Goal: Task Accomplishment & Management: Manage account settings

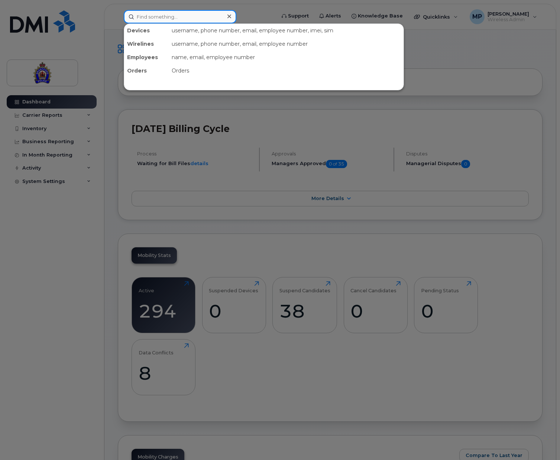
click at [176, 15] on input at bounding box center [180, 16] width 113 height 13
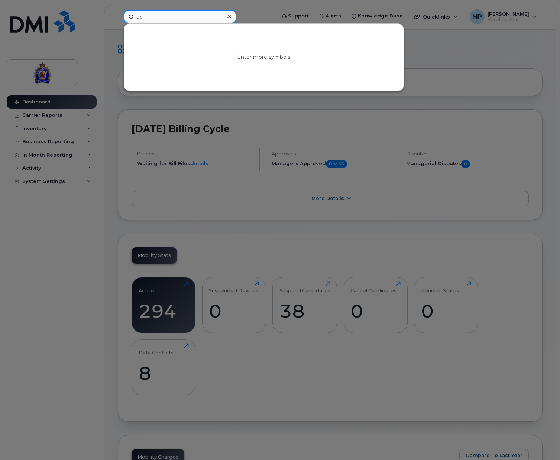
type input "u"
type input "c"
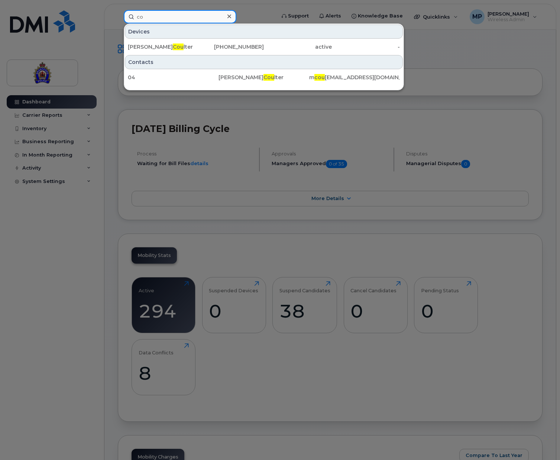
type input "c"
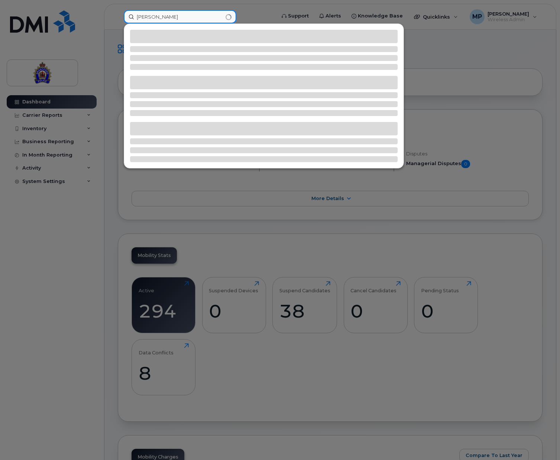
type input "coomber"
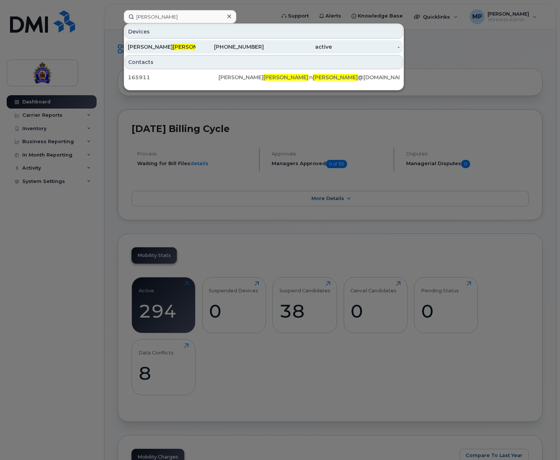
click at [173, 48] on span "Coomber" at bounding box center [195, 47] width 45 height 7
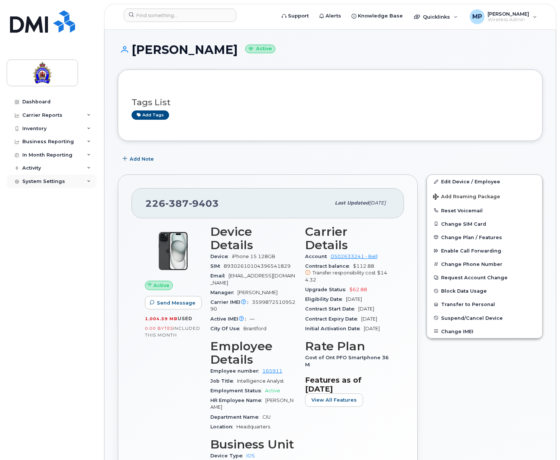
click at [32, 184] on div "System Settings" at bounding box center [52, 181] width 90 height 13
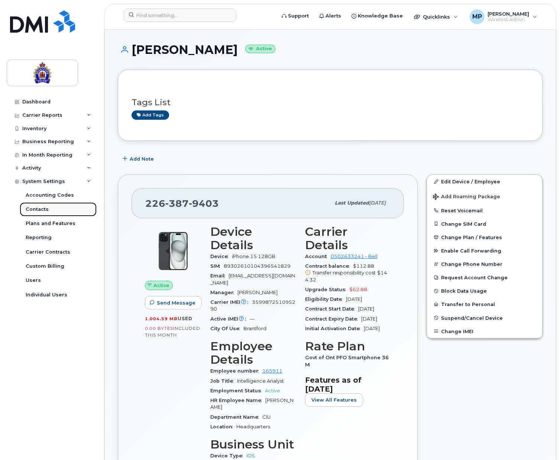
click at [44, 210] on div "Contacts" at bounding box center [37, 209] width 23 height 7
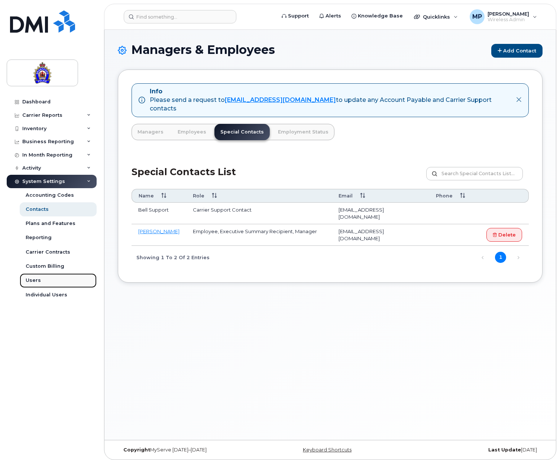
click at [37, 283] on div "Users" at bounding box center [33, 280] width 15 height 7
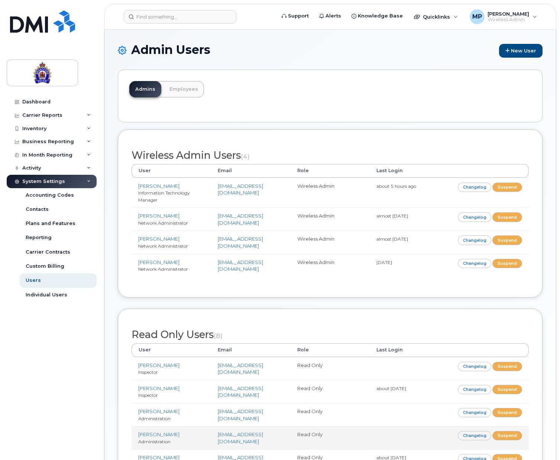
scroll to position [171, 0]
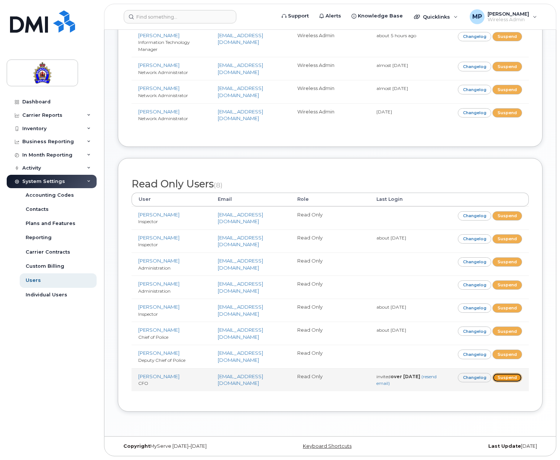
click at [507, 375] on link "Suspend" at bounding box center [508, 377] width 30 height 9
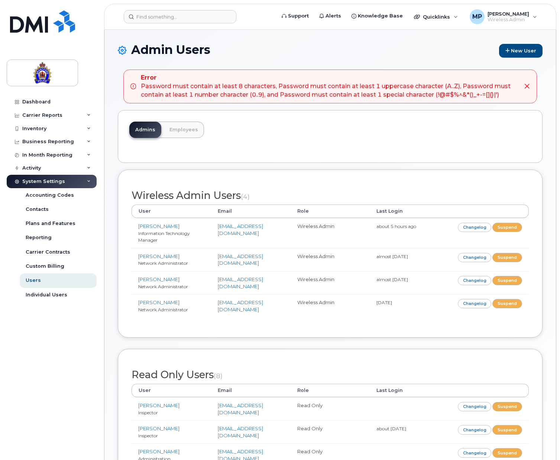
scroll to position [212, 0]
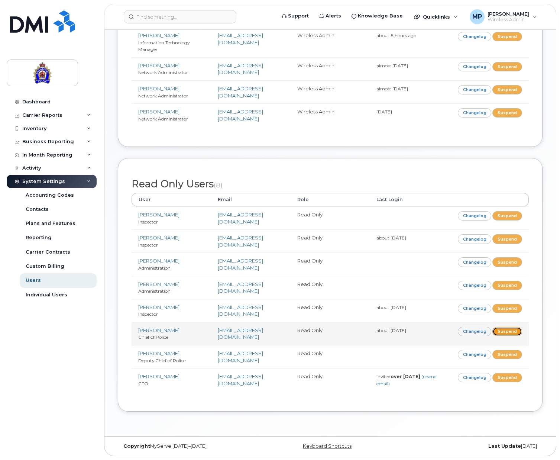
click at [511, 331] on link "Suspend" at bounding box center [508, 331] width 30 height 9
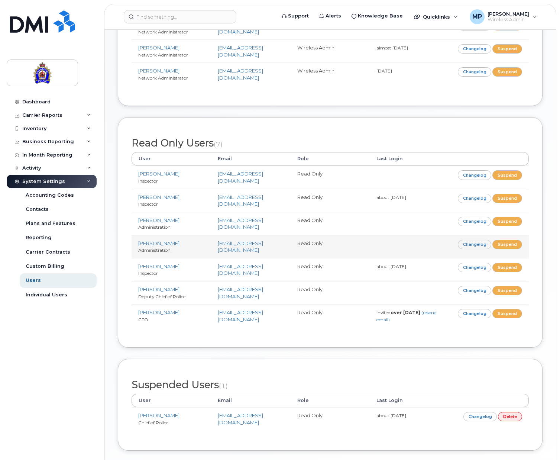
scroll to position [283, 0]
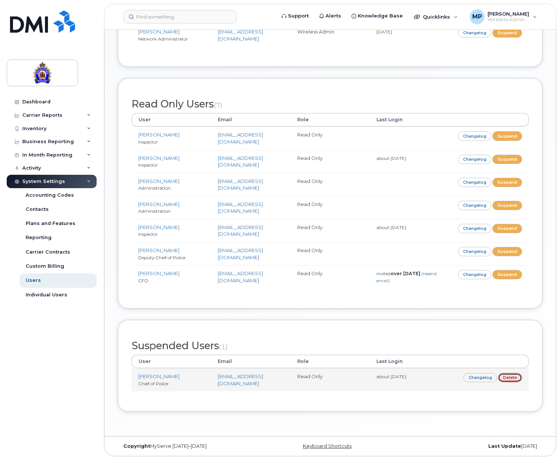
click at [510, 377] on link "Delete" at bounding box center [510, 377] width 24 height 9
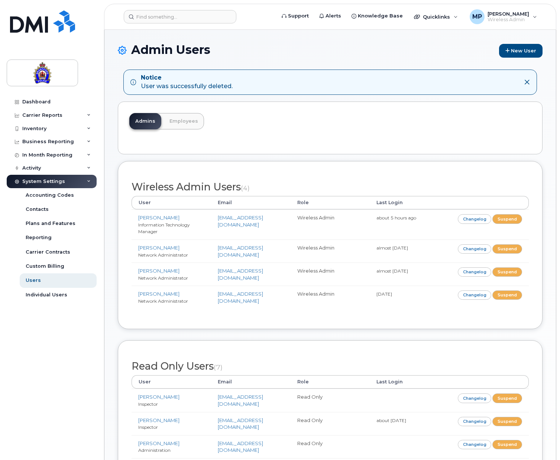
click at [504, 272] on td "Changelog Suspend" at bounding box center [490, 274] width 80 height 23
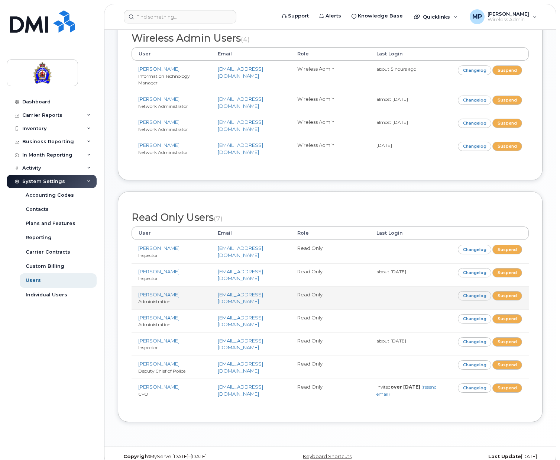
scroll to position [180, 0]
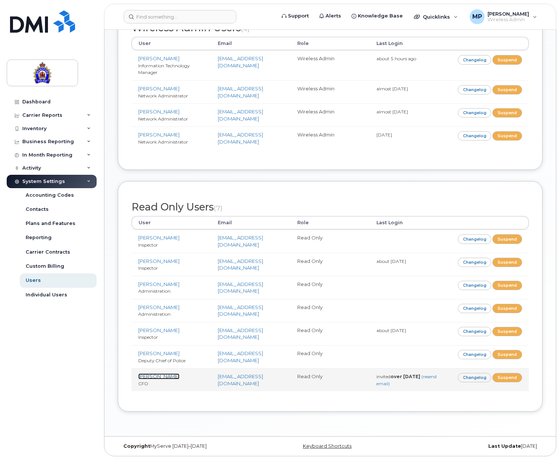
click at [155, 376] on link "[PERSON_NAME]" at bounding box center [158, 376] width 41 height 6
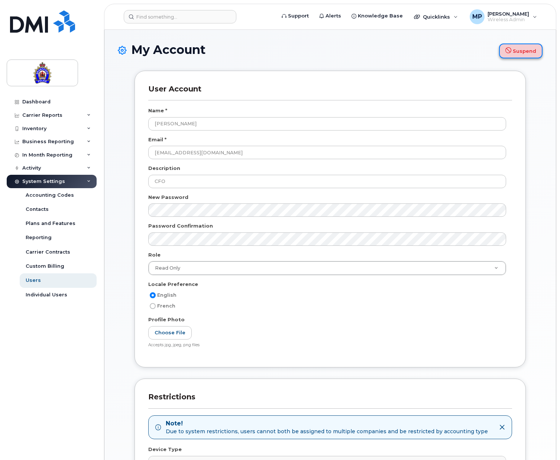
click at [525, 47] on button "Suspend" at bounding box center [521, 51] width 44 height 15
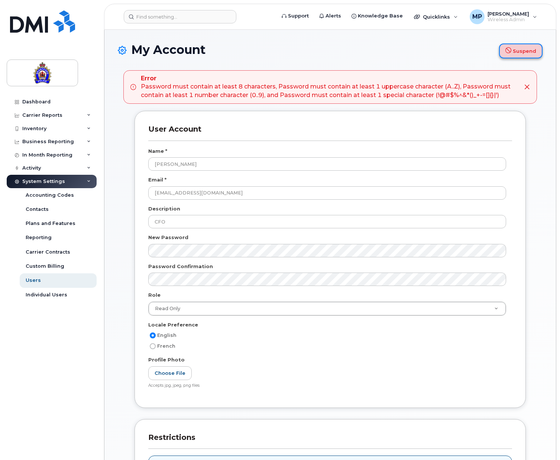
click at [515, 50] on button "Suspend" at bounding box center [521, 51] width 44 height 15
click at [33, 292] on div "Individual Users" at bounding box center [47, 295] width 42 height 7
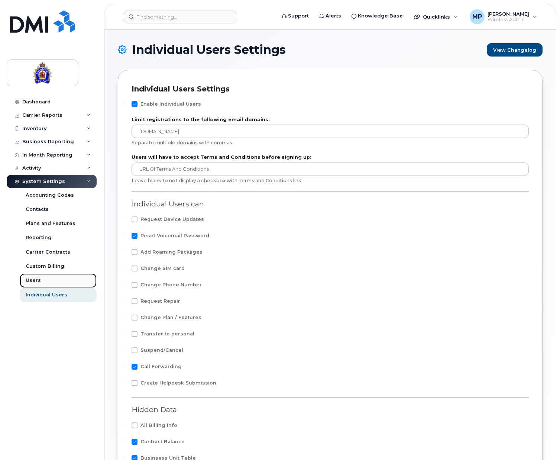
click at [30, 277] on div "Users" at bounding box center [33, 280] width 15 height 7
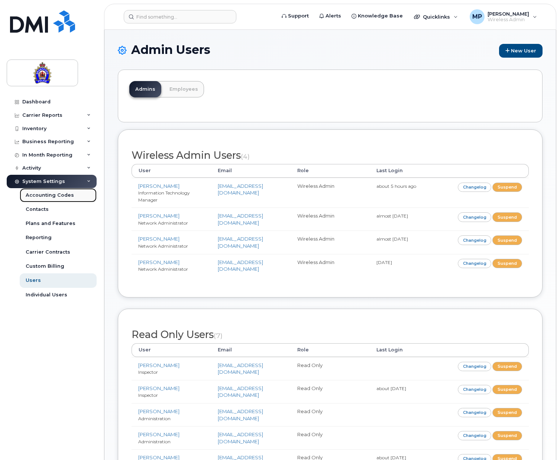
click at [43, 195] on div "Accounting Codes" at bounding box center [50, 195] width 48 height 7
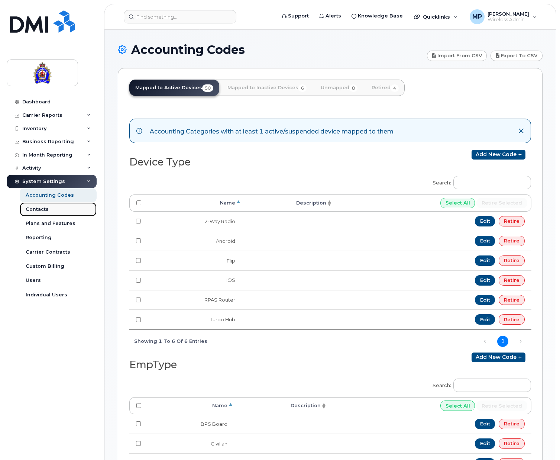
click at [49, 209] on link "Contacts" at bounding box center [58, 209] width 77 height 14
click at [39, 208] on div "Contacts" at bounding box center [37, 209] width 23 height 7
click at [38, 209] on div "Contacts" at bounding box center [37, 209] width 23 height 7
click at [521, 133] on icon at bounding box center [521, 131] width 6 height 6
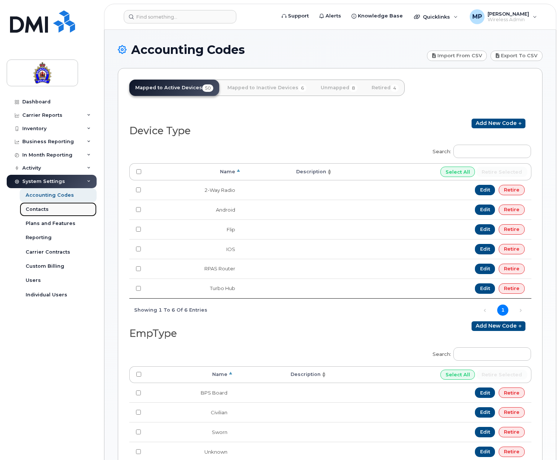
click at [39, 210] on div "Contacts" at bounding box center [37, 209] width 23 height 7
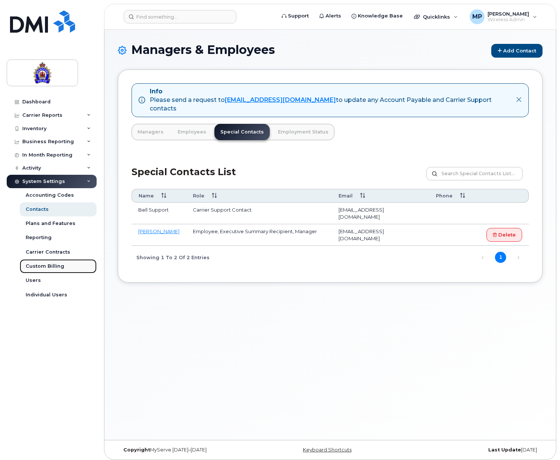
click at [42, 268] on div "Custom Billing" at bounding box center [45, 266] width 39 height 7
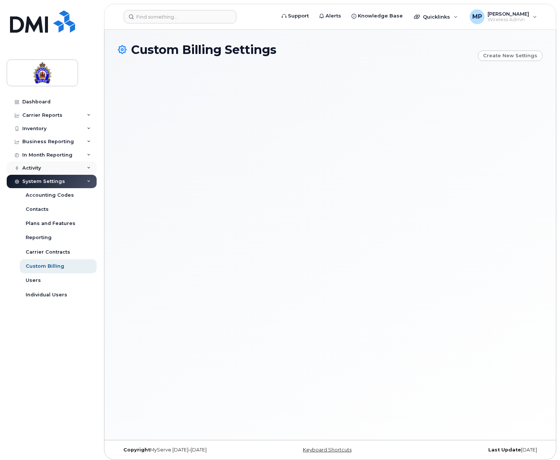
click at [30, 168] on div "Activity" at bounding box center [31, 168] width 19 height 6
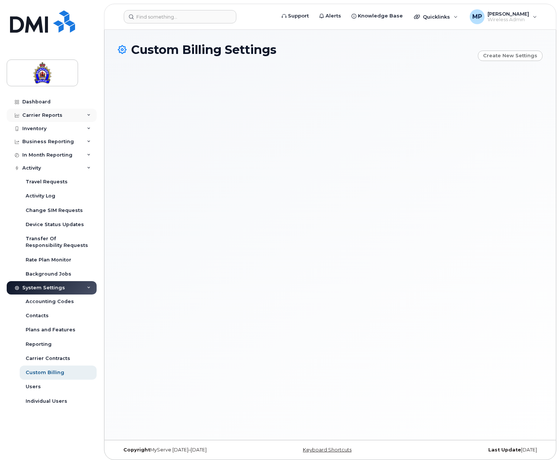
click at [35, 113] on div "Carrier Reports" at bounding box center [42, 115] width 40 height 6
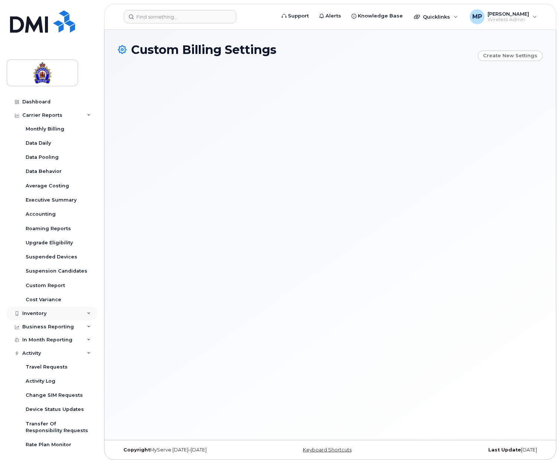
click at [33, 313] on div "Inventory" at bounding box center [34, 313] width 24 height 6
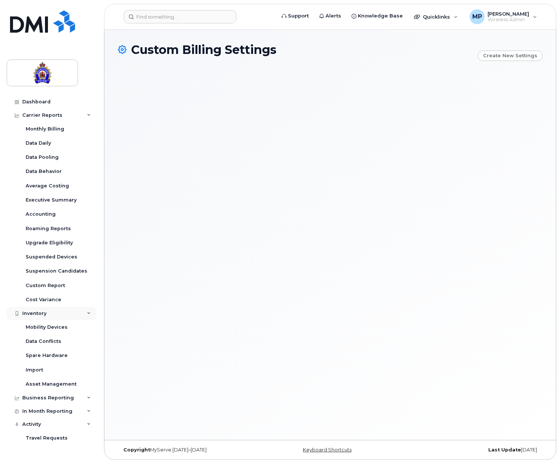
click at [33, 313] on div "Inventory" at bounding box center [34, 313] width 24 height 6
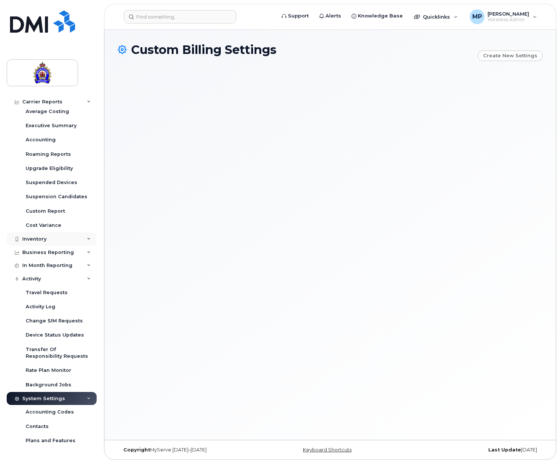
scroll to position [144, 0]
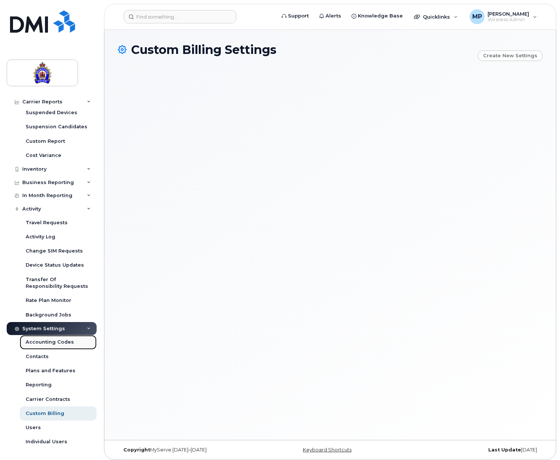
click at [57, 338] on link "Accounting Codes" at bounding box center [58, 342] width 77 height 14
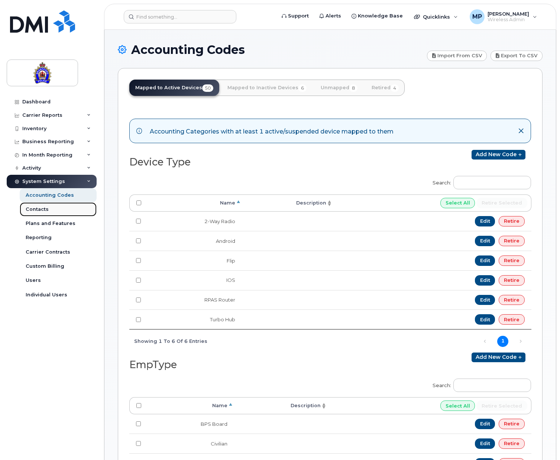
click at [38, 209] on div "Contacts" at bounding box center [37, 209] width 23 height 7
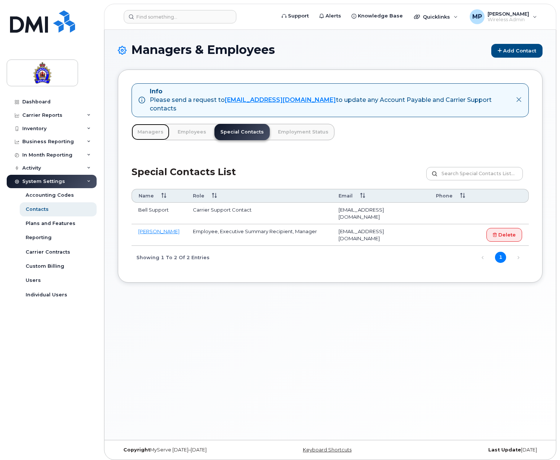
click at [149, 124] on link "Managers" at bounding box center [151, 132] width 38 height 16
click at [144, 124] on link "Managers" at bounding box center [151, 132] width 38 height 16
click at [518, 97] on icon "button" at bounding box center [519, 100] width 6 height 6
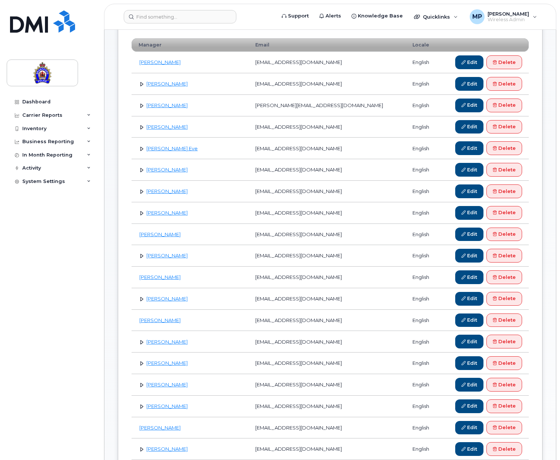
scroll to position [149, 0]
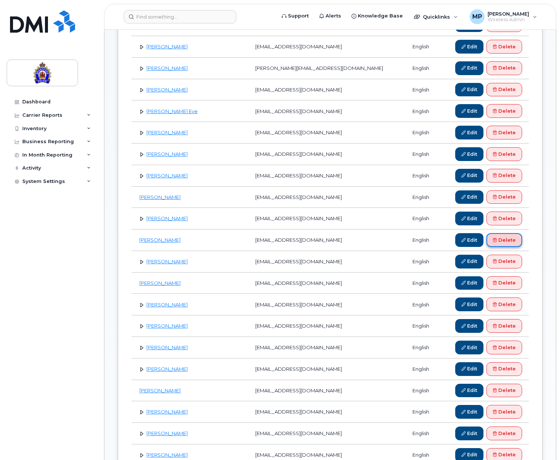
click at [505, 241] on link "Delete" at bounding box center [505, 240] width 36 height 14
click at [506, 280] on link "Delete" at bounding box center [505, 283] width 36 height 14
click at [511, 392] on link "Delete" at bounding box center [505, 391] width 36 height 14
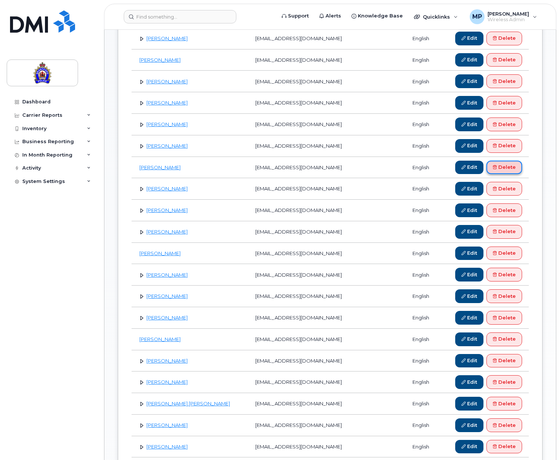
scroll to position [521, 0]
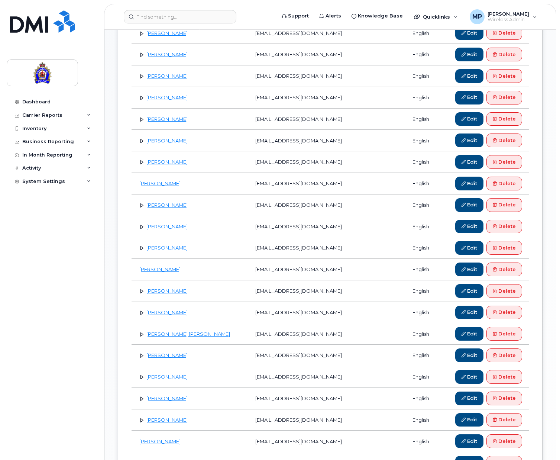
scroll to position [483, 0]
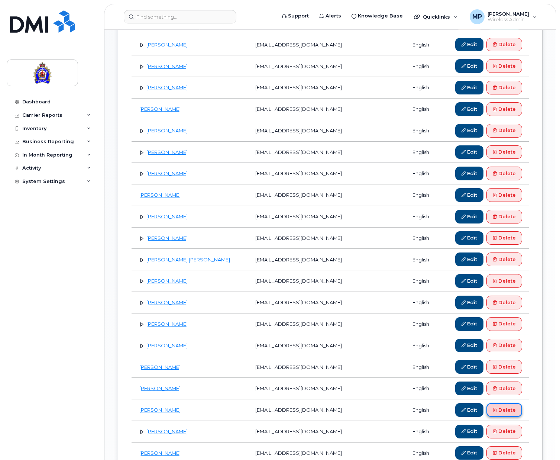
click at [506, 409] on link "Delete" at bounding box center [505, 410] width 36 height 14
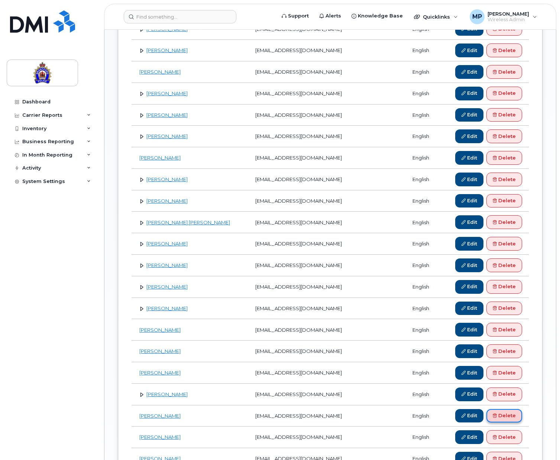
click at [506, 413] on link "Delete" at bounding box center [505, 416] width 36 height 14
click at [505, 437] on link "Delete" at bounding box center [505, 437] width 36 height 14
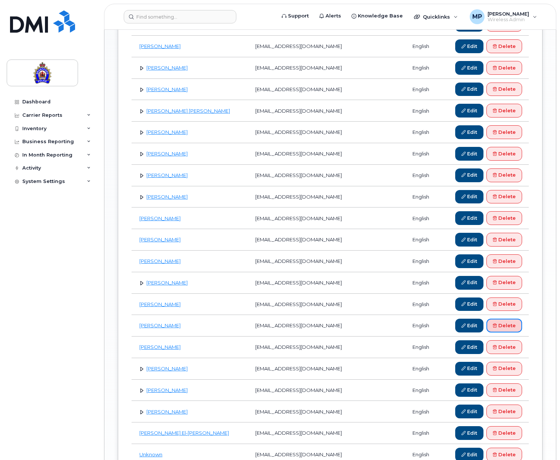
scroll to position [669, 0]
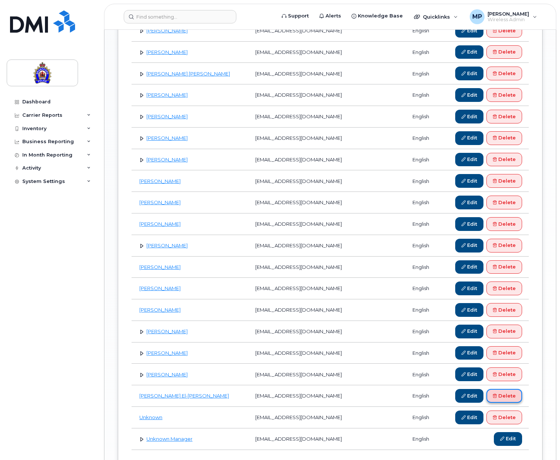
click at [502, 396] on link "Delete" at bounding box center [505, 396] width 36 height 14
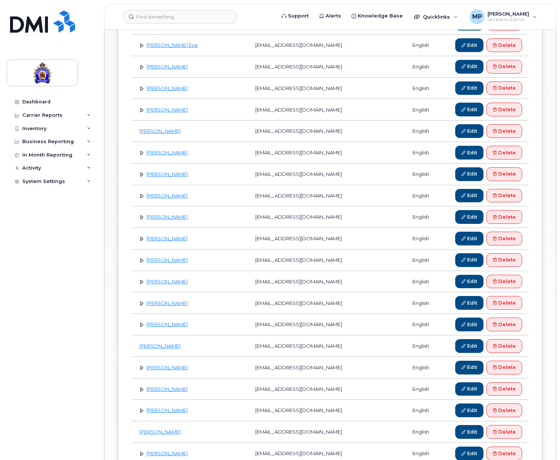
scroll to position [0, 0]
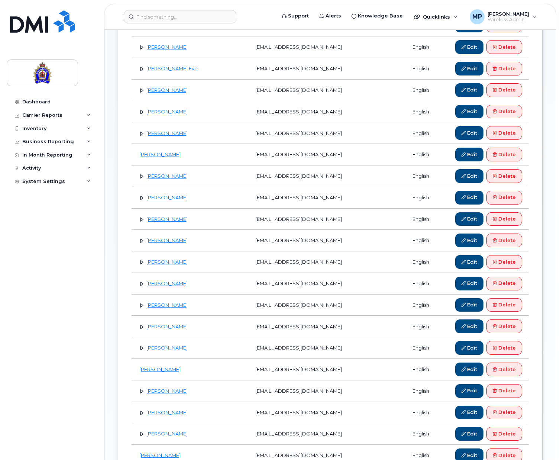
scroll to position [260, 0]
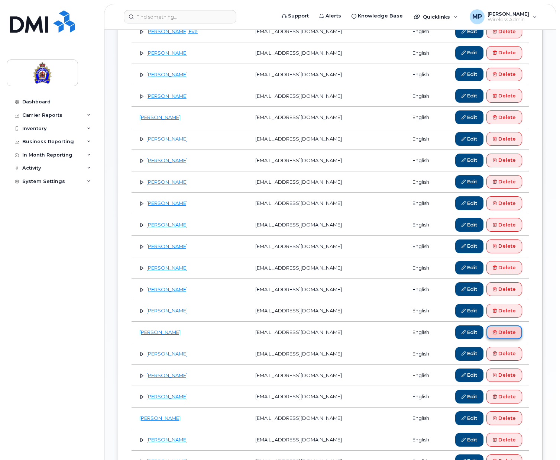
click at [503, 330] on link "Delete" at bounding box center [505, 332] width 36 height 14
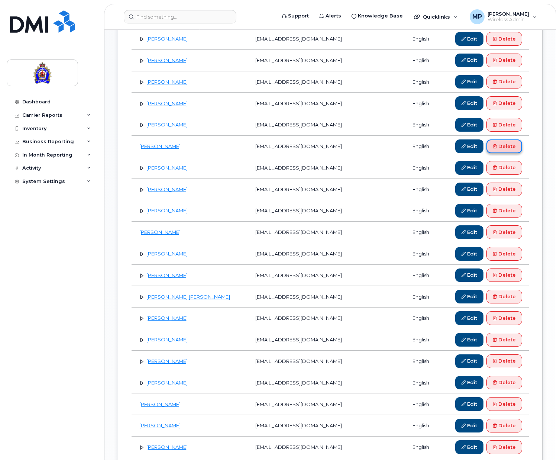
scroll to position [521, 0]
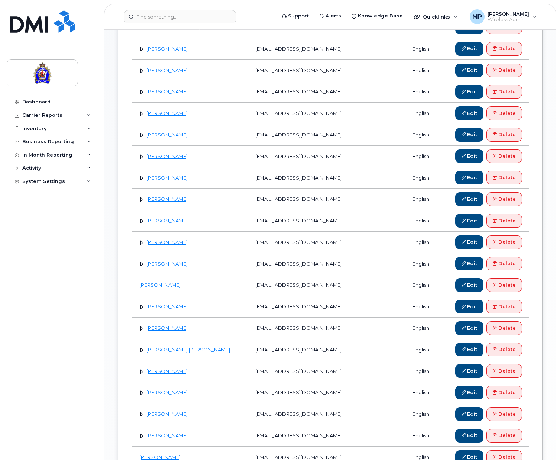
scroll to position [409, 0]
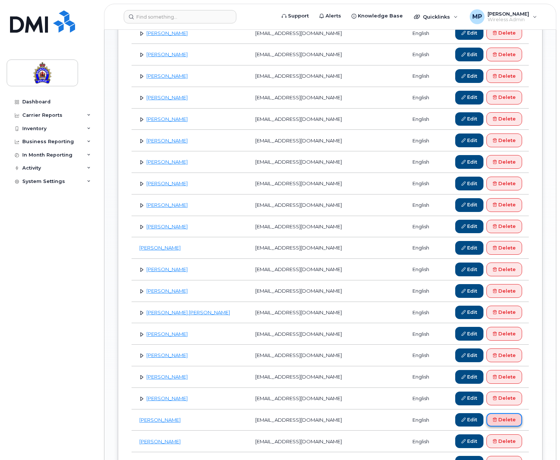
click at [509, 417] on link "Delete" at bounding box center [505, 420] width 36 height 14
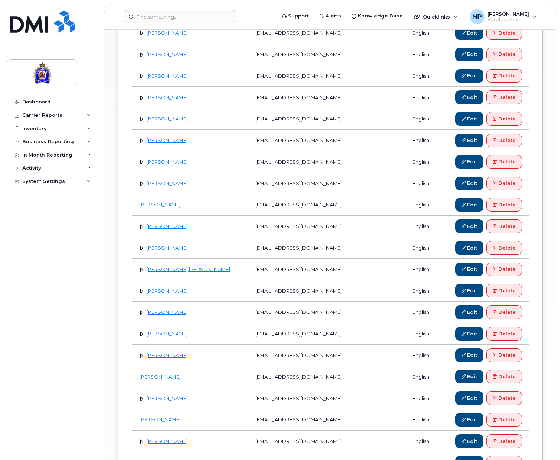
scroll to position [564, 0]
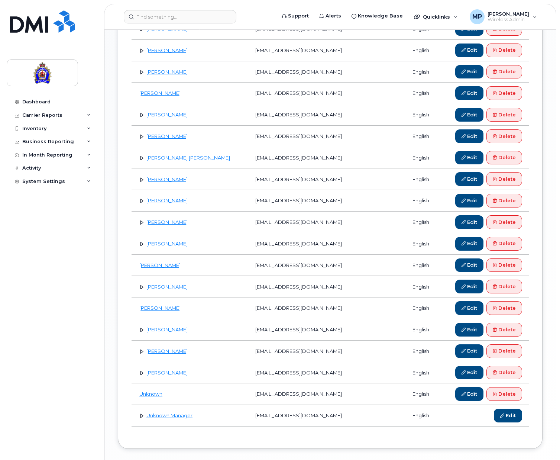
click at [142, 350] on link at bounding box center [141, 351] width 7 height 7
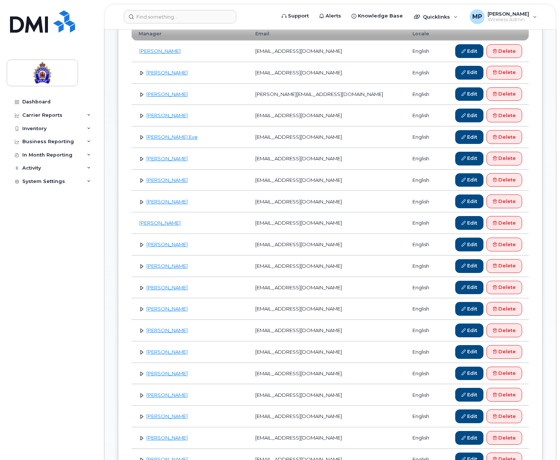
scroll to position [0, 0]
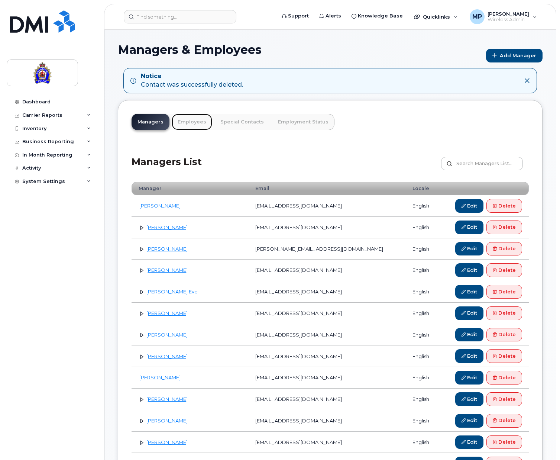
click at [184, 119] on link "Employees" at bounding box center [192, 122] width 41 height 16
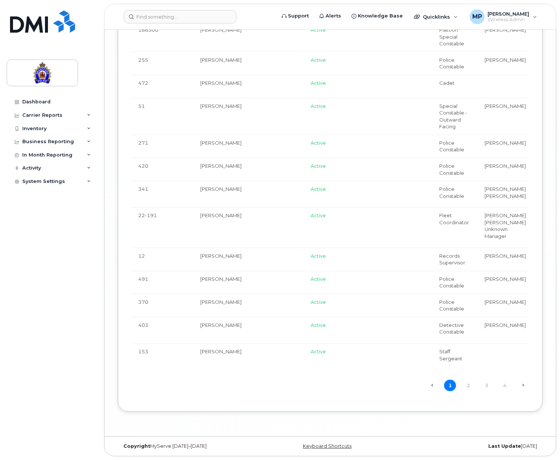
scroll to position [2528, 0]
click at [469, 391] on link "2" at bounding box center [469, 386] width 12 height 12
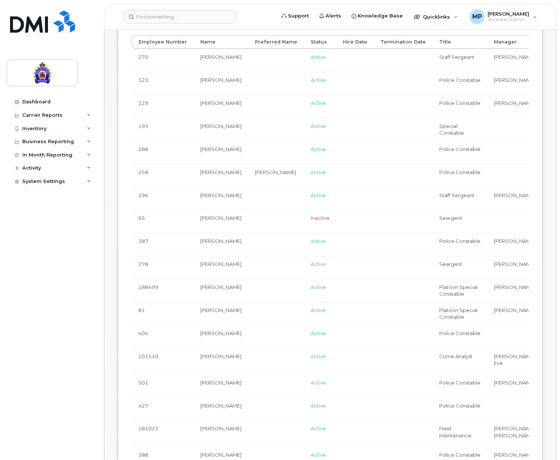
scroll to position [149, 0]
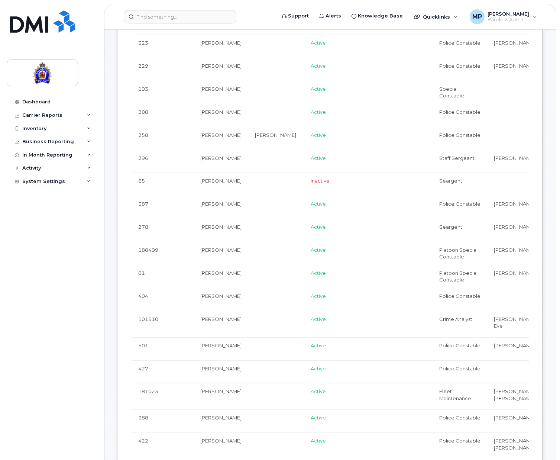
click at [213, 124] on td "[PERSON_NAME]" at bounding box center [221, 115] width 55 height 23
click at [220, 124] on td "[PERSON_NAME]" at bounding box center [221, 115] width 55 height 23
click at [219, 124] on td "Gina Mantel" at bounding box center [221, 115] width 55 height 23
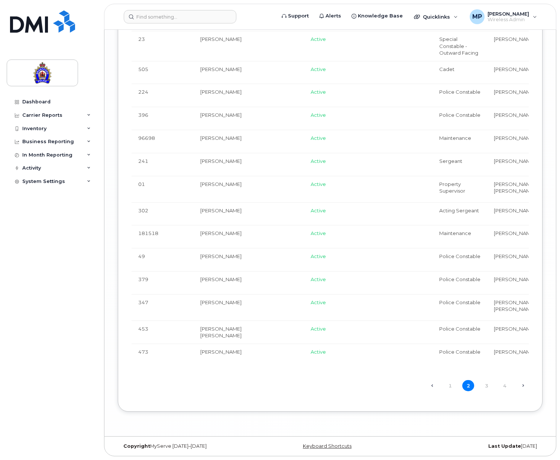
scroll to position [2434, 0]
click at [549, 213] on span "519 770 6103" at bounding box center [567, 210] width 37 height 6
click at [486, 385] on link "3" at bounding box center [487, 386] width 12 height 12
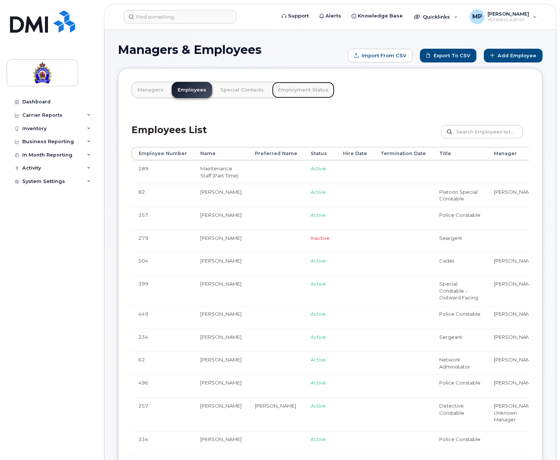
click at [300, 88] on link "Employment Status" at bounding box center [303, 90] width 62 height 16
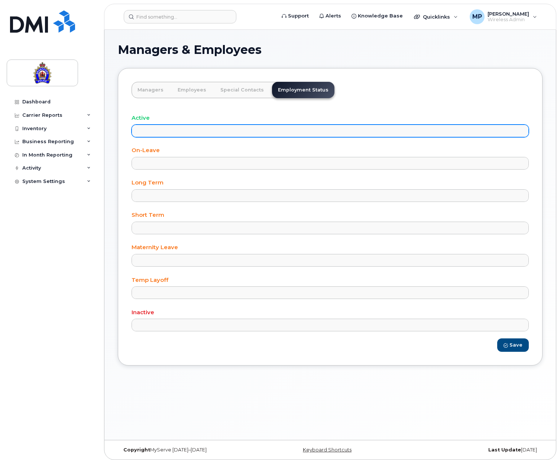
click at [181, 131] on ul at bounding box center [330, 131] width 397 height 12
type input "p"
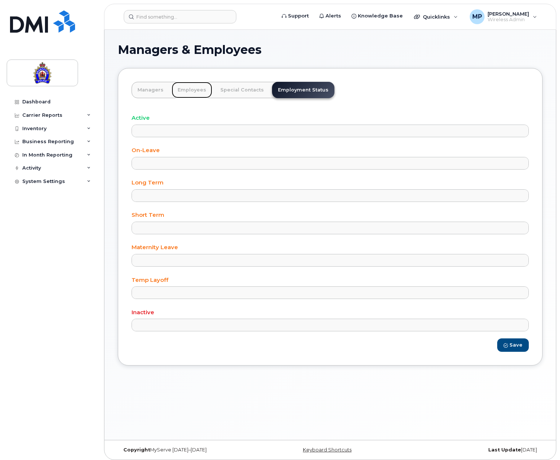
click at [192, 91] on link "Employees" at bounding box center [192, 90] width 41 height 16
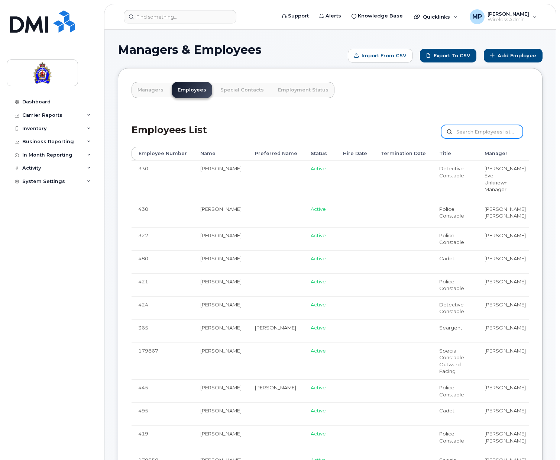
click at [479, 130] on input "text" at bounding box center [482, 131] width 82 height 13
type input "coom"
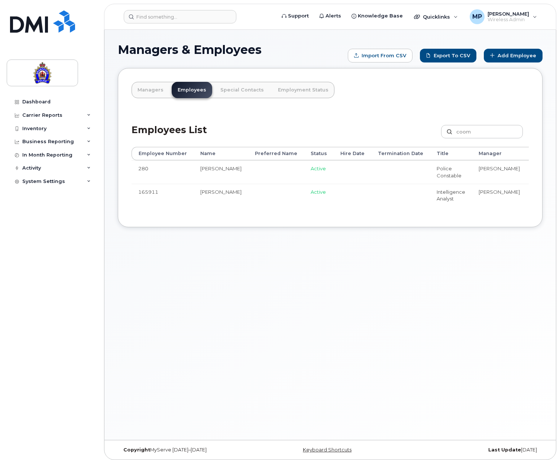
click at [534, 195] on span "[PHONE_NUMBER]" at bounding box center [552, 192] width 37 height 6
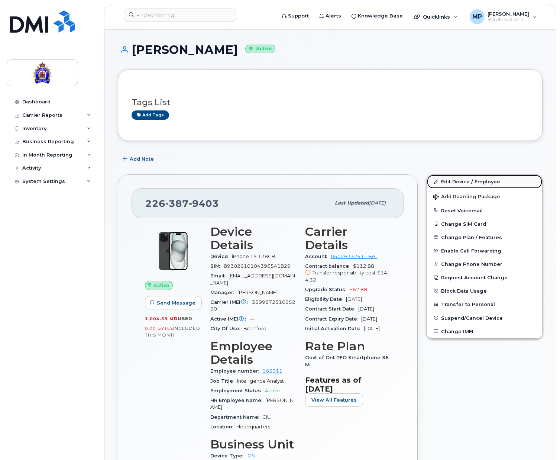
click at [462, 181] on link "Edit Device / Employee" at bounding box center [484, 181] width 115 height 13
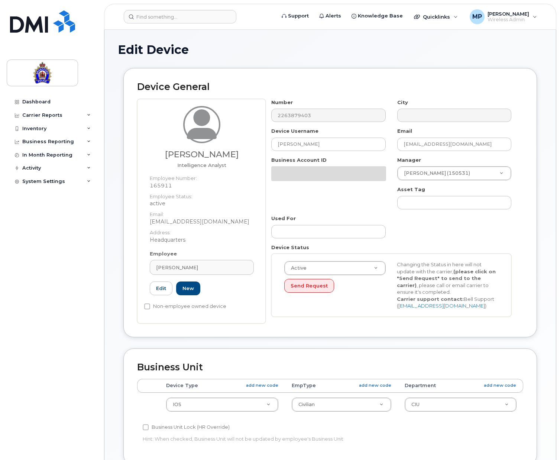
select select "626282"
select select "626288"
select select "626307"
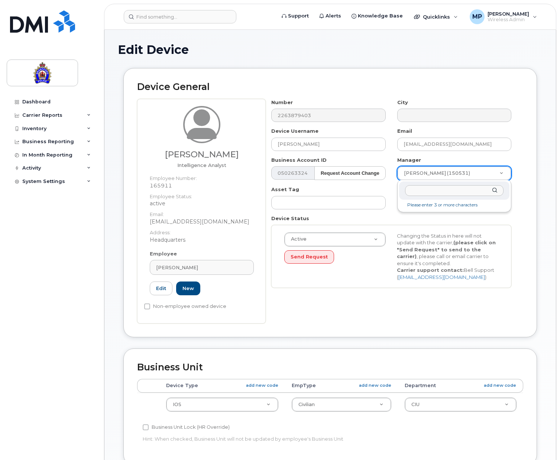
click at [435, 185] on div at bounding box center [454, 190] width 110 height 18
click at [431, 187] on input "text" at bounding box center [454, 190] width 99 height 11
type input "onei"
type input "928073"
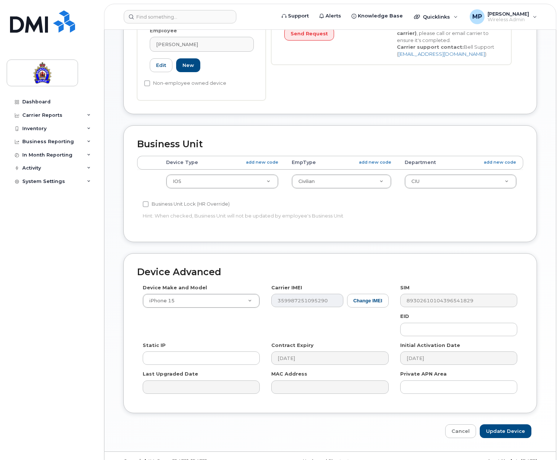
scroll to position [238, 0]
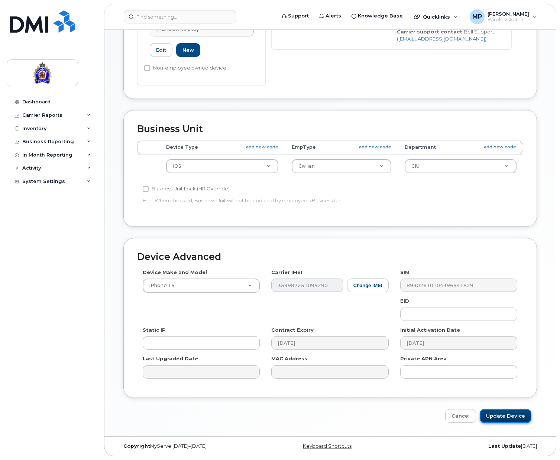
click at [512, 416] on input "Update Device" at bounding box center [506, 416] width 52 height 14
type input "Saving..."
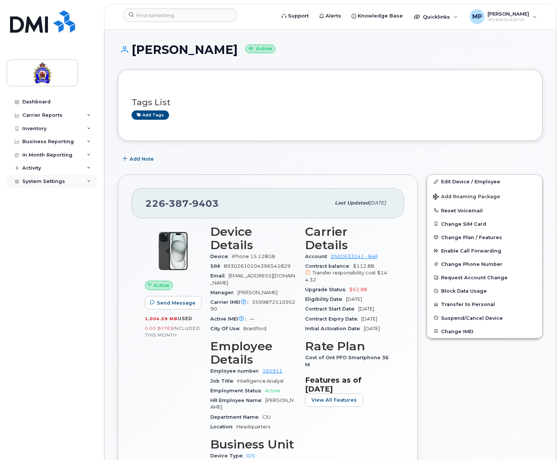
click at [44, 185] on div "System Settings" at bounding box center [52, 181] width 90 height 13
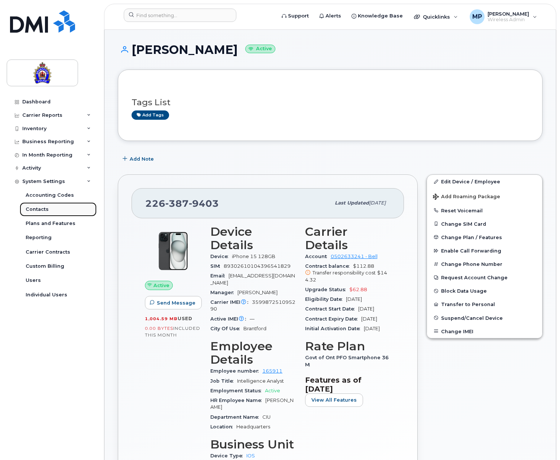
click at [35, 205] on link "Contacts" at bounding box center [58, 209] width 77 height 14
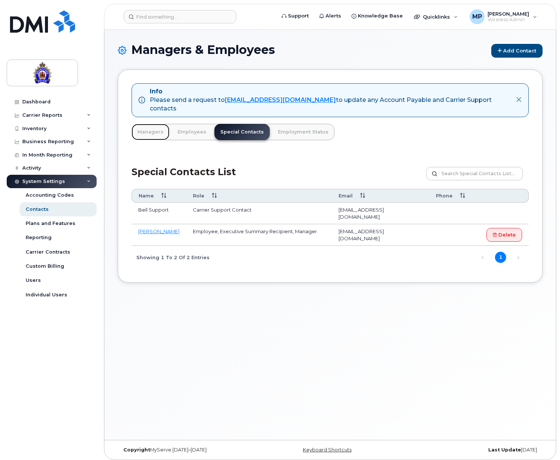
click at [146, 124] on link "Managers" at bounding box center [151, 132] width 38 height 16
click at [152, 124] on link "Managers" at bounding box center [151, 132] width 38 height 16
click at [149, 124] on link "Managers" at bounding box center [151, 132] width 38 height 16
click at [517, 92] on div "Info Please send a request to mobilitysupport@dminc.com to update any Account P…" at bounding box center [330, 100] width 397 height 34
click at [520, 97] on icon "button" at bounding box center [519, 100] width 6 height 6
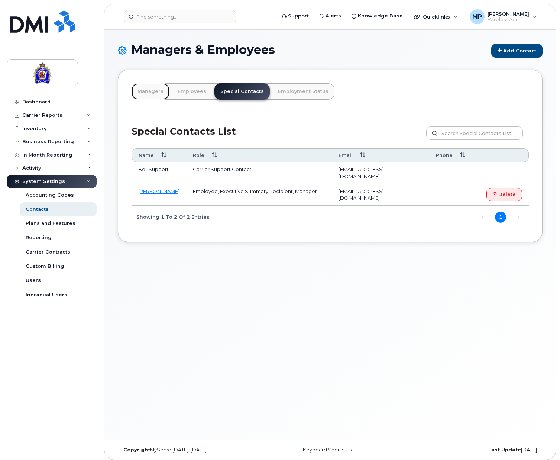
click at [147, 89] on link "Managers" at bounding box center [151, 91] width 38 height 16
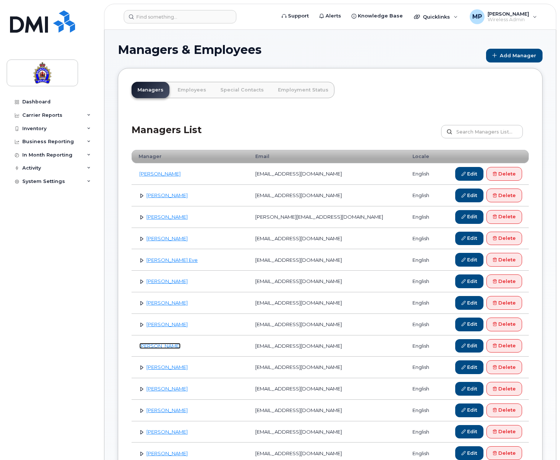
click at [151, 345] on link "David Disher" at bounding box center [159, 346] width 41 height 6
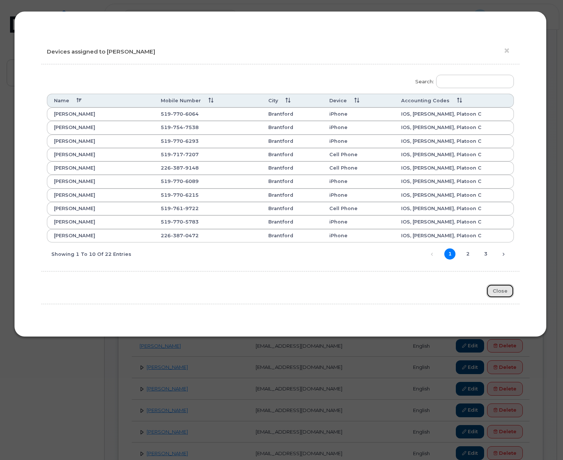
click at [501, 294] on button "Close" at bounding box center [500, 291] width 28 height 14
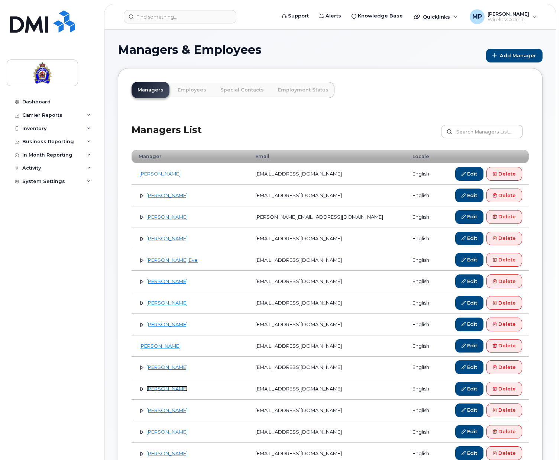
click at [158, 389] on link "[PERSON_NAME]" at bounding box center [166, 389] width 41 height 6
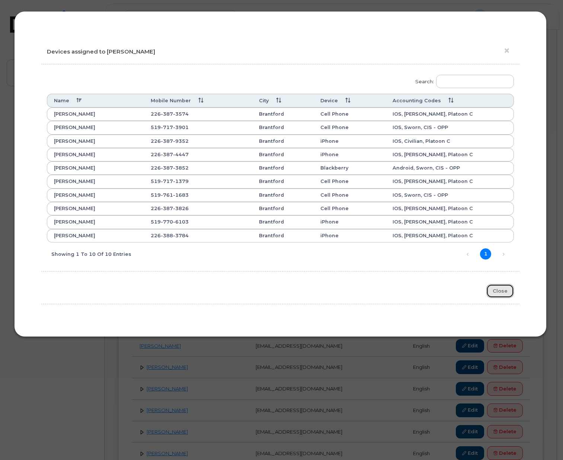
click at [501, 284] on button "Close" at bounding box center [500, 291] width 28 height 14
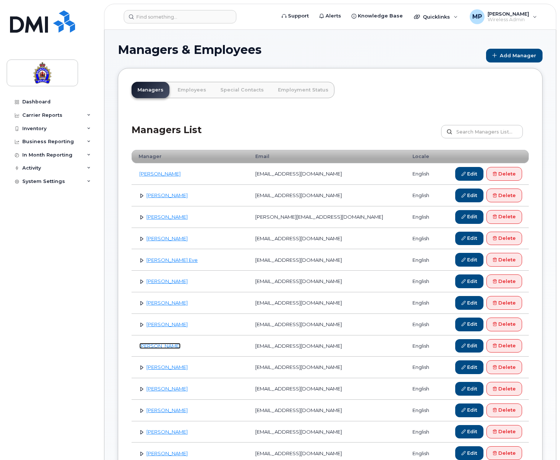
click at [150, 345] on link "David Disher" at bounding box center [159, 346] width 41 height 6
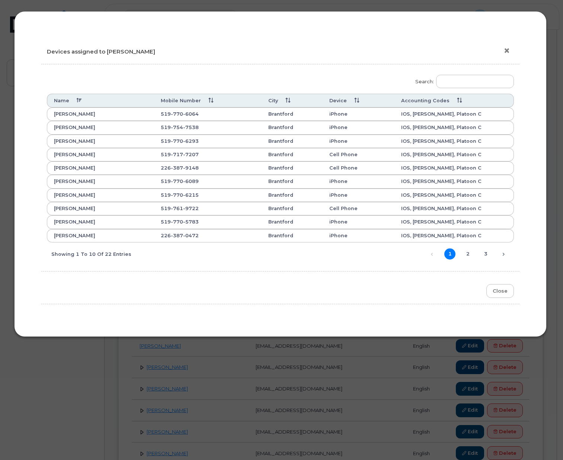
click at [506, 51] on button "×" at bounding box center [508, 50] width 10 height 11
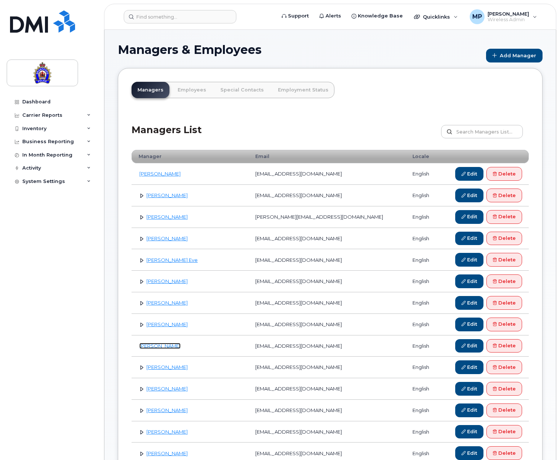
scroll to position [186, 0]
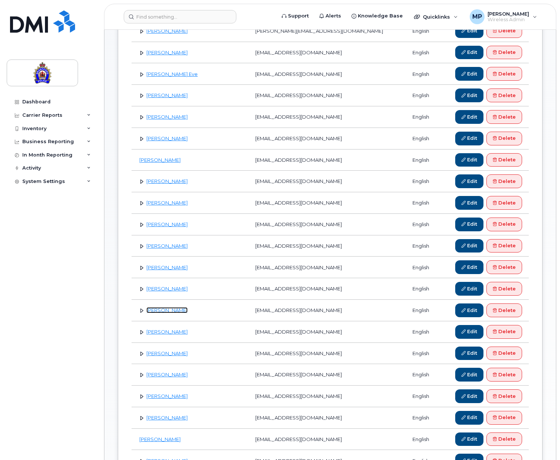
click at [177, 309] on link "[PERSON_NAME]" at bounding box center [166, 310] width 41 height 6
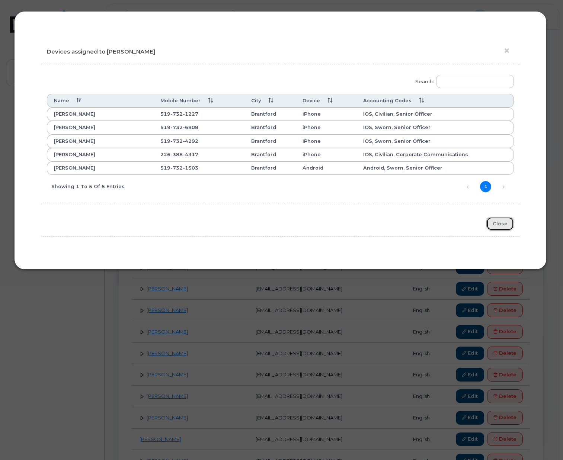
click at [501, 224] on button "Close" at bounding box center [500, 224] width 28 height 14
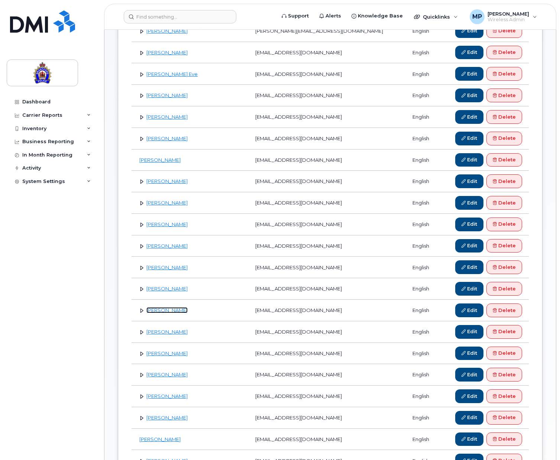
scroll to position [0, 0]
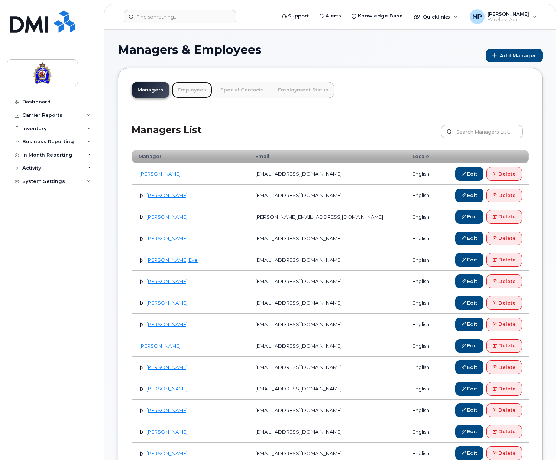
click at [190, 86] on link "Employees" at bounding box center [192, 90] width 41 height 16
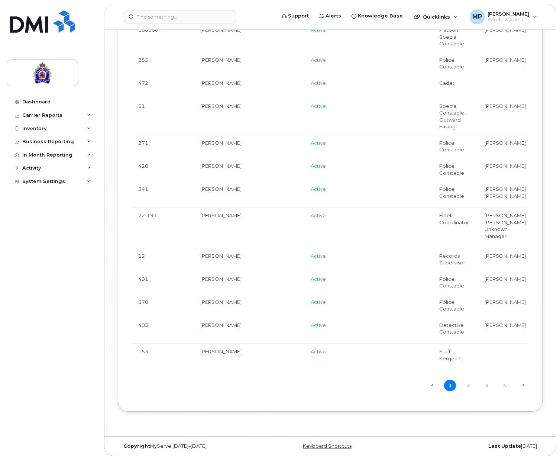
scroll to position [2570, 0]
click at [467, 386] on link "2" at bounding box center [469, 386] width 12 height 12
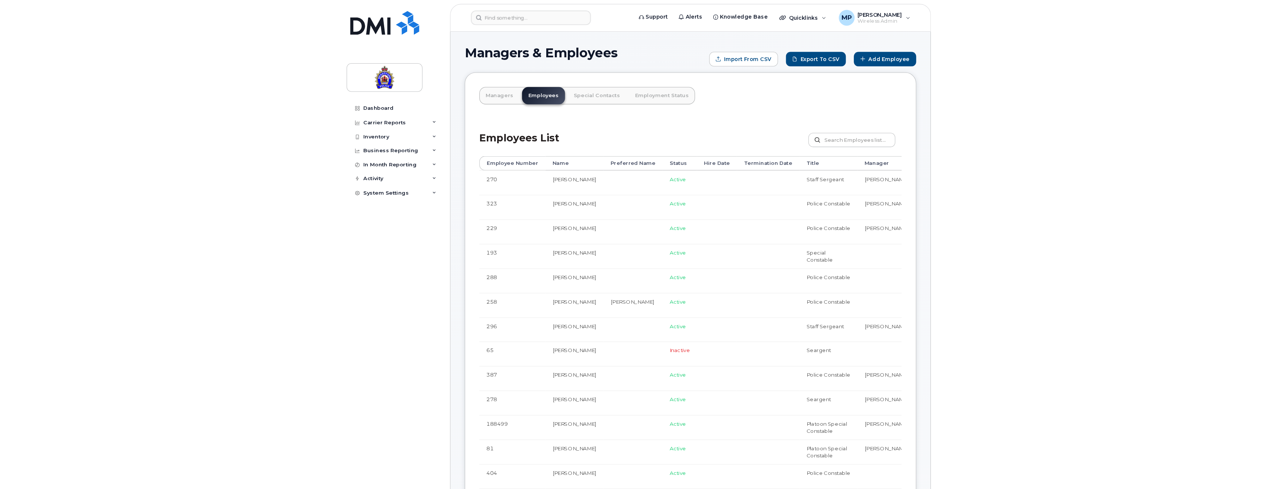
scroll to position [112, 0]
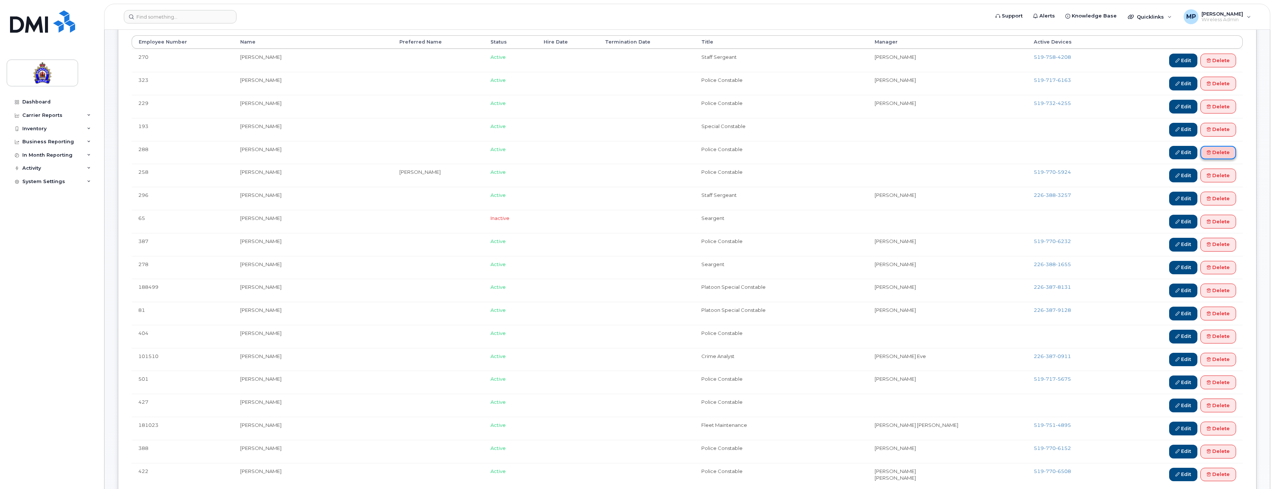
click at [560, 153] on link "Delete" at bounding box center [1218, 153] width 36 height 14
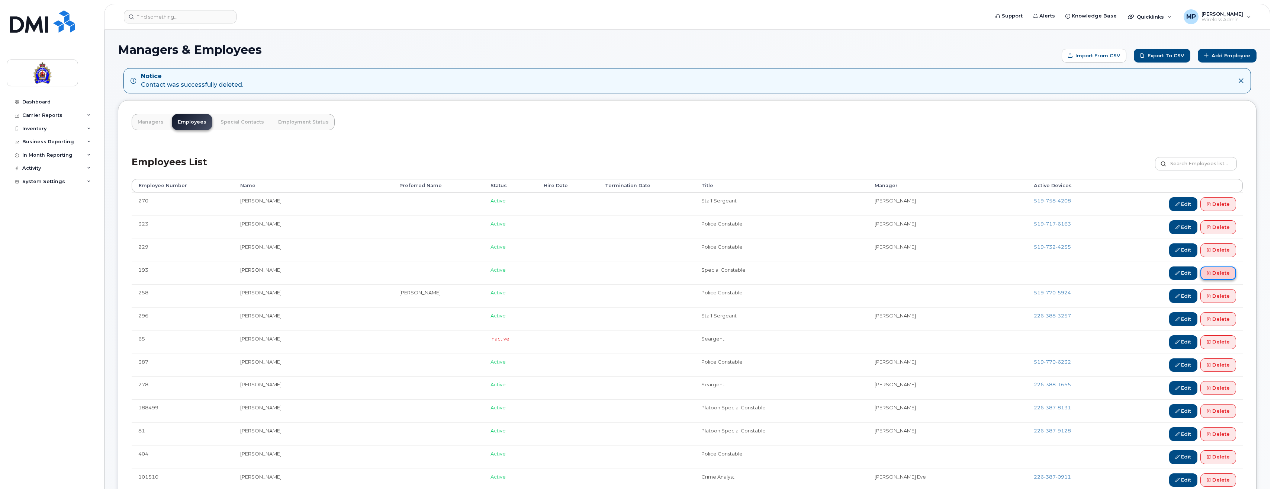
click at [1217, 273] on link "Delete" at bounding box center [1218, 273] width 36 height 14
click at [1220, 322] on link "Delete" at bounding box center [1218, 319] width 36 height 14
click at [1221, 412] on link "Delete" at bounding box center [1218, 411] width 36 height 14
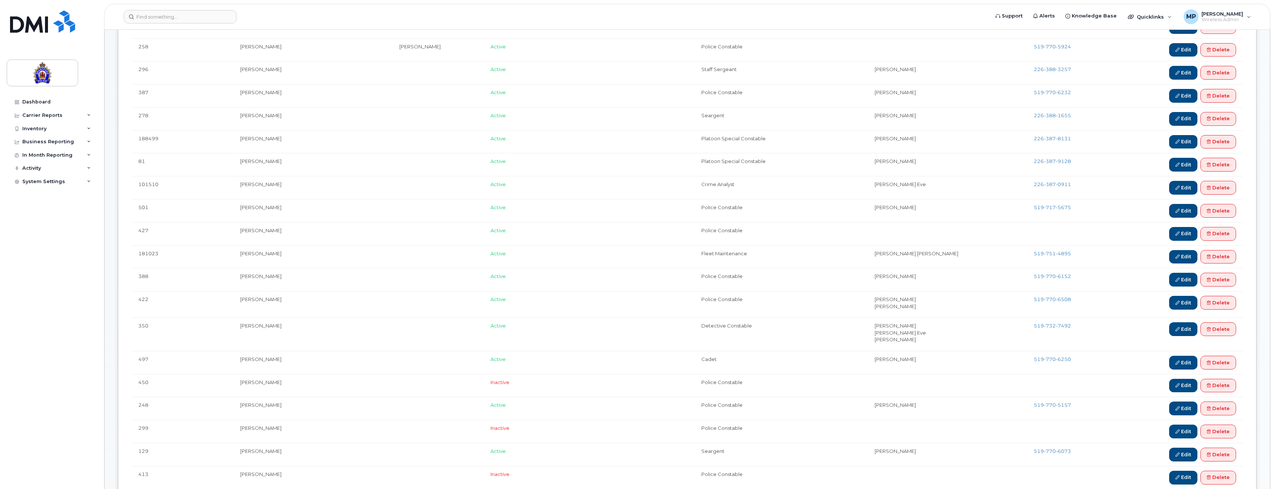
scroll to position [260, 0]
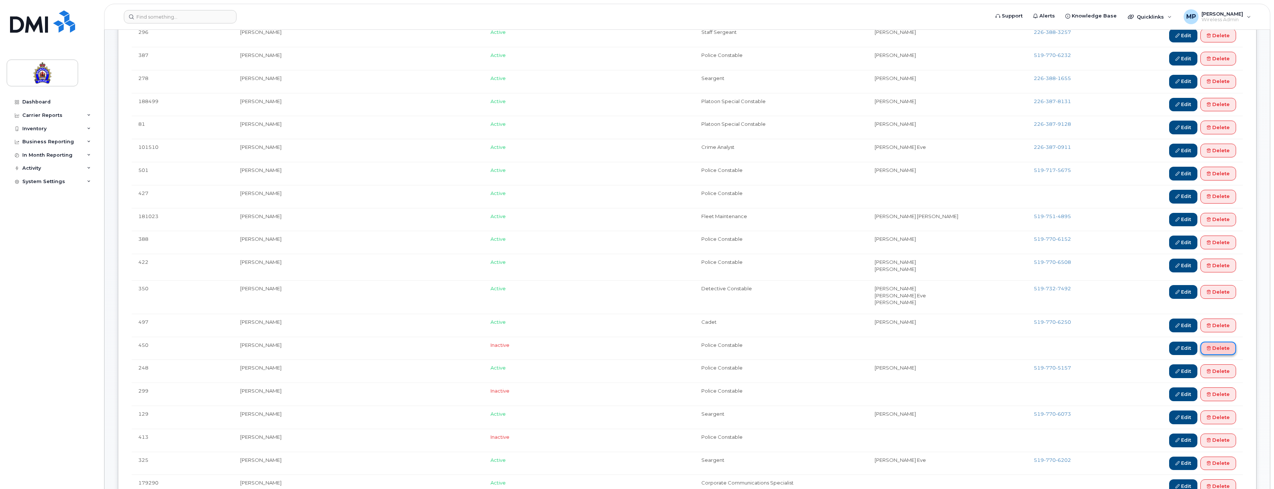
click at [1208, 347] on icon at bounding box center [1209, 348] width 4 height 4
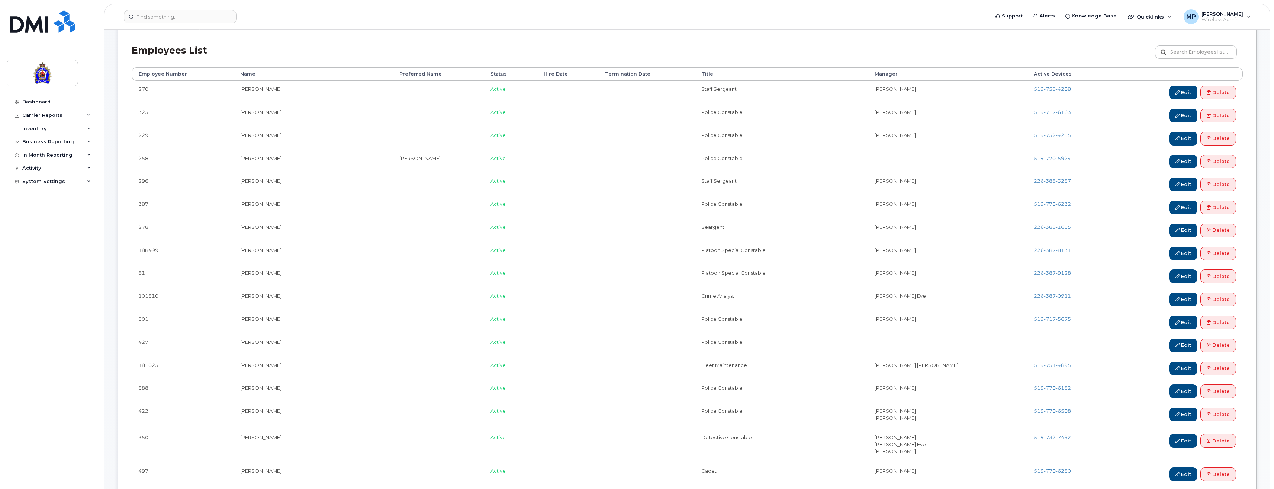
scroll to position [260, 0]
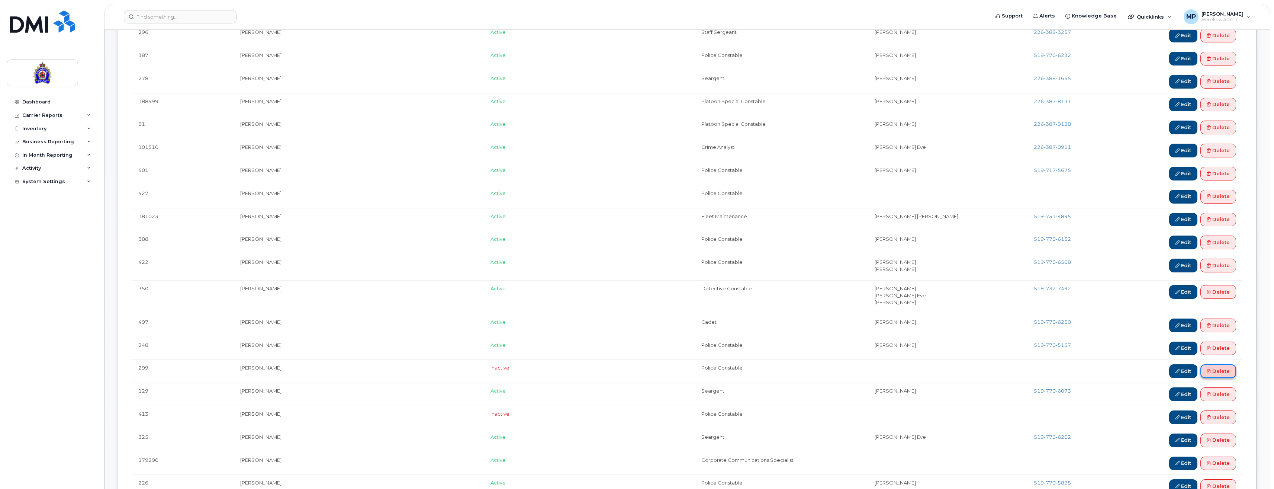
click at [1206, 372] on link "Delete" at bounding box center [1218, 371] width 36 height 14
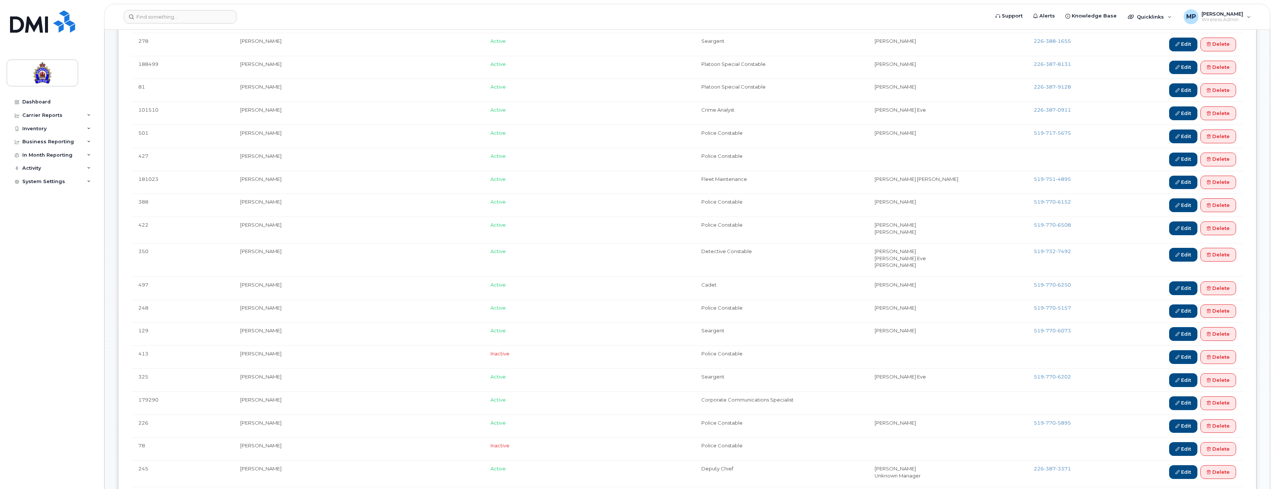
scroll to position [335, 0]
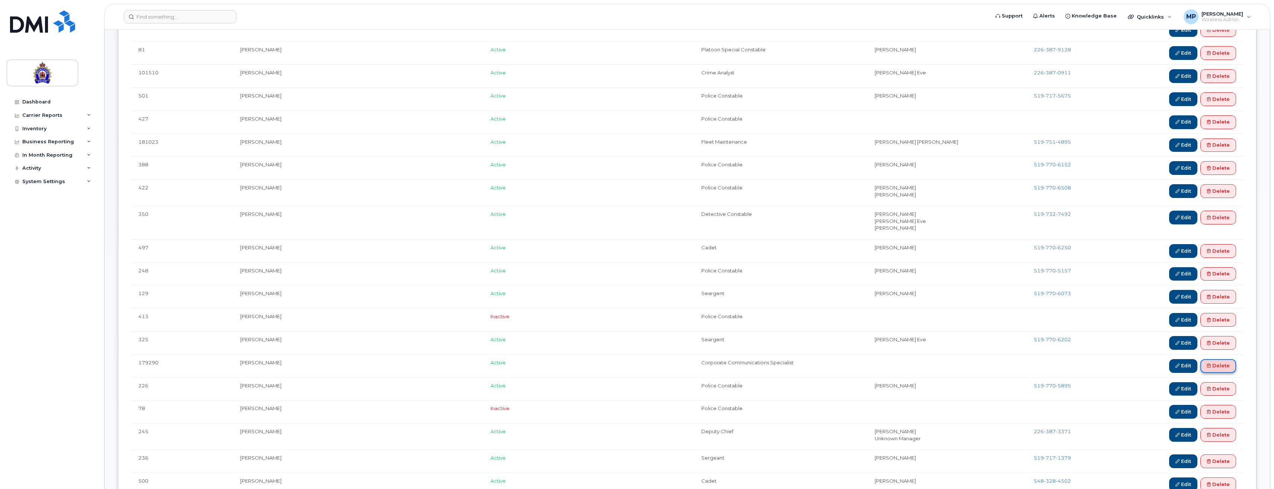
click at [1215, 361] on link "Delete" at bounding box center [1218, 366] width 36 height 14
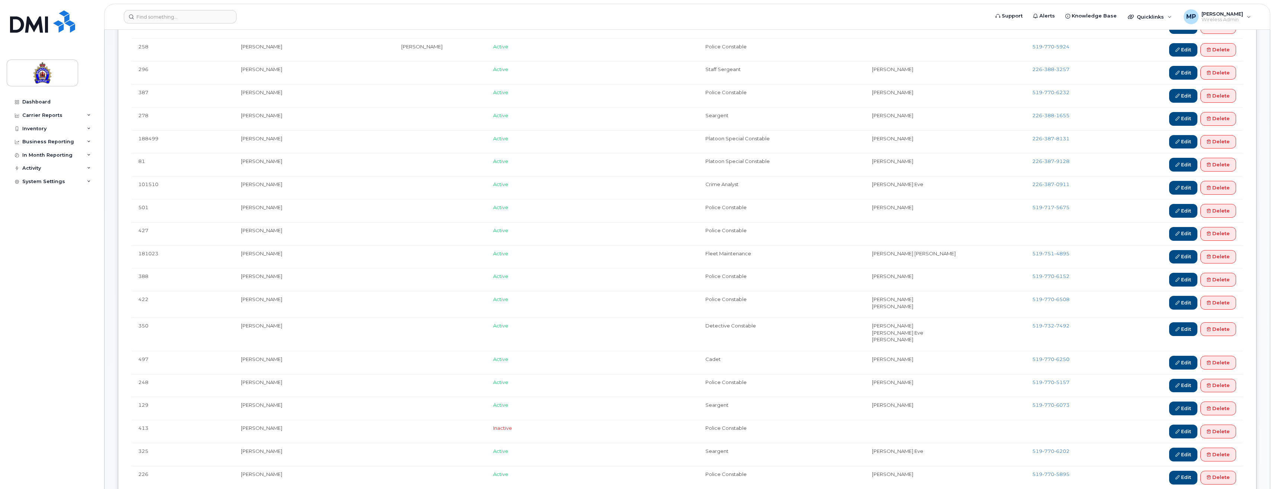
scroll to position [335, 0]
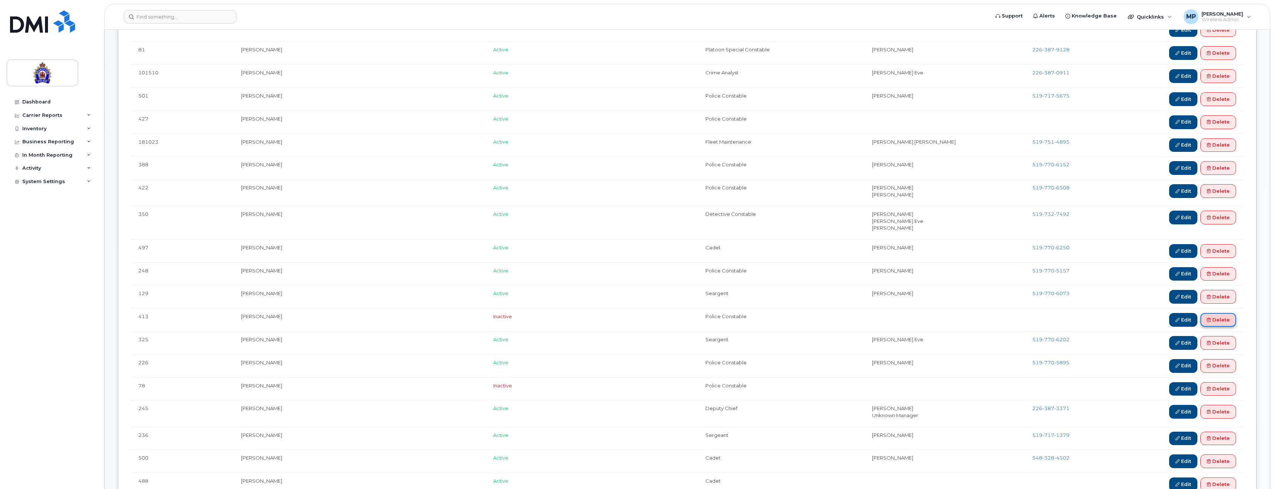
click at [1210, 318] on icon at bounding box center [1209, 320] width 4 height 4
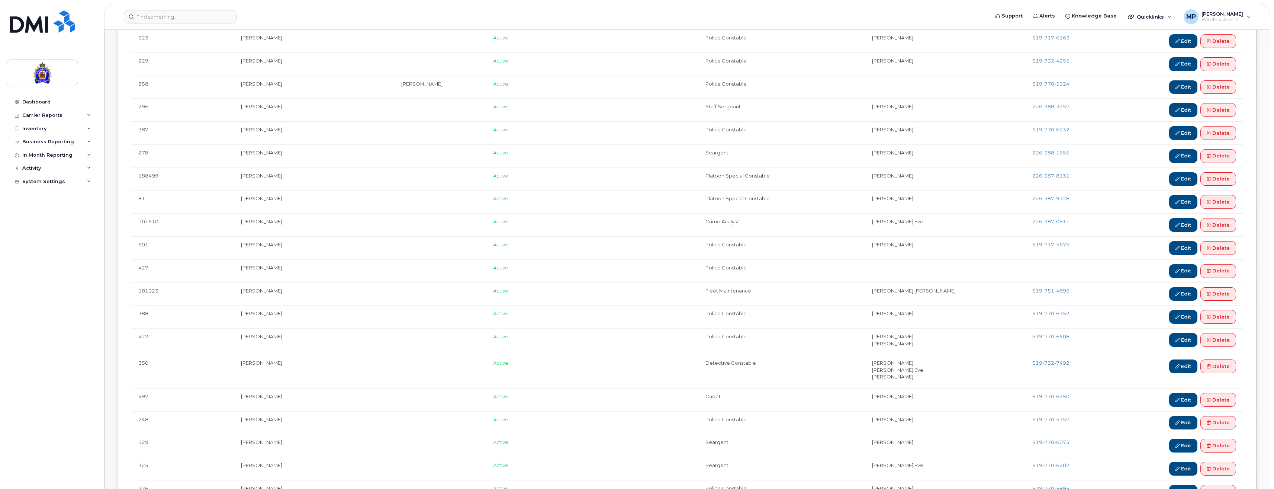
scroll to position [372, 0]
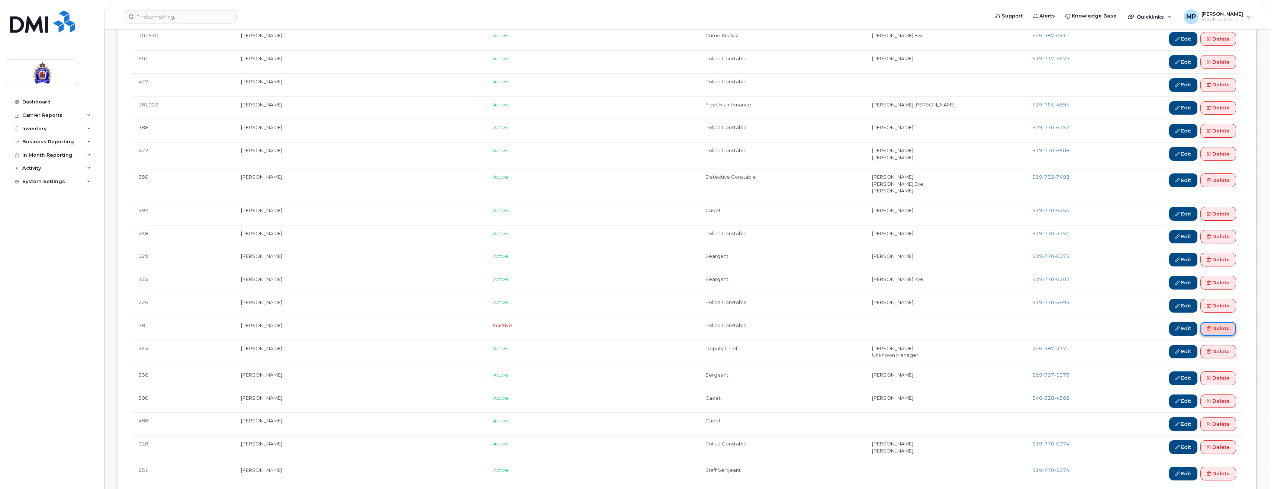
click at [1228, 329] on link "Delete" at bounding box center [1218, 329] width 36 height 14
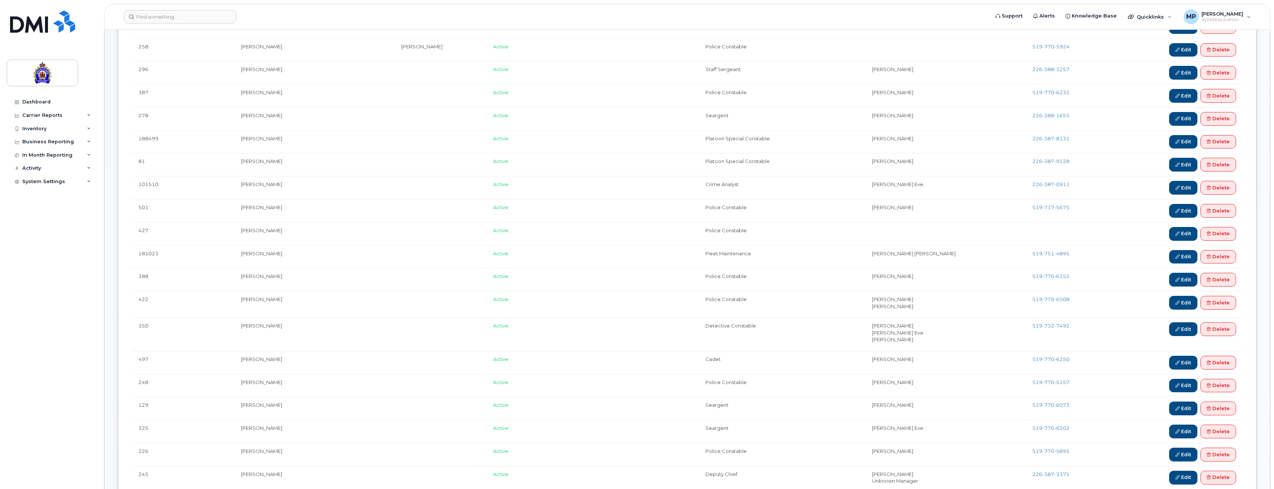
scroll to position [372, 0]
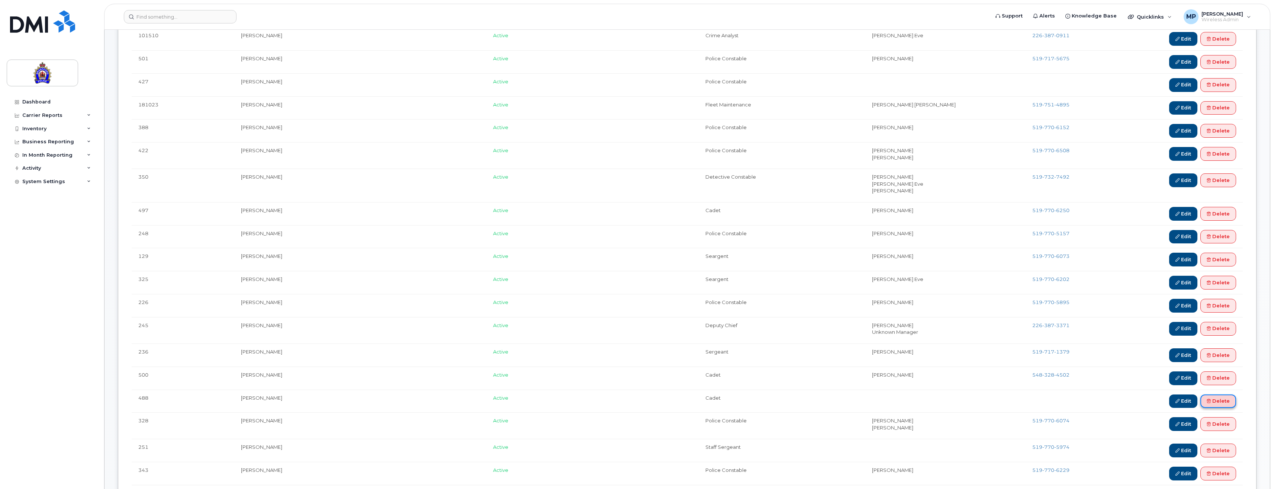
click at [1224, 399] on link "Delete" at bounding box center [1218, 401] width 36 height 14
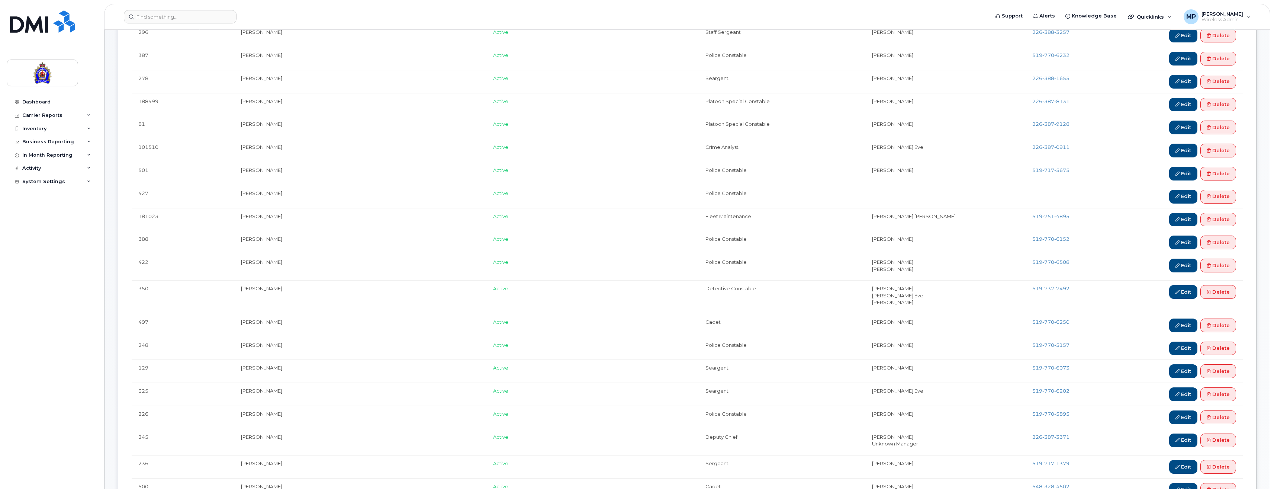
scroll to position [446, 0]
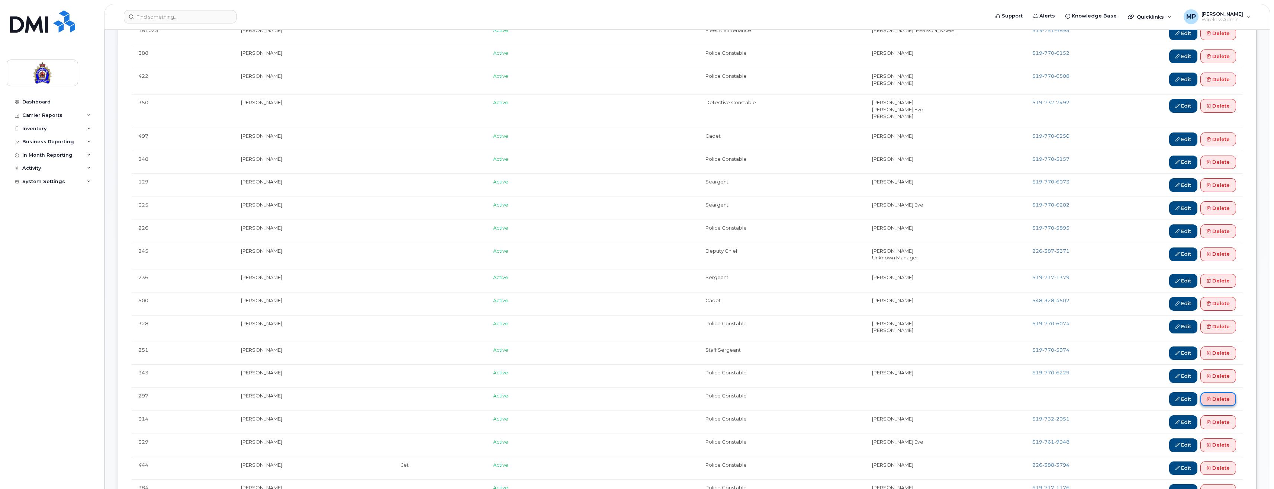
click at [1224, 399] on link "Delete" at bounding box center [1218, 399] width 36 height 14
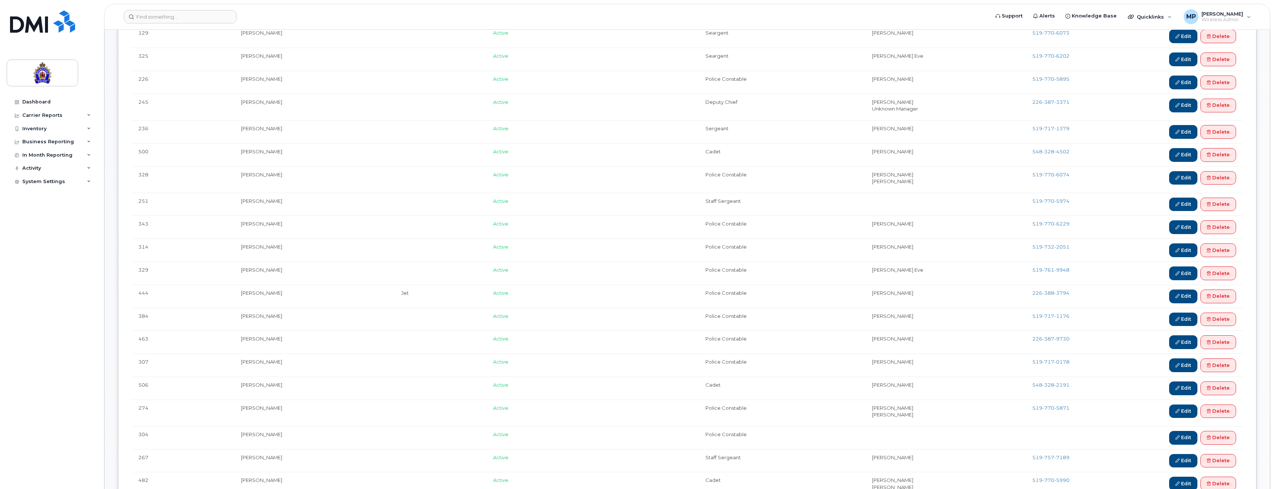
scroll to position [632, 0]
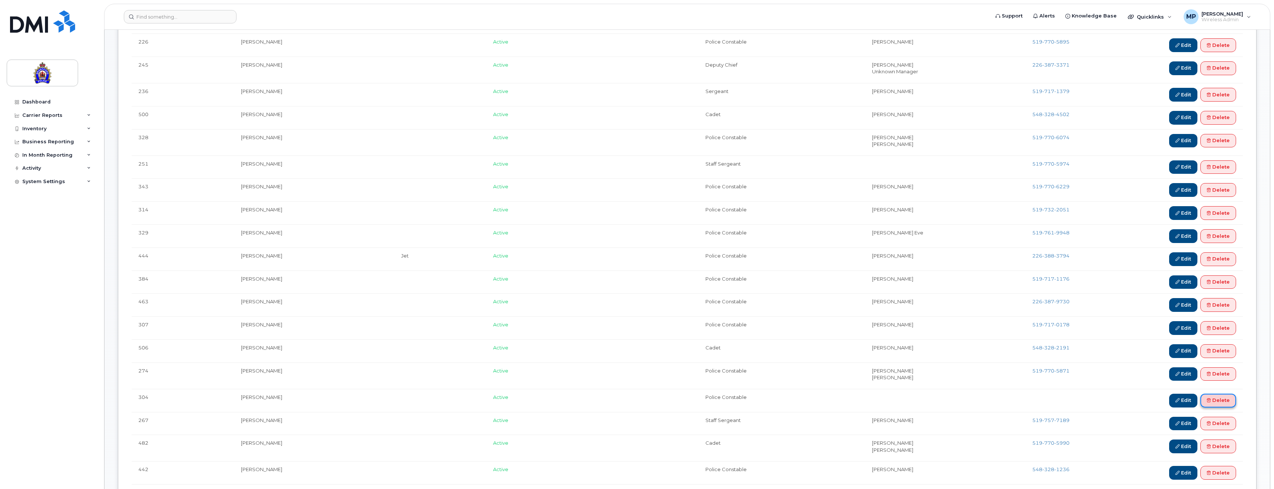
click at [1209, 398] on icon at bounding box center [1209, 400] width 4 height 4
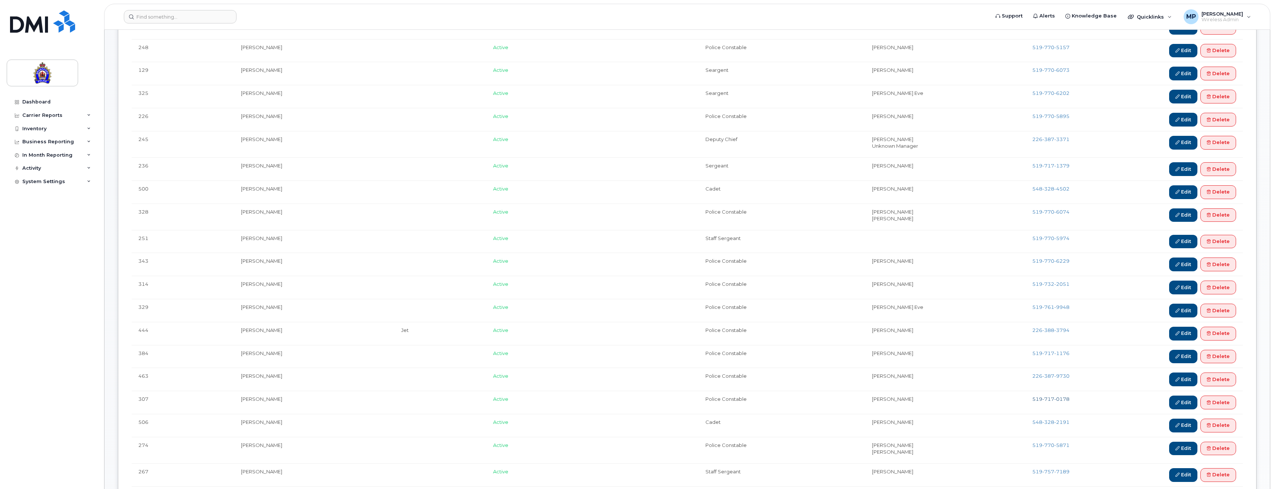
scroll to position [669, 0]
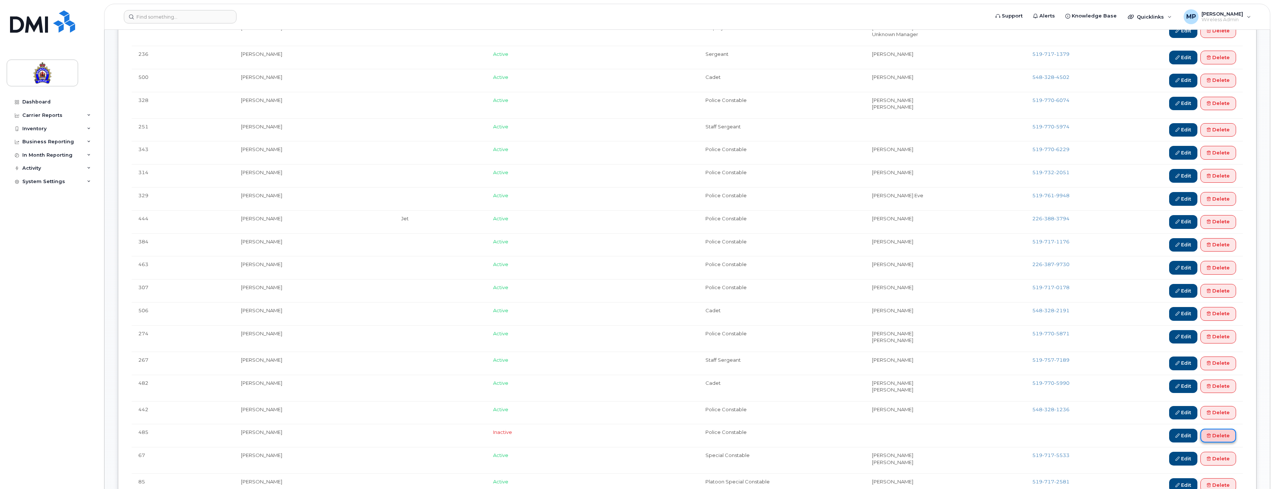
click at [1210, 434] on icon at bounding box center [1209, 435] width 4 height 4
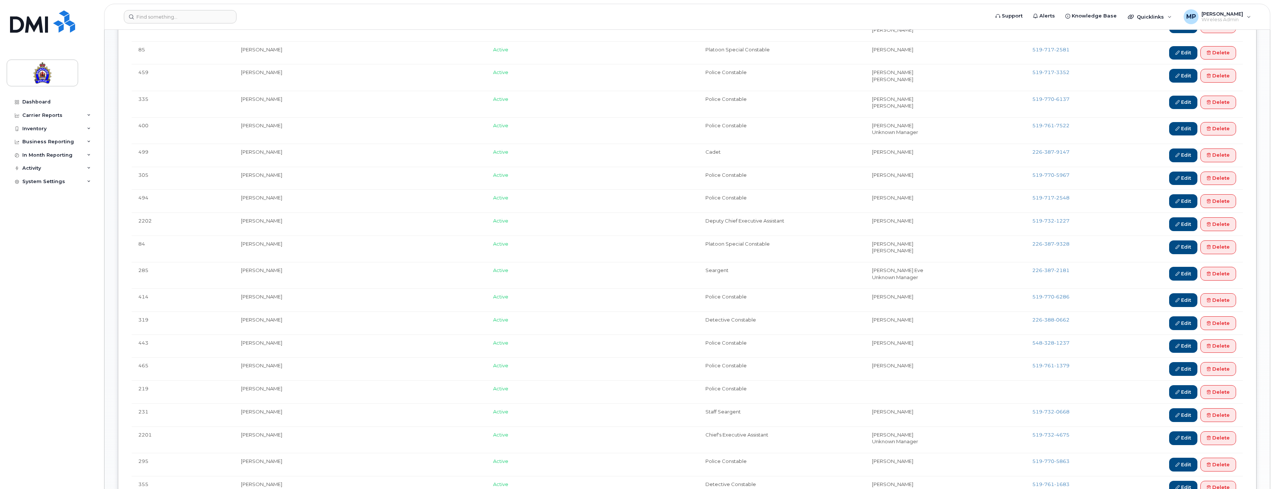
scroll to position [1115, 0]
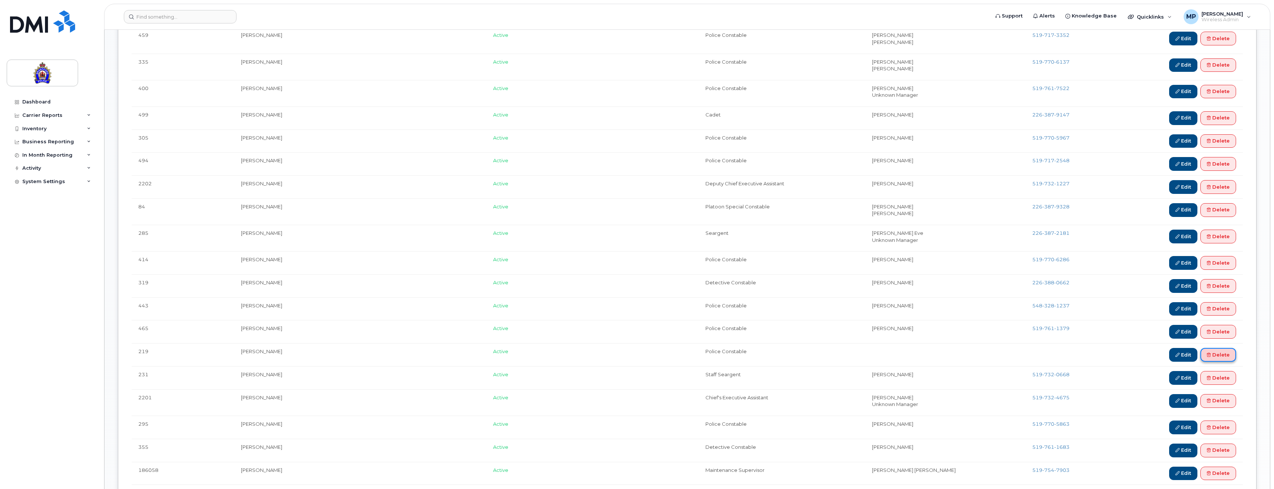
click at [1223, 354] on link "Delete" at bounding box center [1218, 355] width 36 height 14
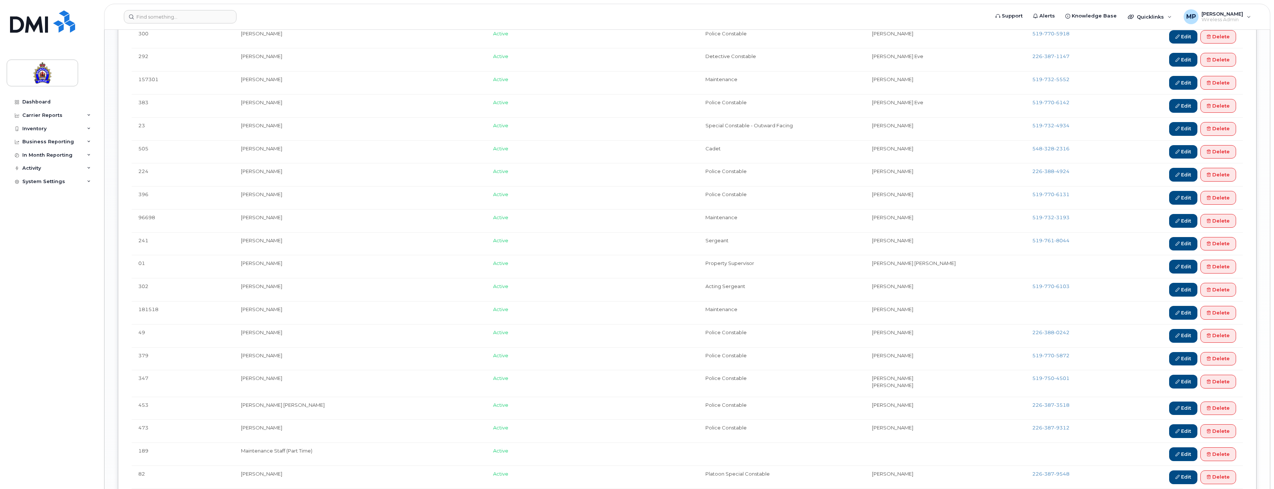
scroll to position [1896, 0]
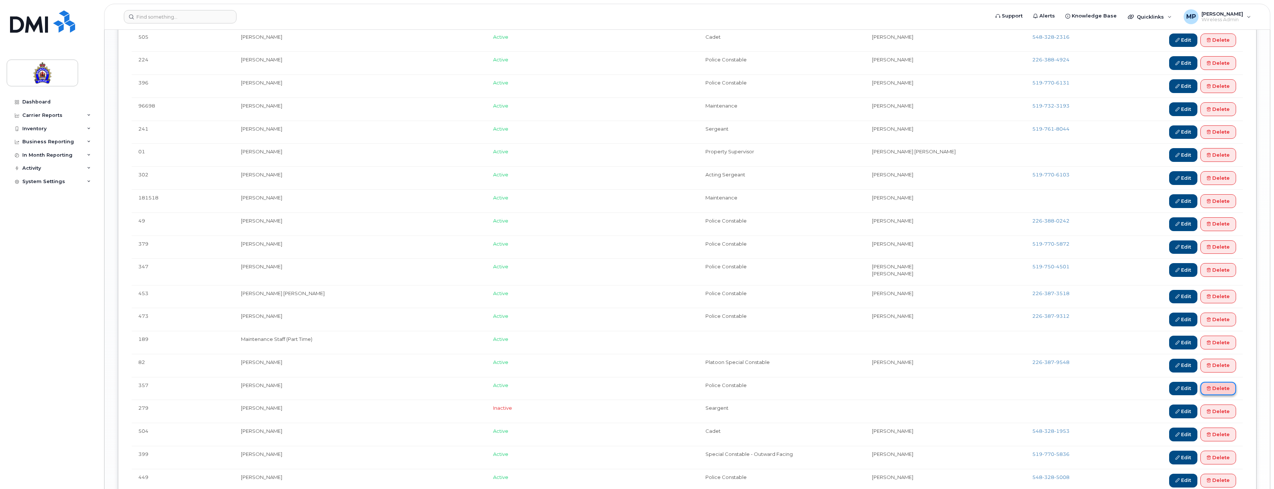
click at [1215, 386] on link "Delete" at bounding box center [1218, 388] width 36 height 14
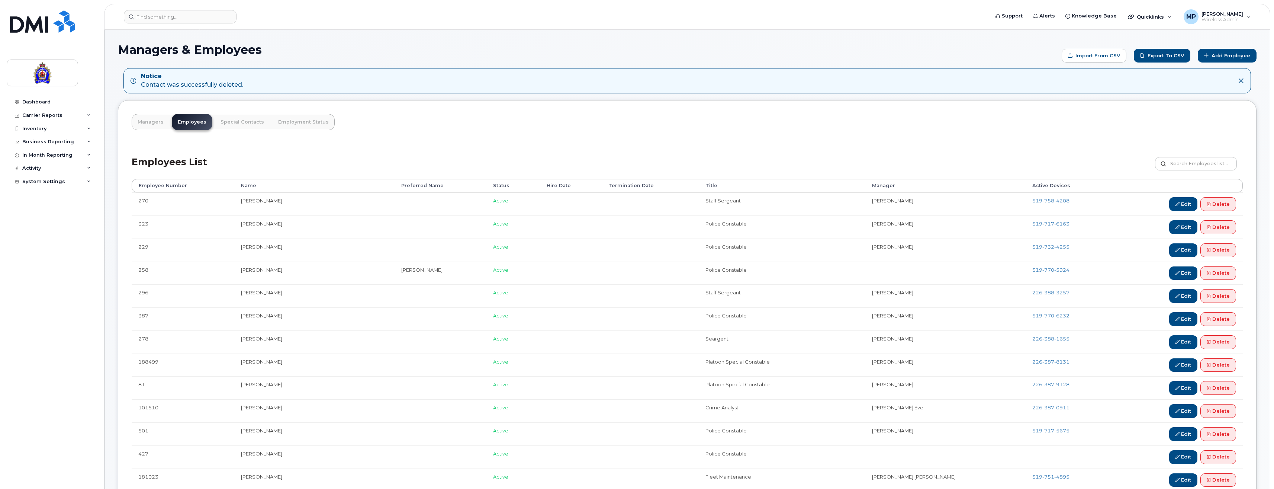
click at [496, 185] on th "Status" at bounding box center [513, 185] width 54 height 13
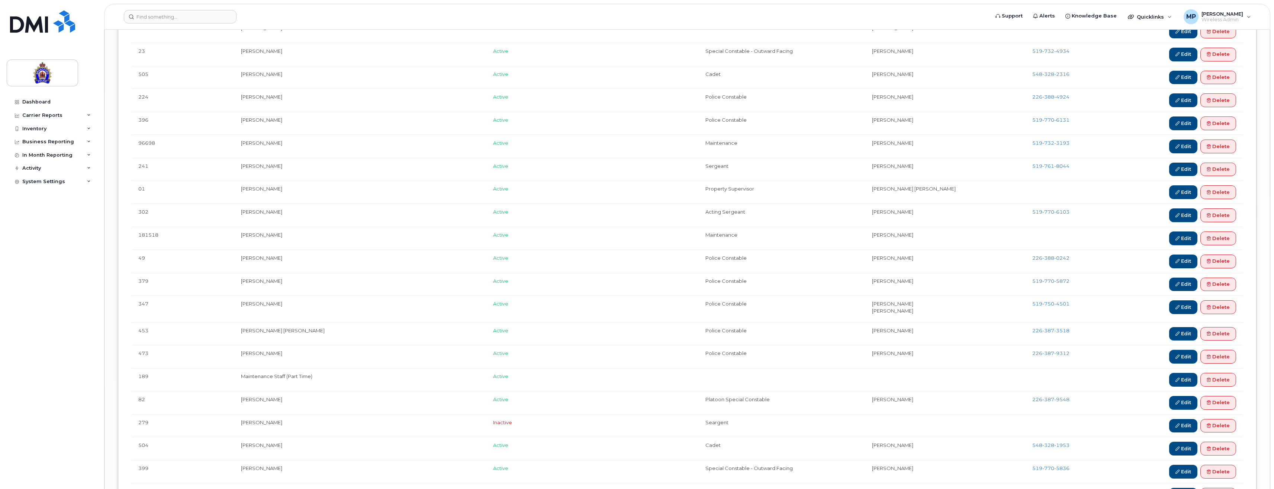
scroll to position [2045, 0]
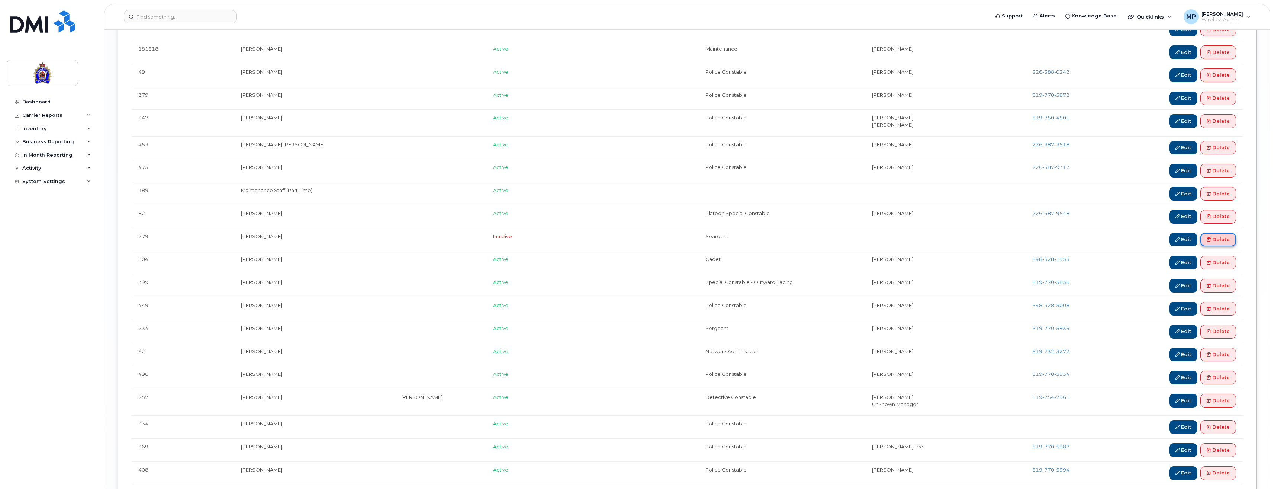
click at [1218, 238] on link "Delete" at bounding box center [1218, 240] width 36 height 14
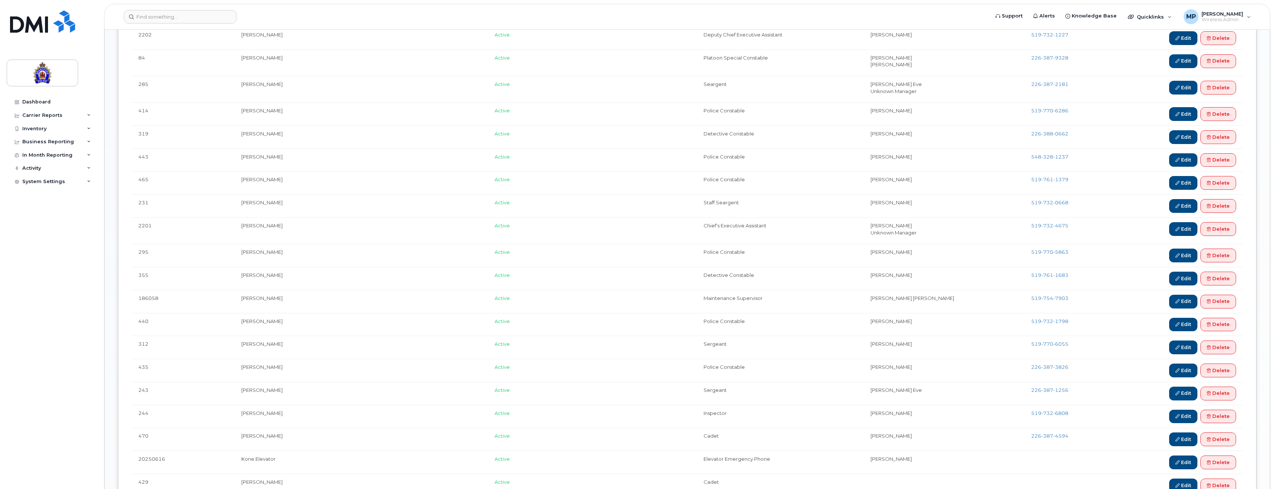
scroll to position [1636, 0]
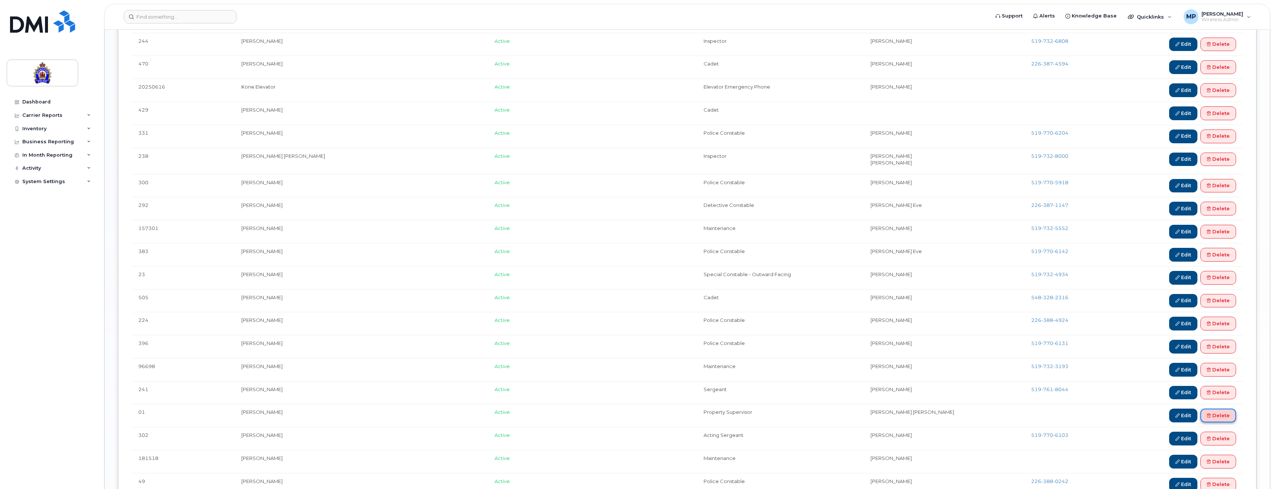
click at [1210, 412] on link "Delete" at bounding box center [1218, 415] width 36 height 14
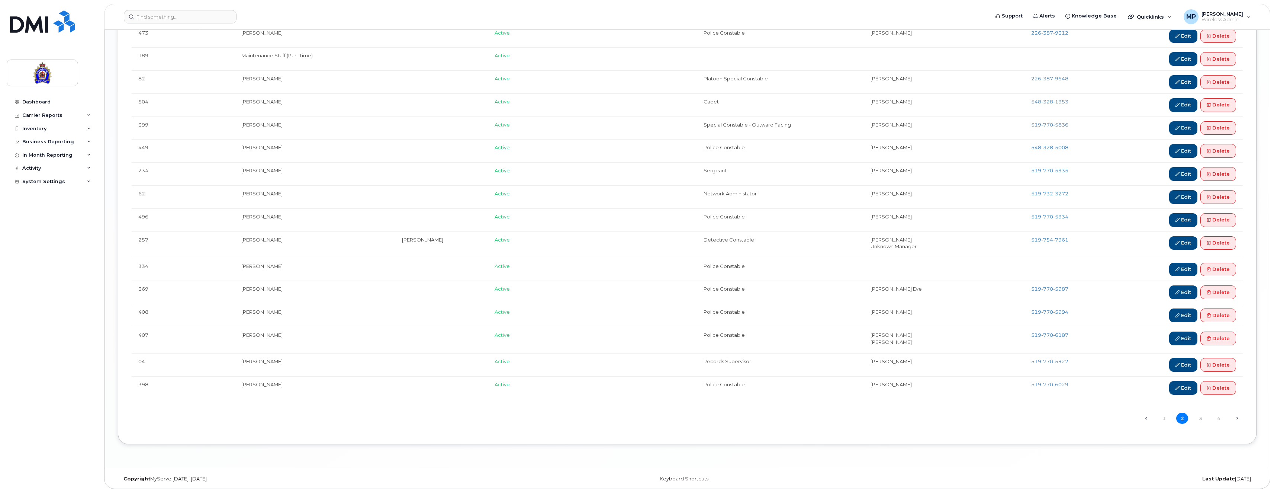
scroll to position [2160, 0]
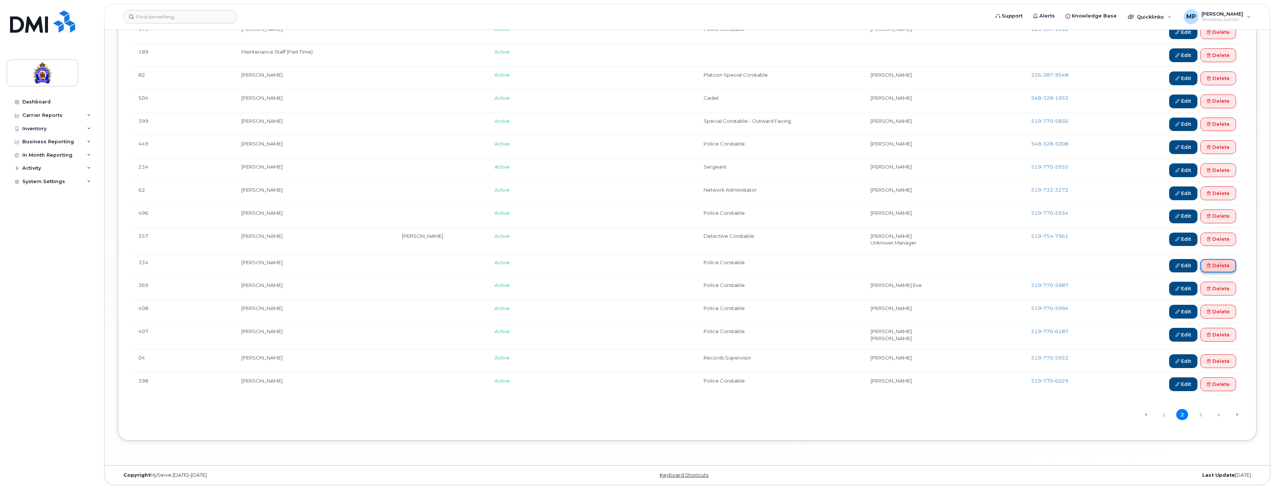
click at [1220, 263] on link "Delete" at bounding box center [1218, 266] width 36 height 14
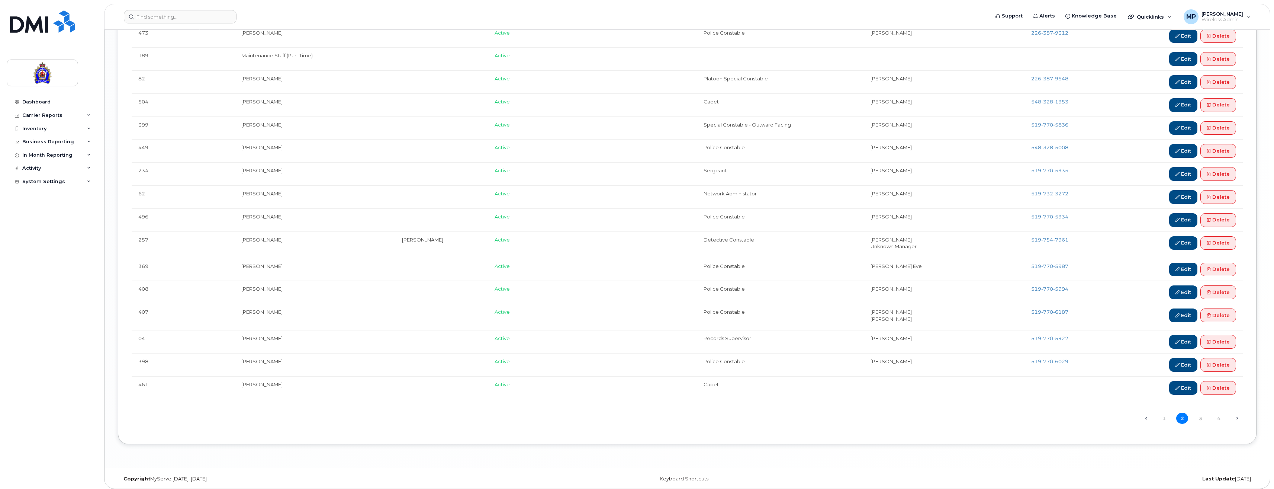
scroll to position [2160, 0]
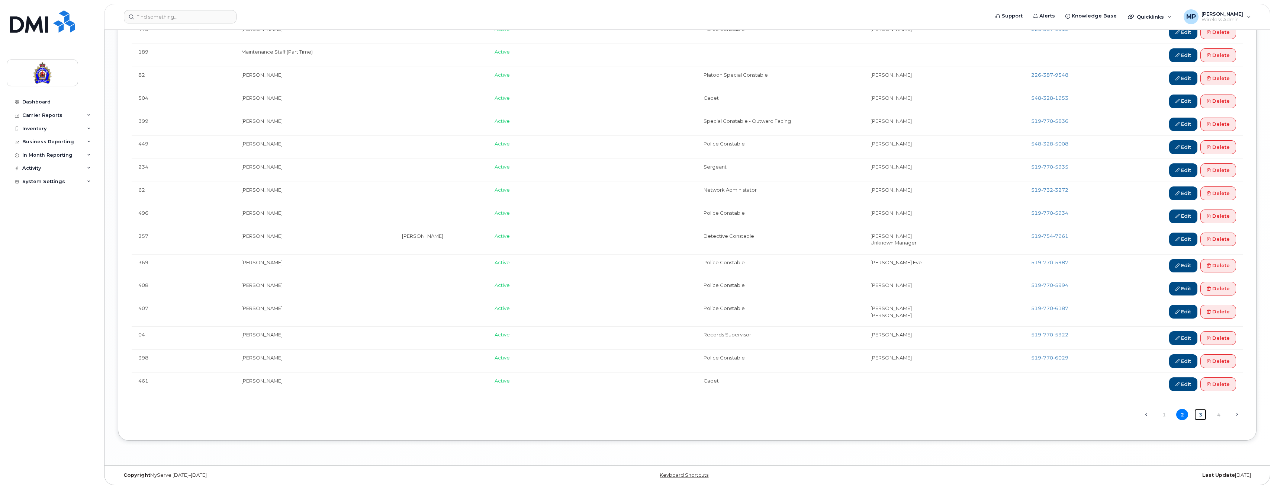
click at [1201, 414] on link "3" at bounding box center [1200, 415] width 12 height 12
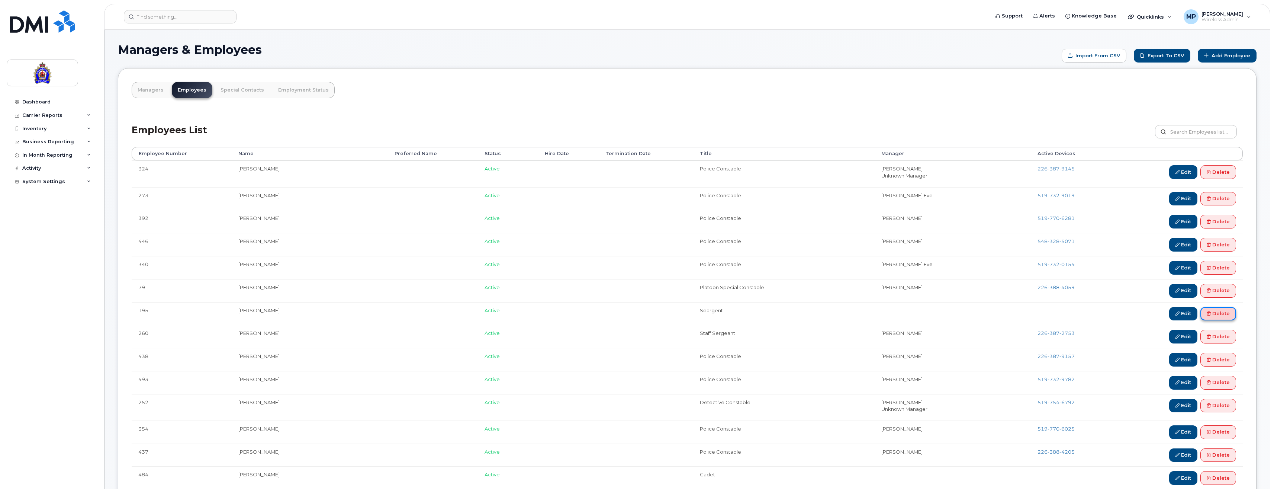
click at [1222, 310] on link "Delete" at bounding box center [1218, 314] width 36 height 14
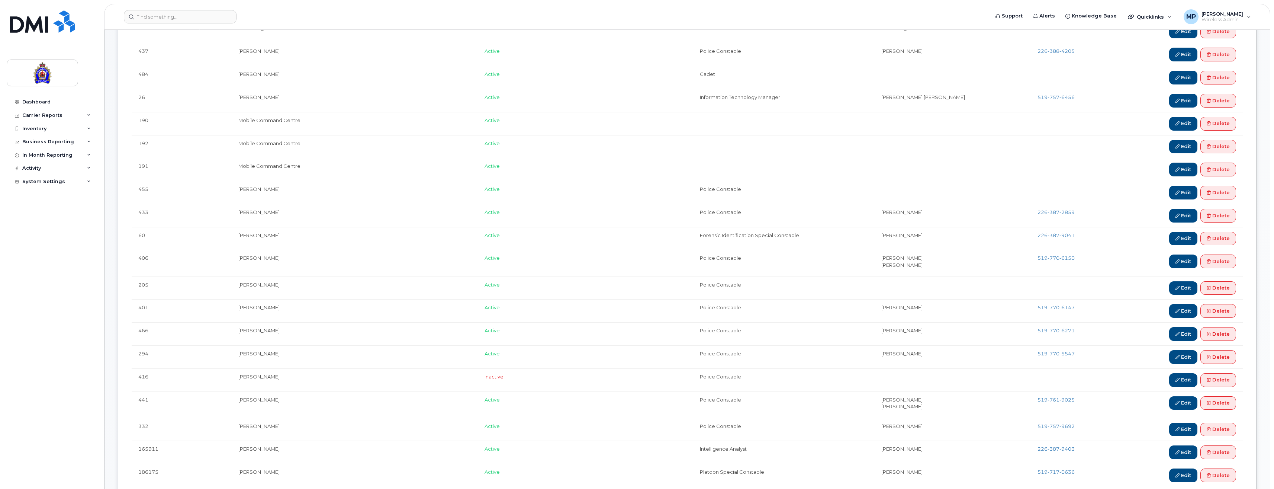
scroll to position [446, 0]
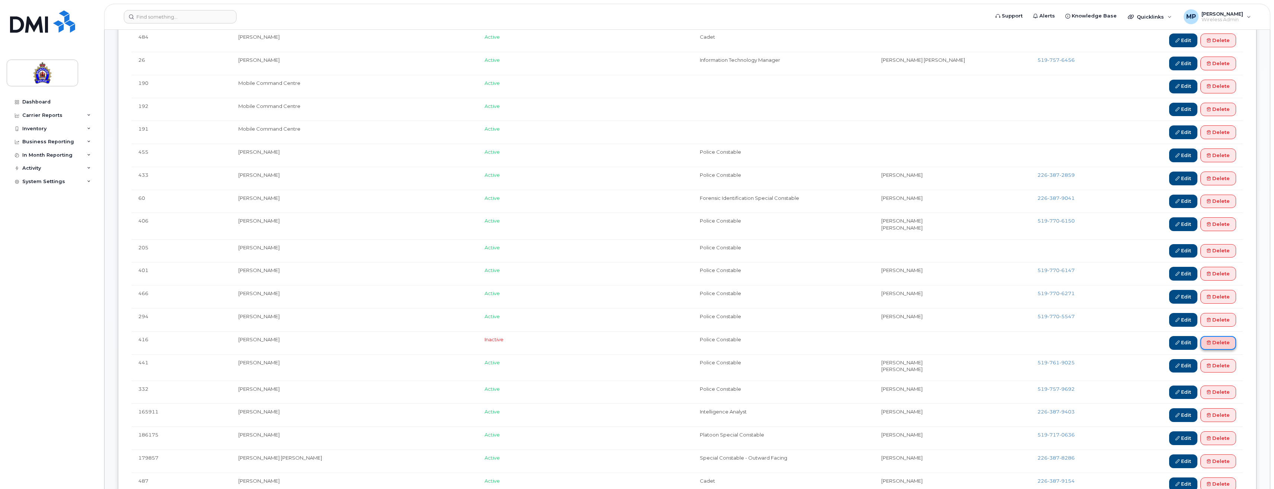
click at [1210, 340] on link "Delete" at bounding box center [1218, 343] width 36 height 14
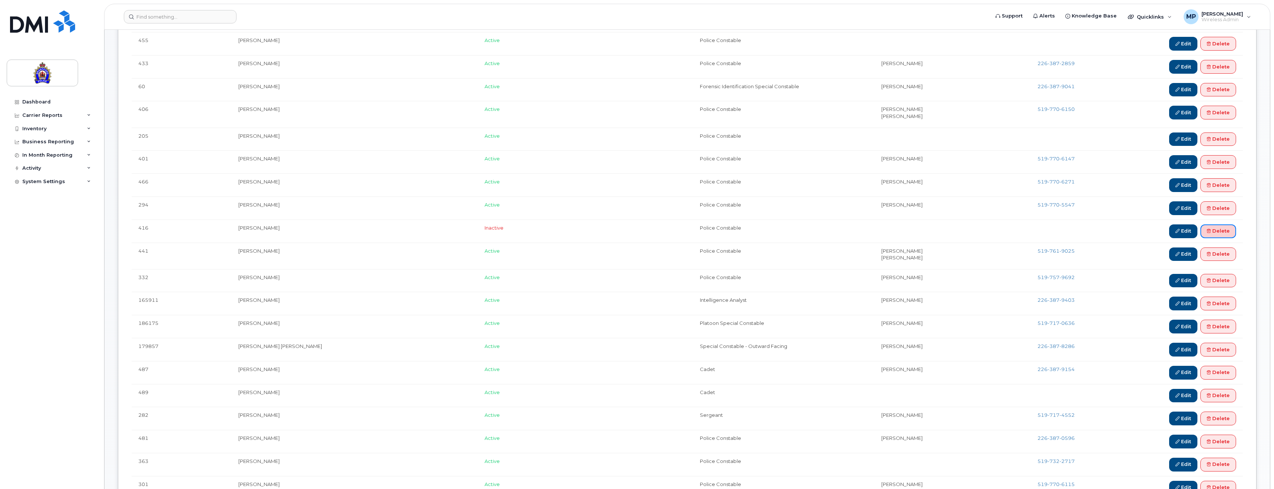
scroll to position [595, 0]
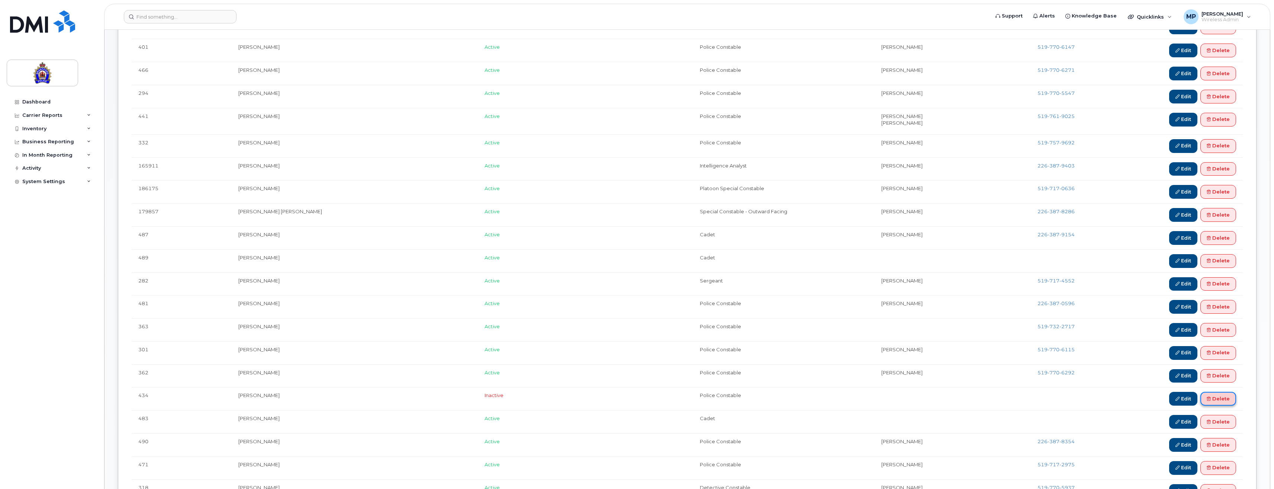
click at [1218, 396] on link "Delete" at bounding box center [1218, 399] width 36 height 14
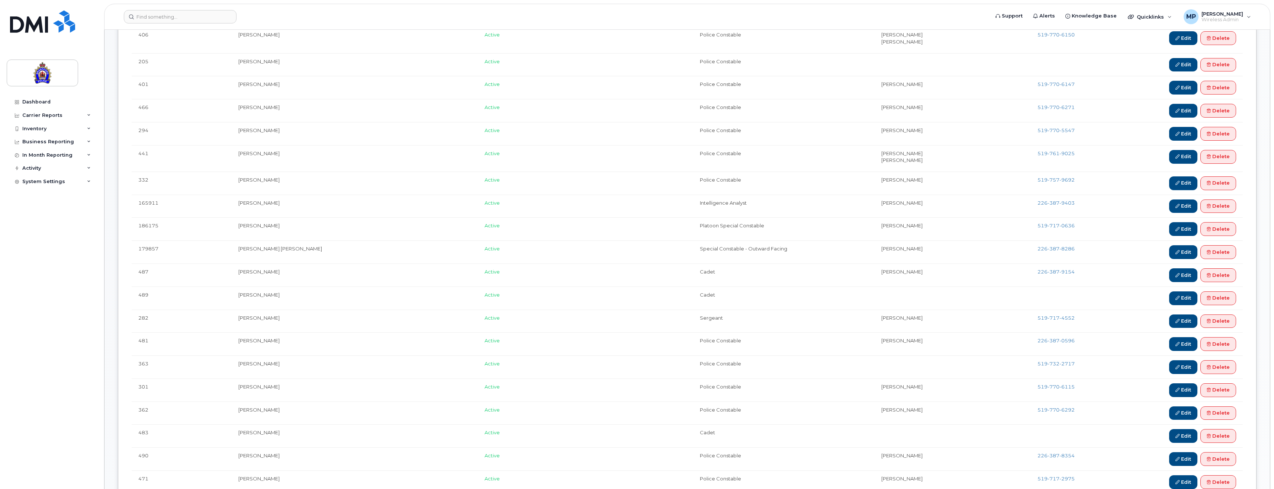
scroll to position [706, 0]
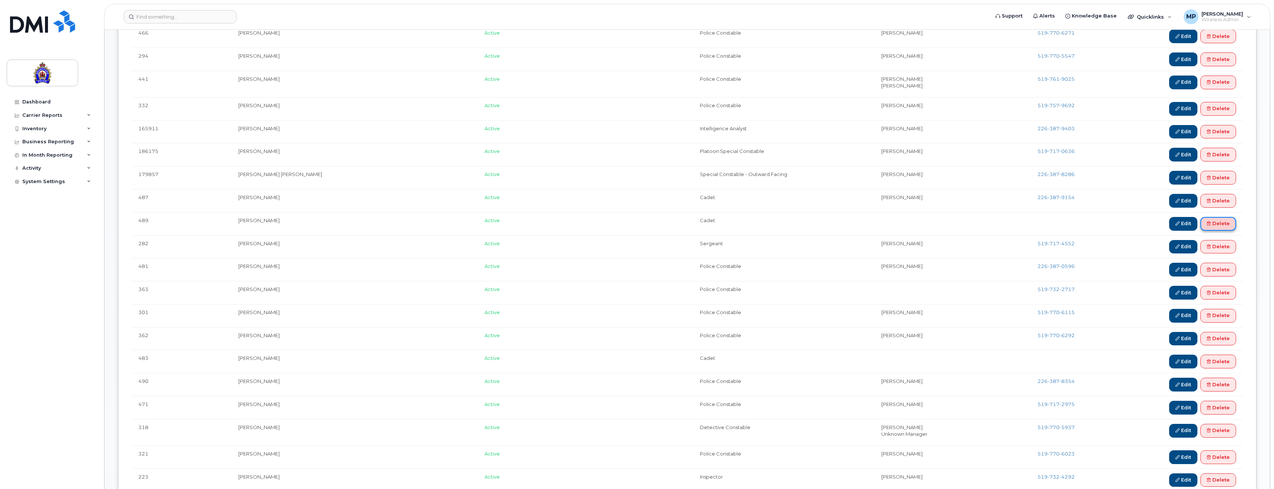
click at [1221, 220] on link "Delete" at bounding box center [1218, 224] width 36 height 14
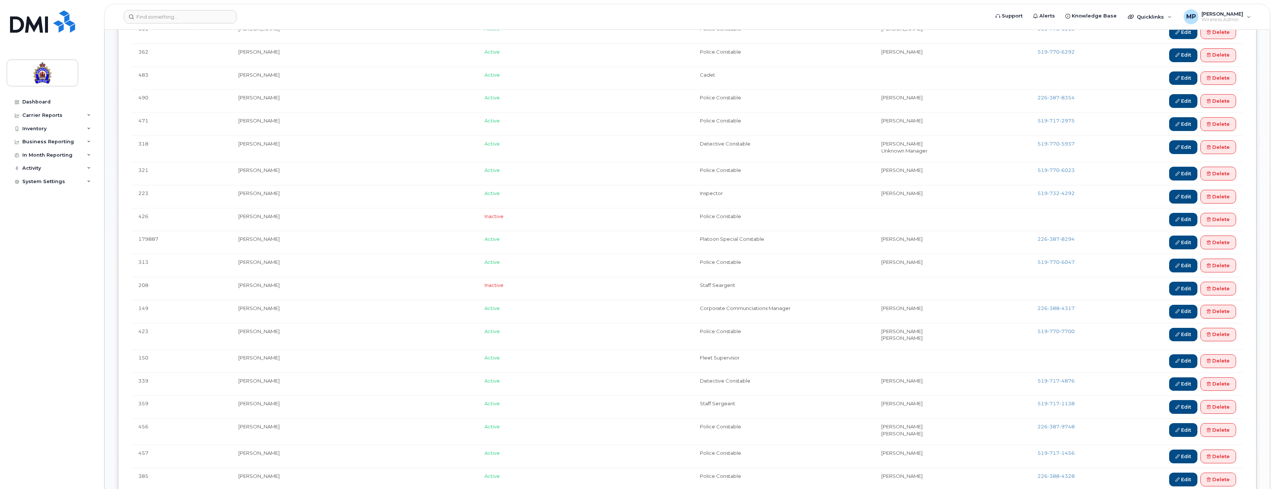
scroll to position [1078, 0]
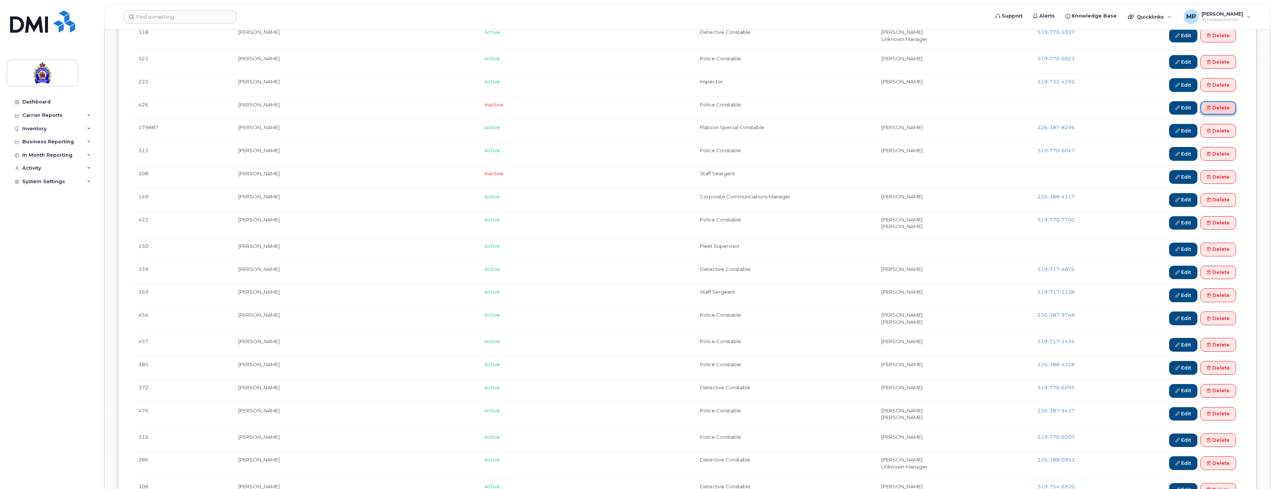
click at [1220, 105] on link "Delete" at bounding box center [1218, 108] width 36 height 14
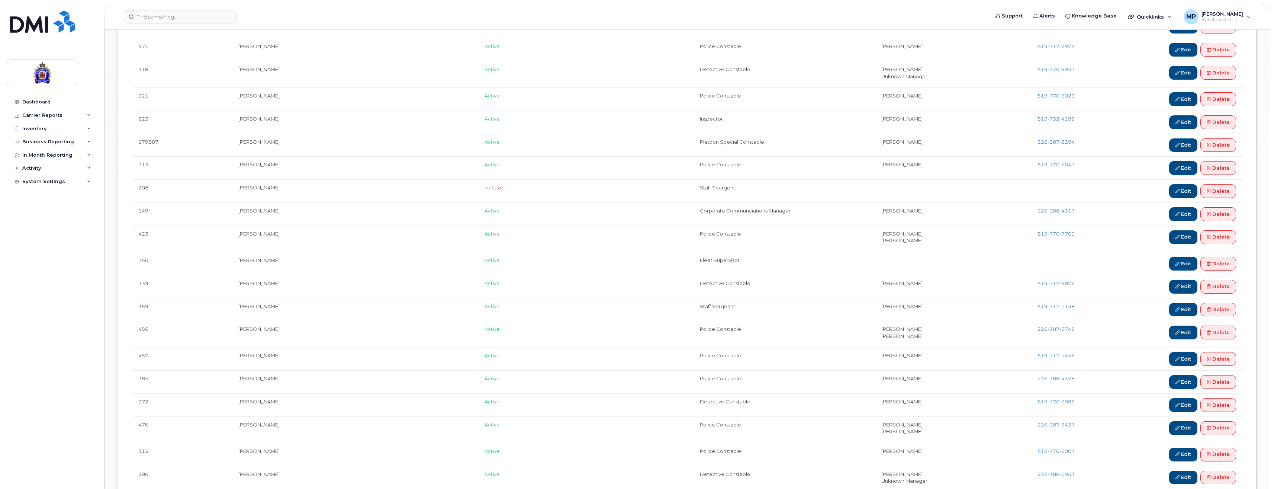
scroll to position [1078, 0]
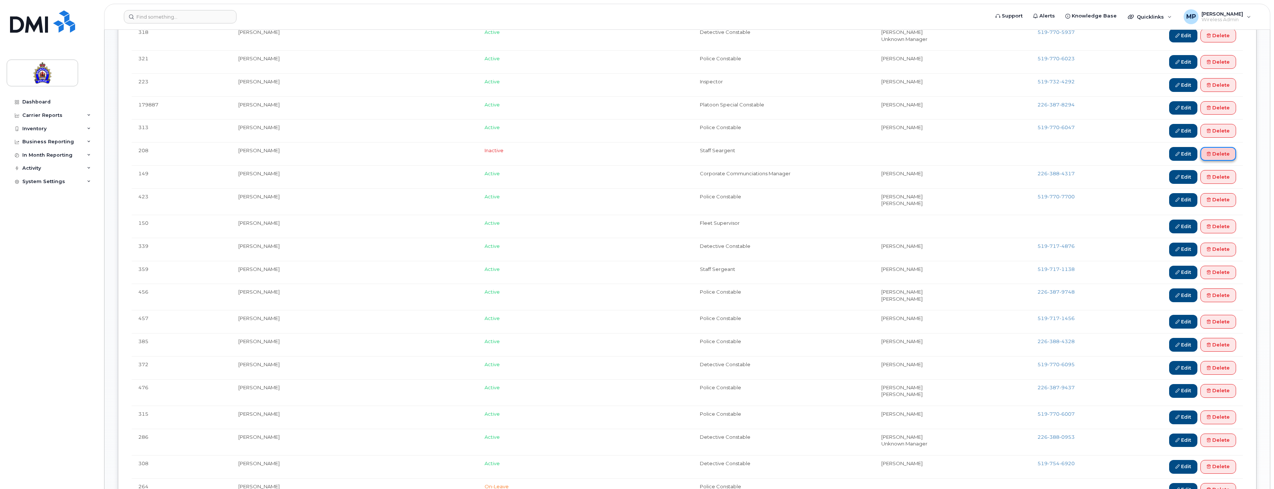
click at [1206, 151] on link "Delete" at bounding box center [1218, 154] width 36 height 14
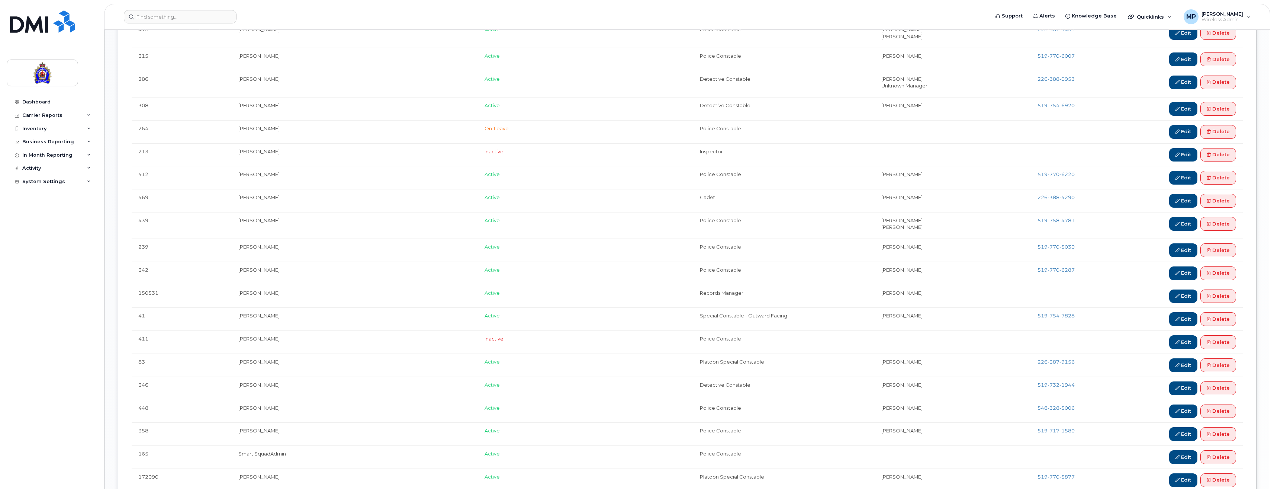
scroll to position [1376, 0]
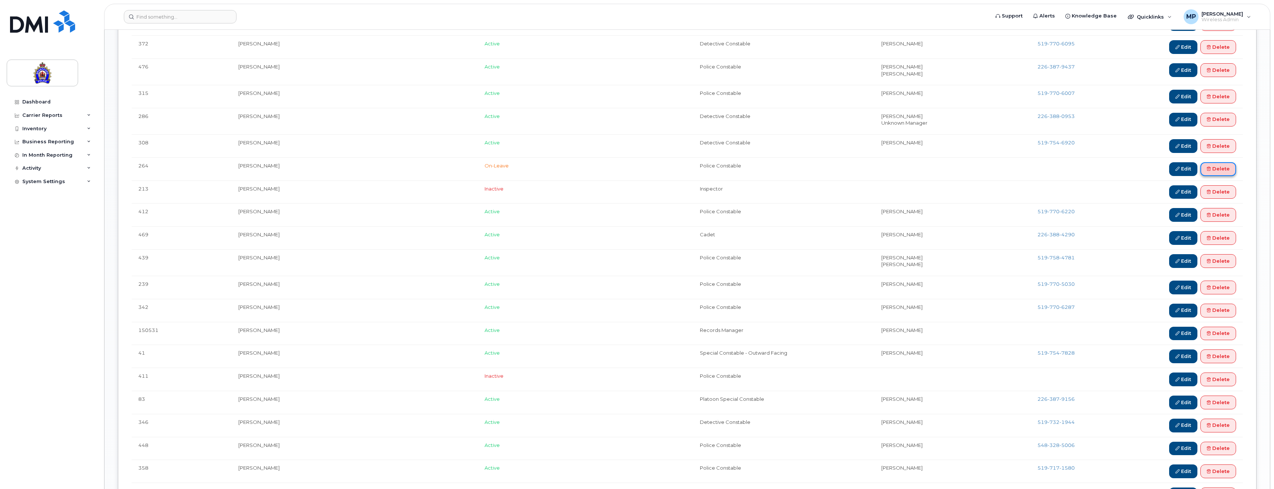
click at [1210, 165] on link "Delete" at bounding box center [1218, 169] width 36 height 14
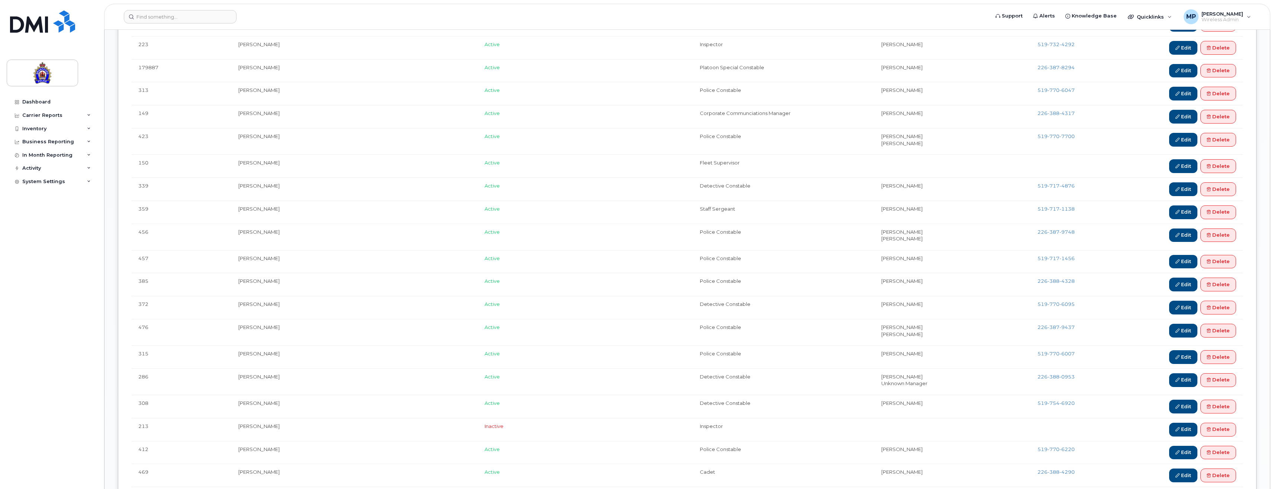
scroll to position [1376, 0]
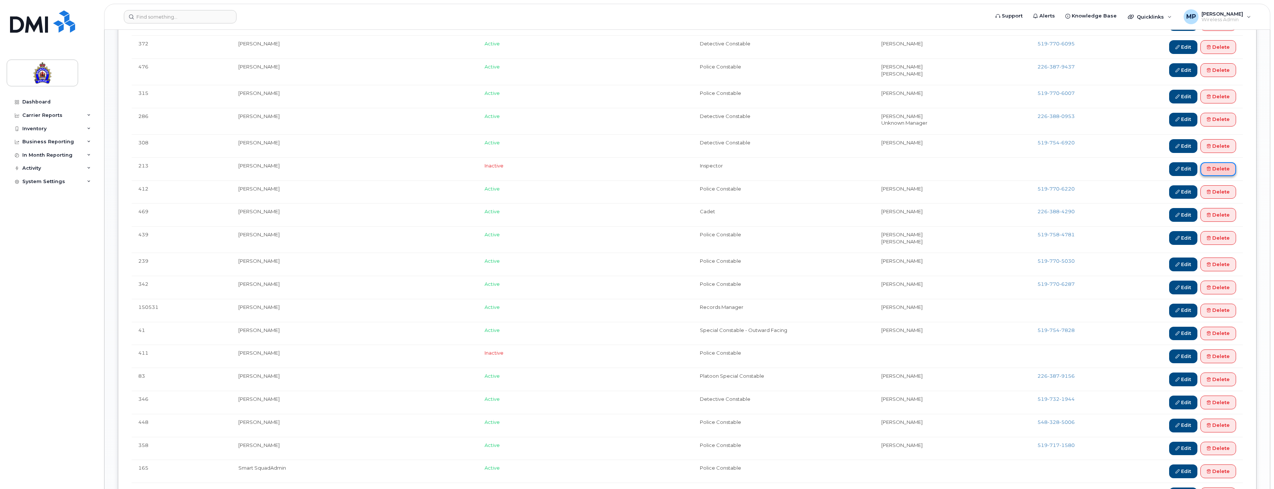
click at [1217, 166] on link "Delete" at bounding box center [1218, 169] width 36 height 14
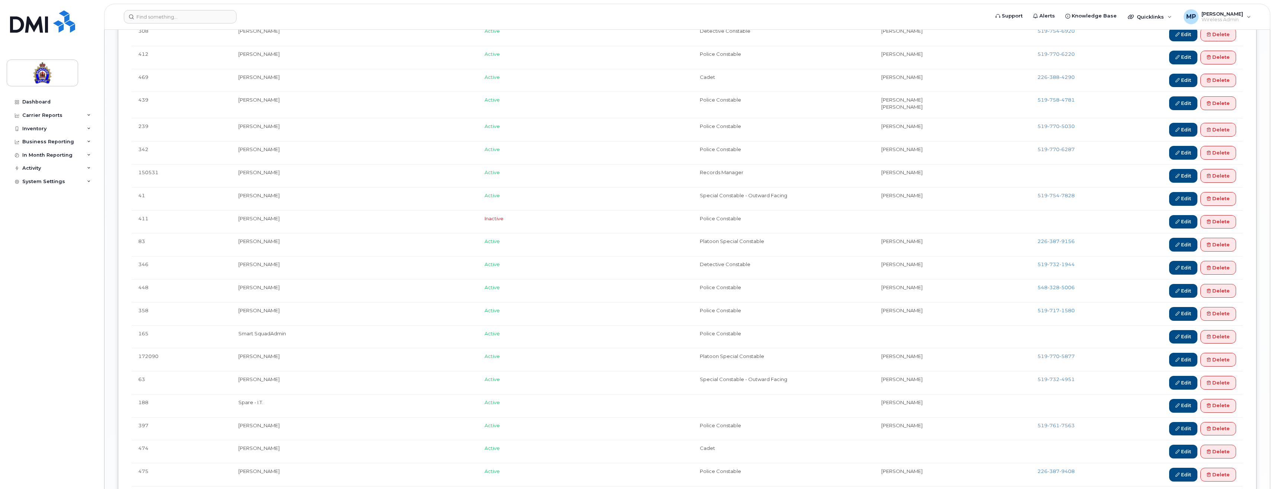
scroll to position [1562, 0]
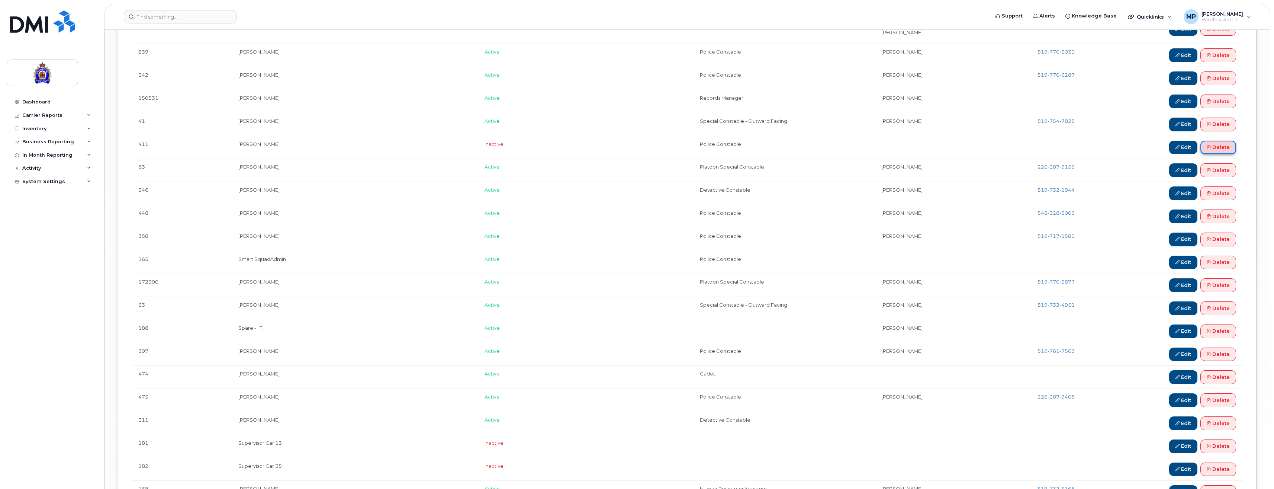
click at [1208, 146] on icon at bounding box center [1209, 147] width 4 height 4
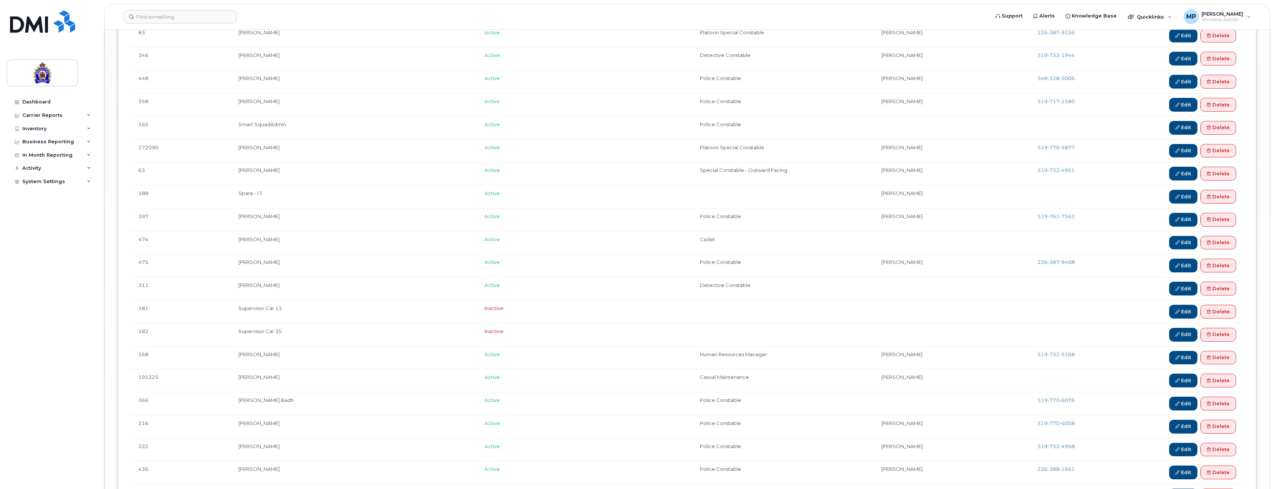
scroll to position [1822, 0]
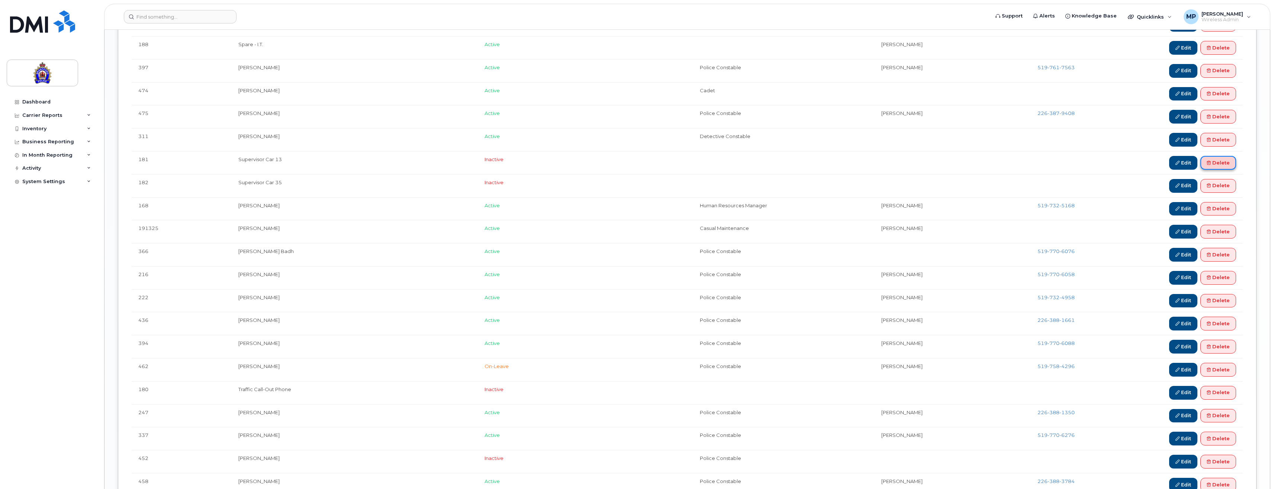
click at [1224, 163] on link "Delete" at bounding box center [1218, 163] width 36 height 14
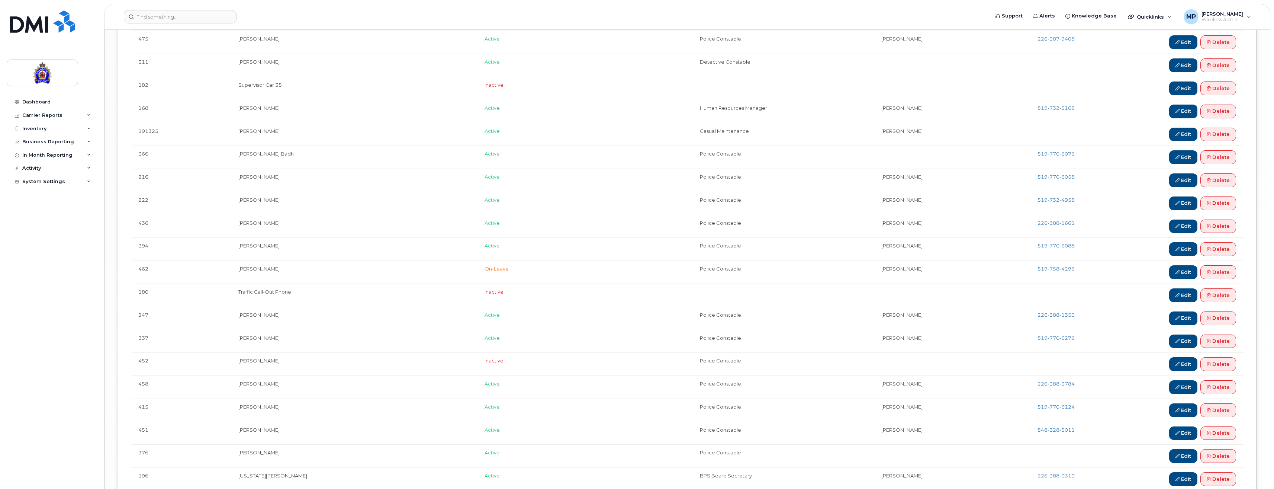
scroll to position [1933, 0]
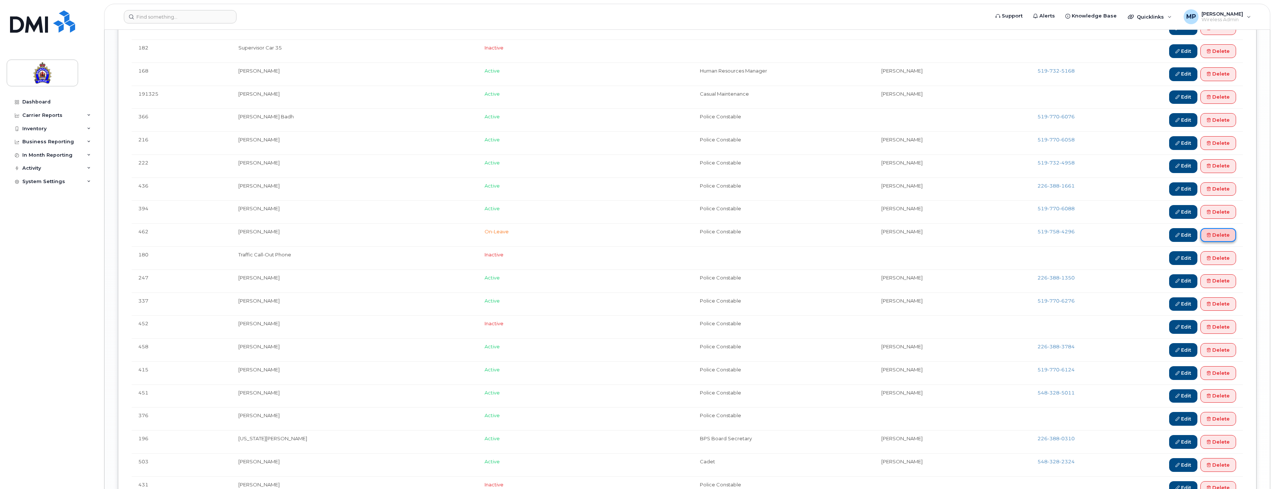
click at [1217, 231] on link "Delete" at bounding box center [1218, 235] width 36 height 14
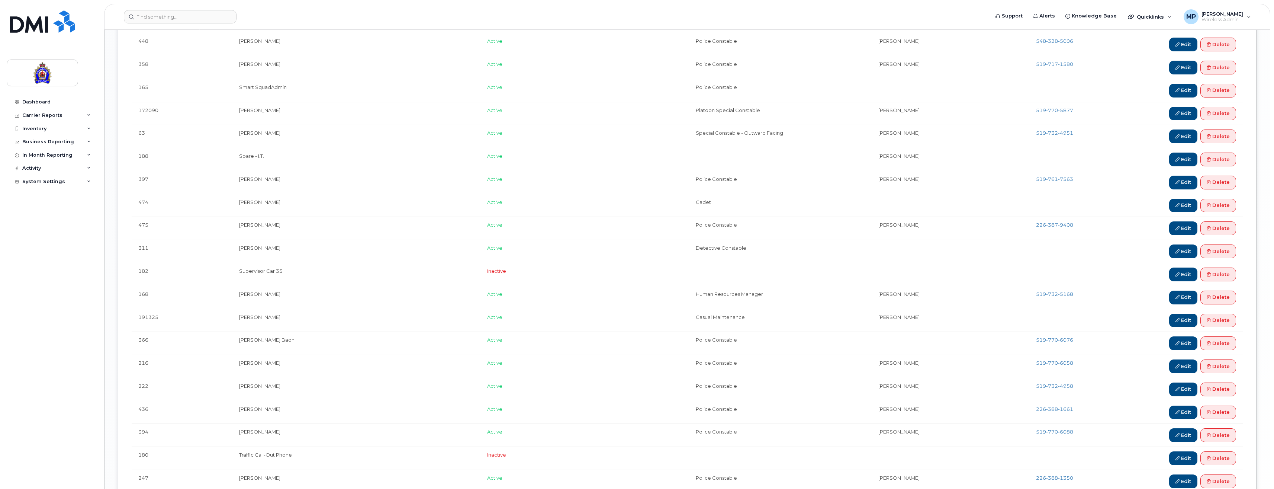
scroll to position [1748, 0]
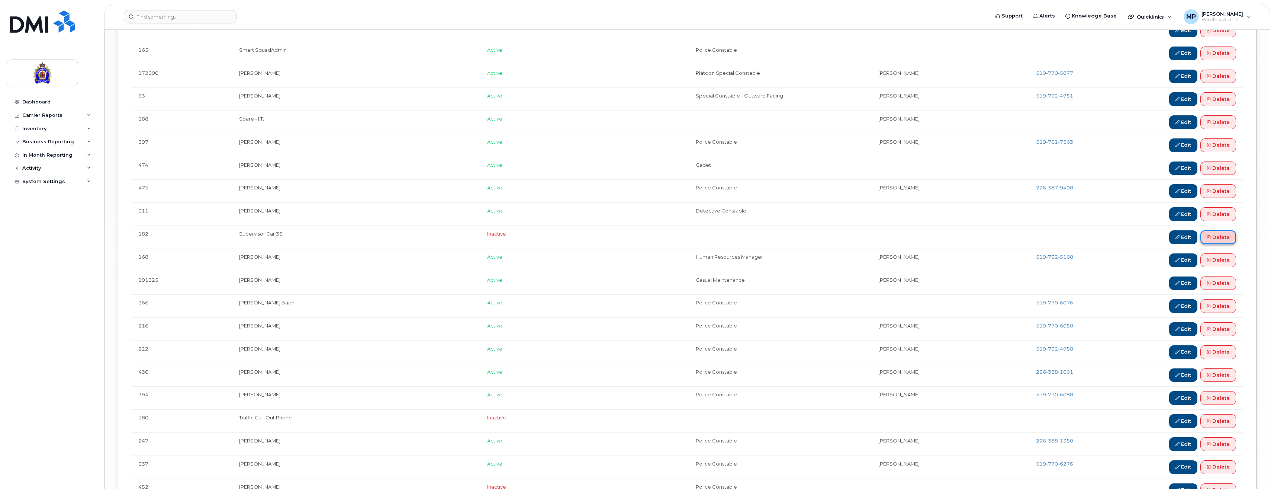
click at [1224, 234] on link "Delete" at bounding box center [1218, 237] width 36 height 14
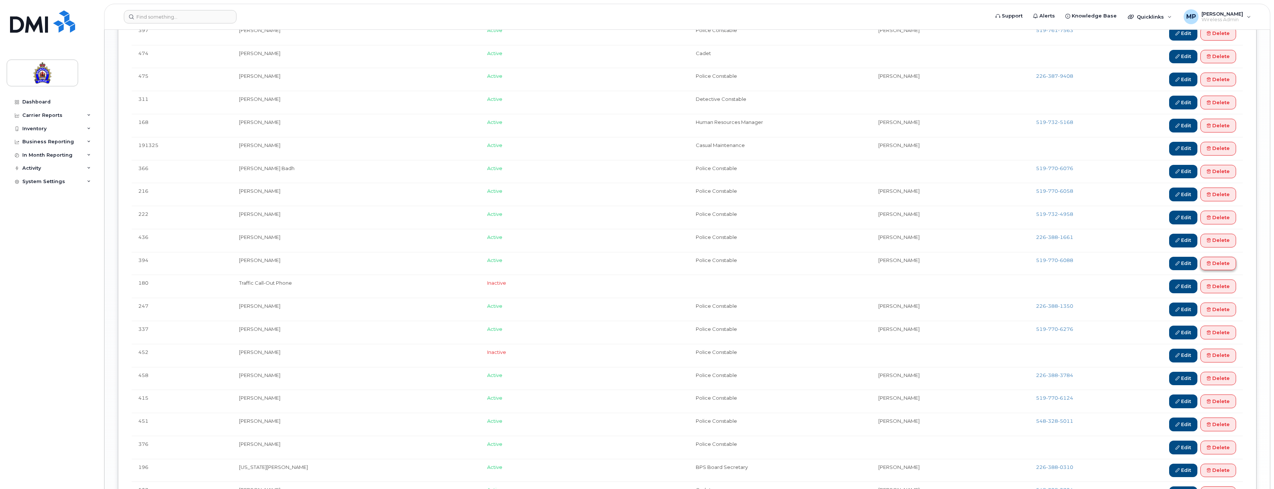
scroll to position [1933, 0]
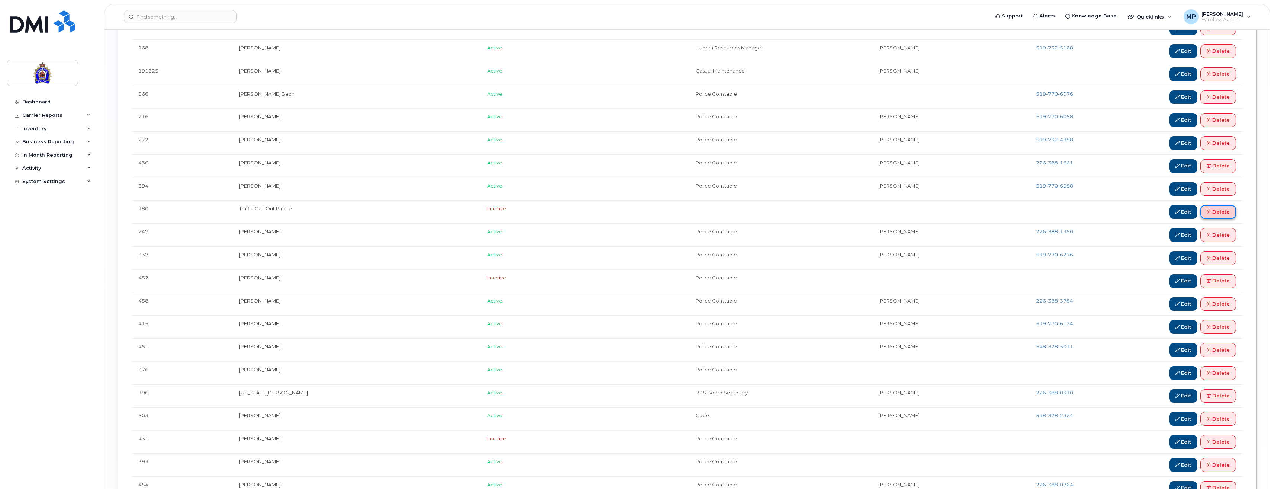
click at [1214, 211] on link "Delete" at bounding box center [1218, 212] width 36 height 14
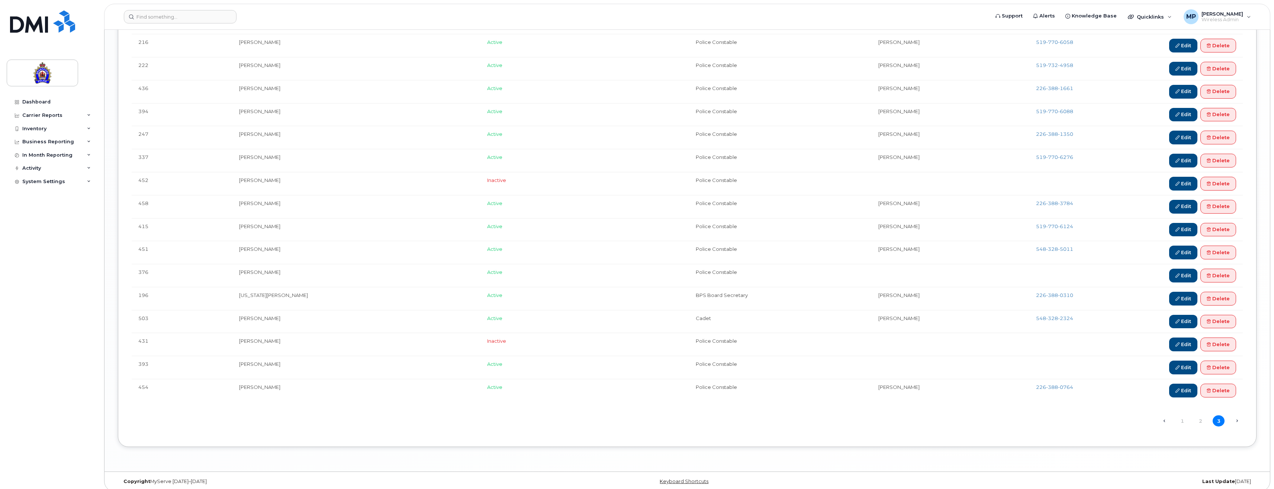
scroll to position [2014, 0]
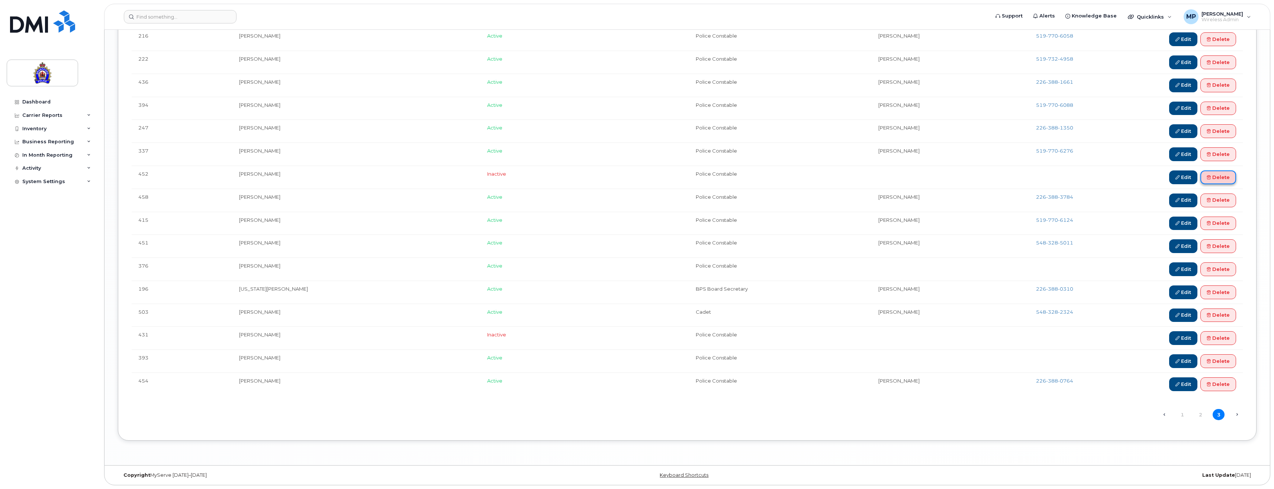
click at [1215, 176] on link "Delete" at bounding box center [1218, 177] width 36 height 14
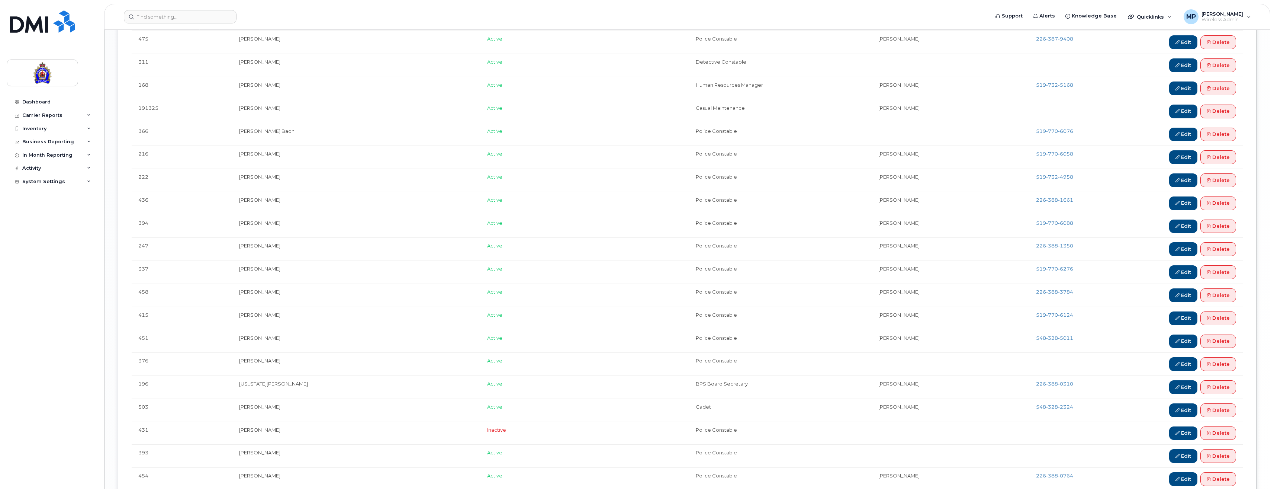
scroll to position [1991, 0]
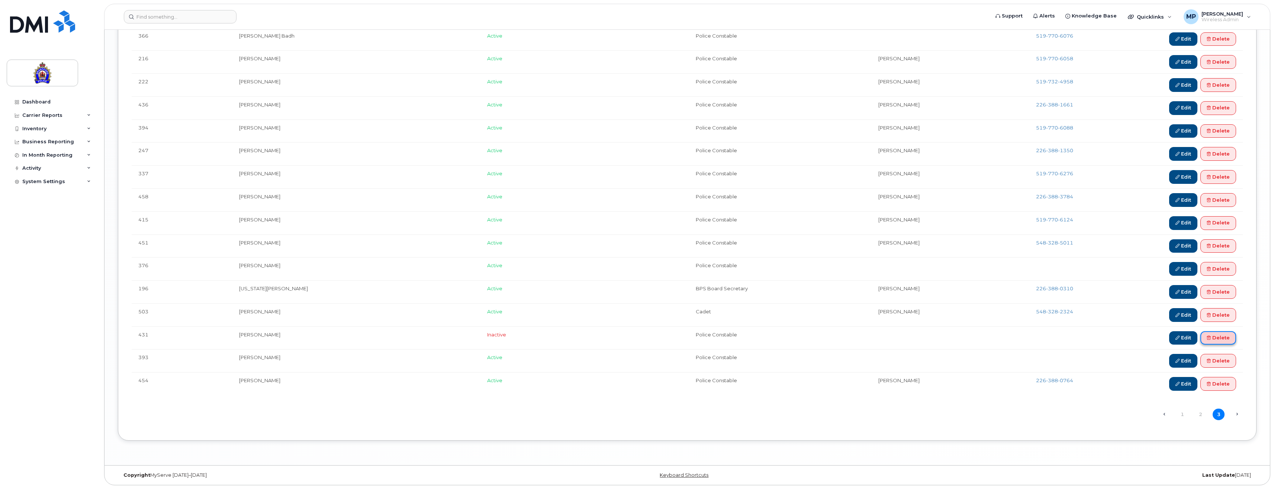
click at [1220, 338] on link "Delete" at bounding box center [1218, 338] width 36 height 14
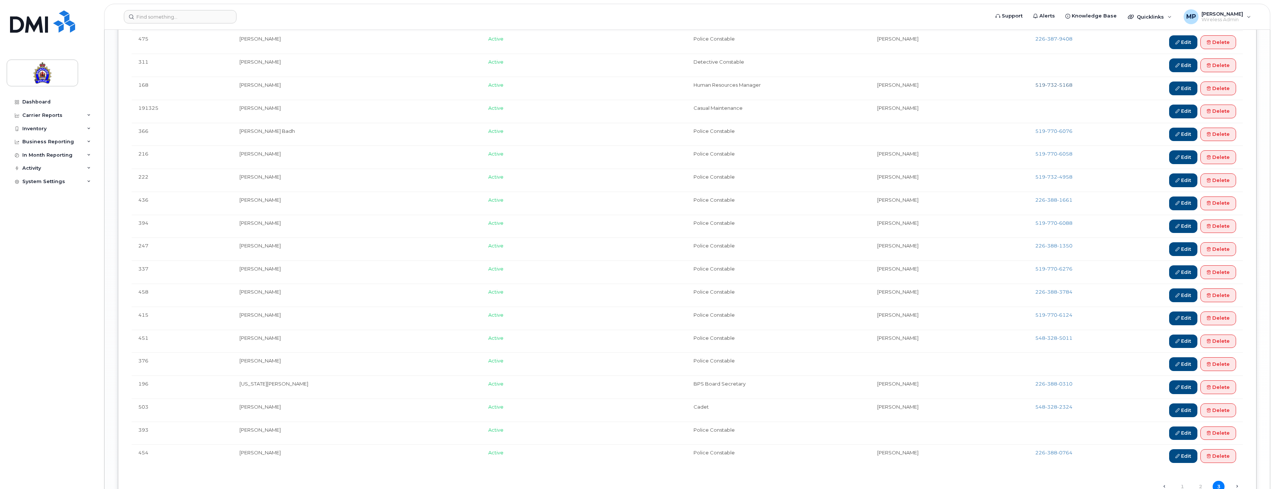
scroll to position [1968, 0]
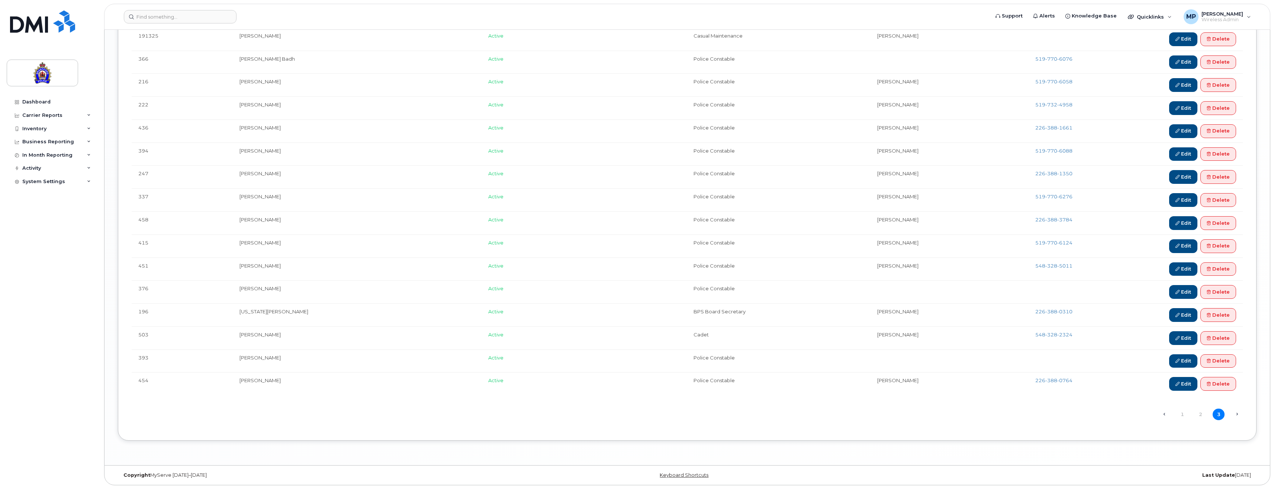
click at [1238, 414] on span "Next →" at bounding box center [1237, 414] width 12 height 10
click at [1201, 413] on link "2" at bounding box center [1200, 414] width 12 height 12
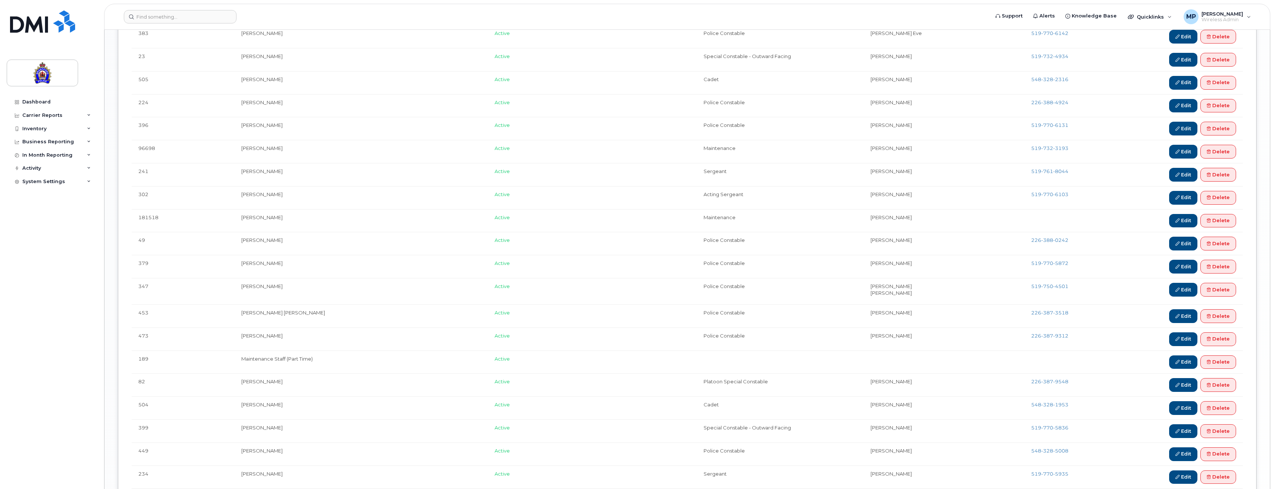
scroll to position [2119, 0]
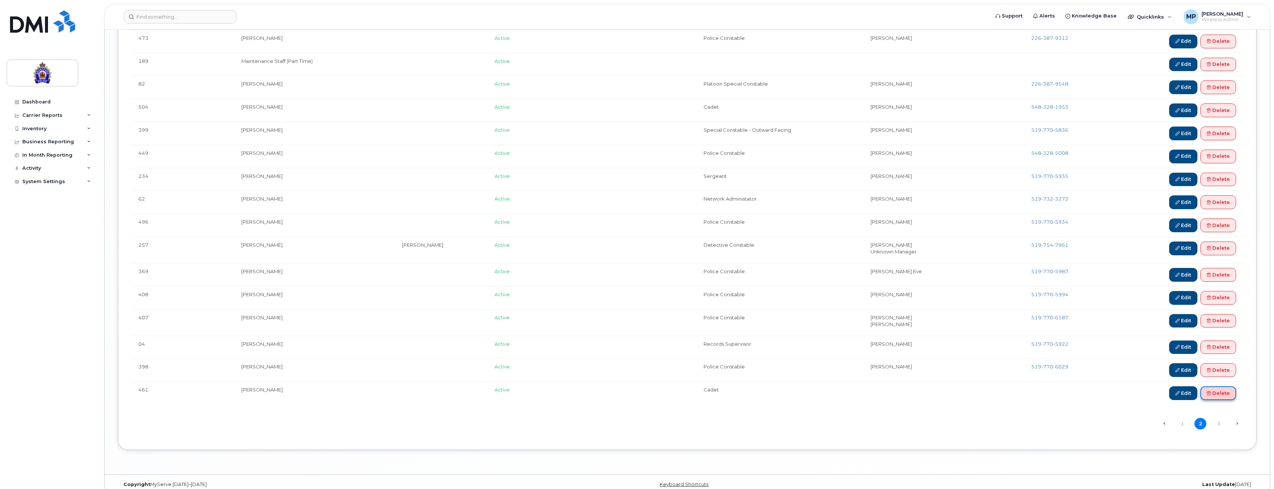
click at [1230, 393] on link "Delete" at bounding box center [1218, 393] width 36 height 14
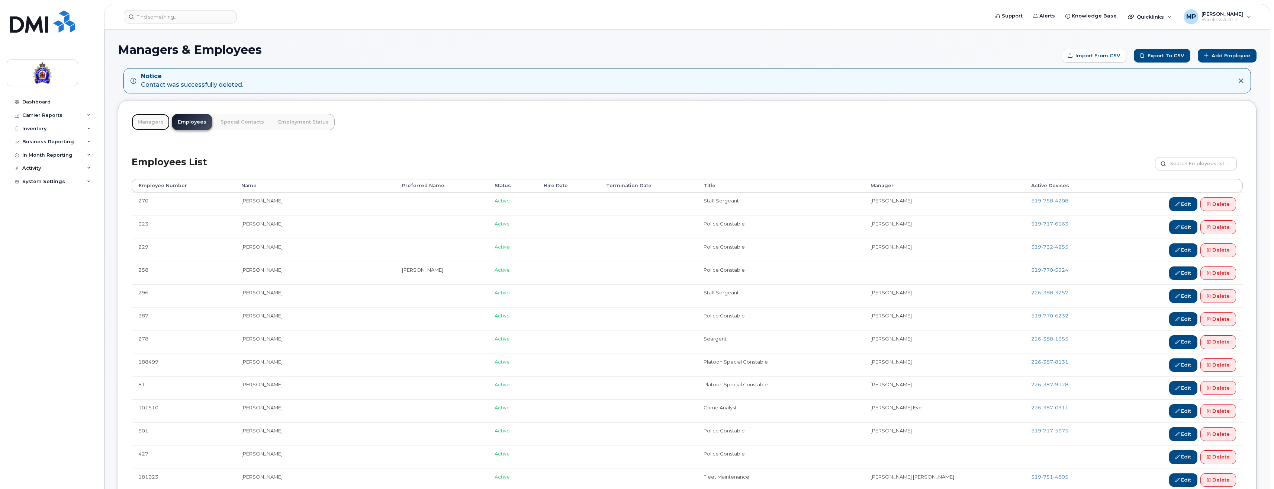
click at [152, 120] on link "Managers" at bounding box center [151, 122] width 38 height 16
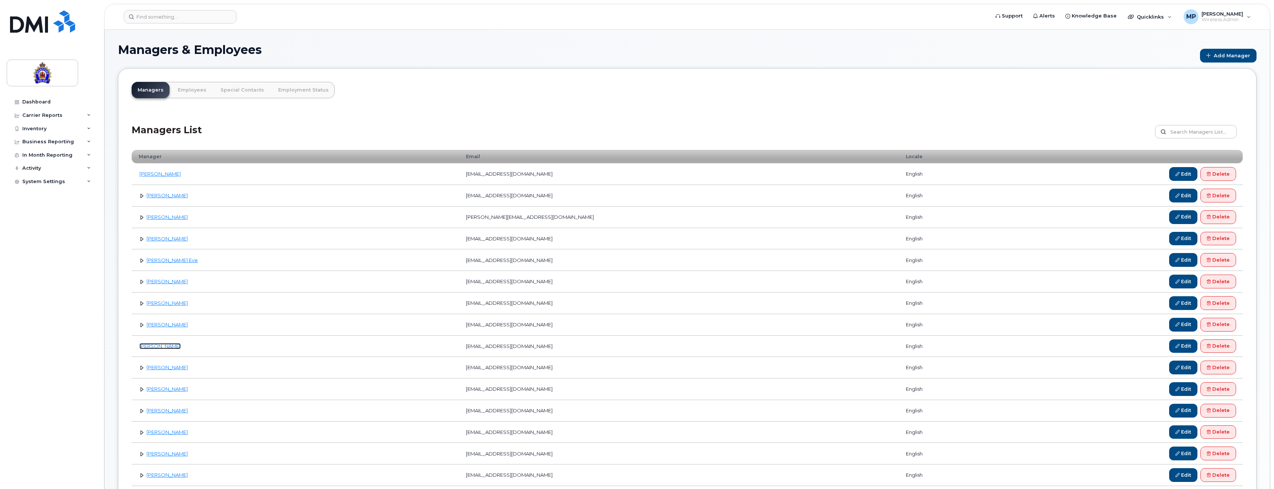
click at [158, 346] on link "[PERSON_NAME]" at bounding box center [159, 346] width 41 height 6
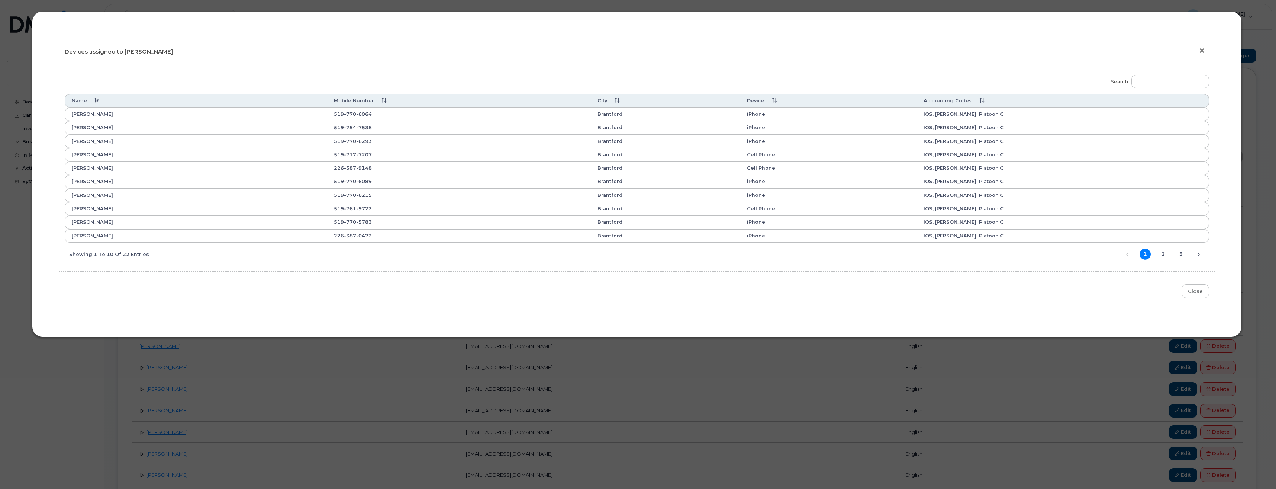
click at [1202, 49] on button "×" at bounding box center [1204, 50] width 10 height 11
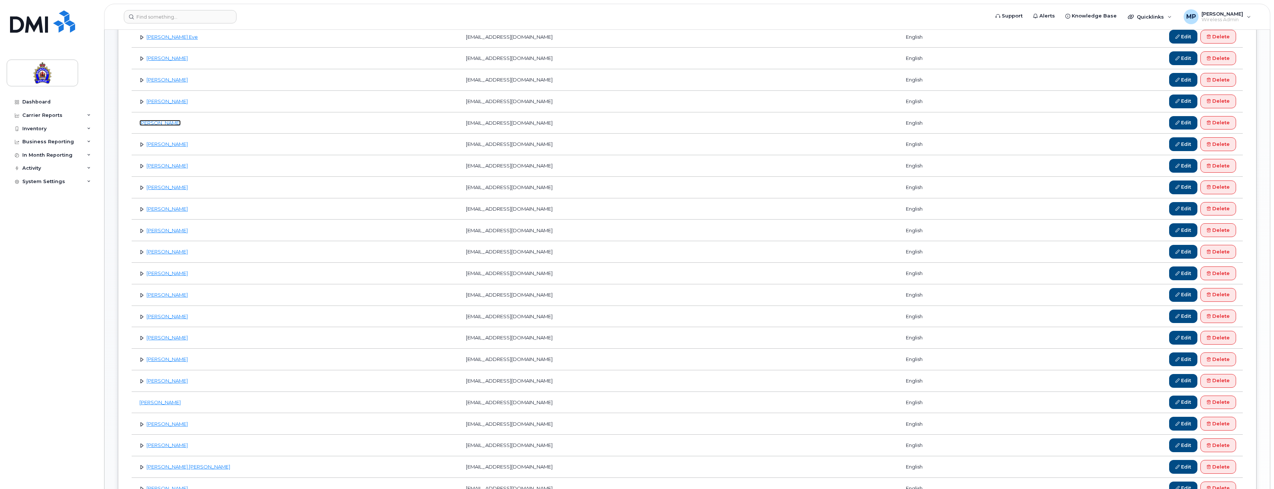
scroll to position [335, 0]
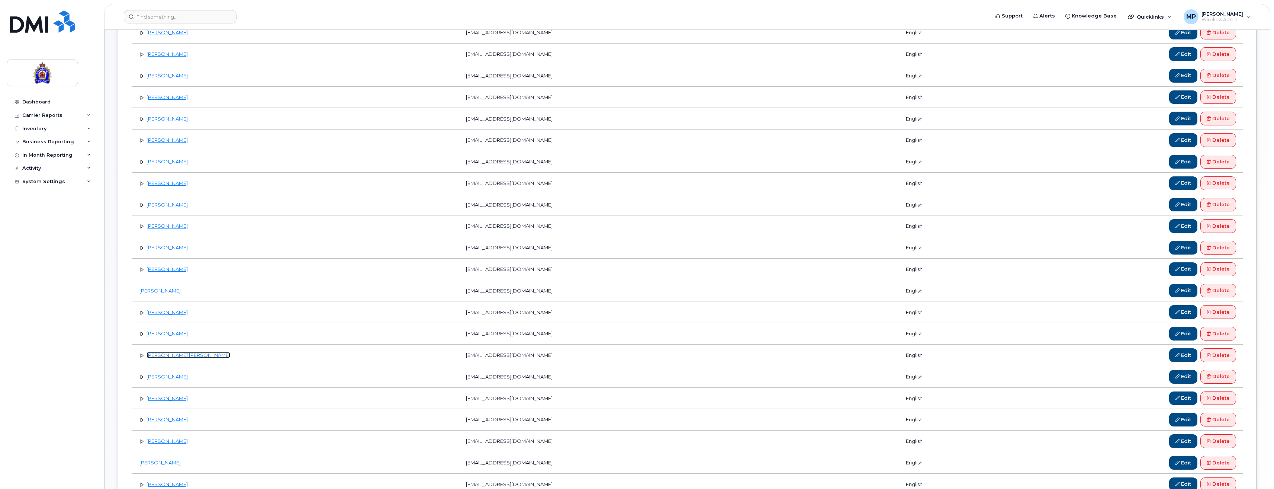
click at [184, 354] on link "[PERSON_NAME] [PERSON_NAME]" at bounding box center [188, 355] width 84 height 6
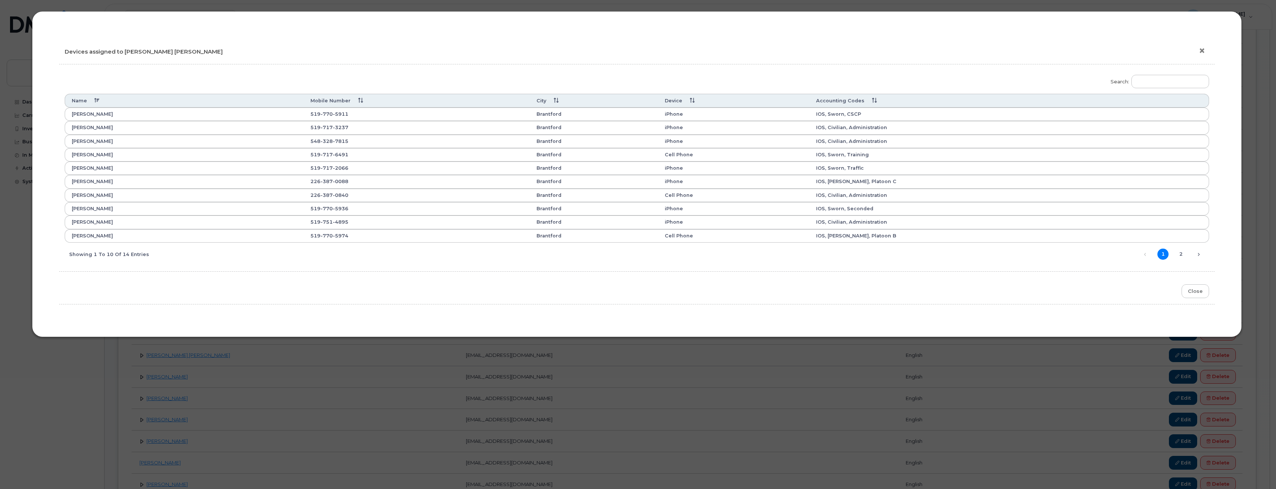
click at [1202, 47] on button "×" at bounding box center [1204, 50] width 10 height 11
